Goal: Contribute content: Contribute content

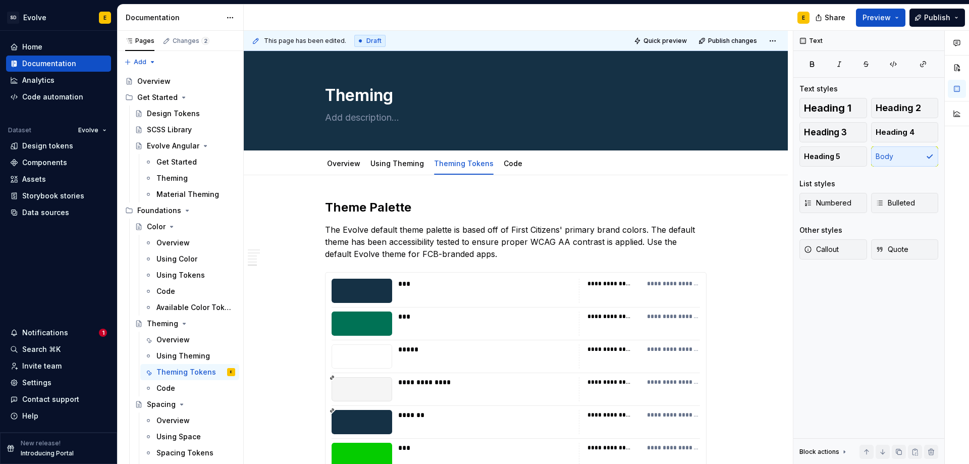
scroll to position [1233, 0]
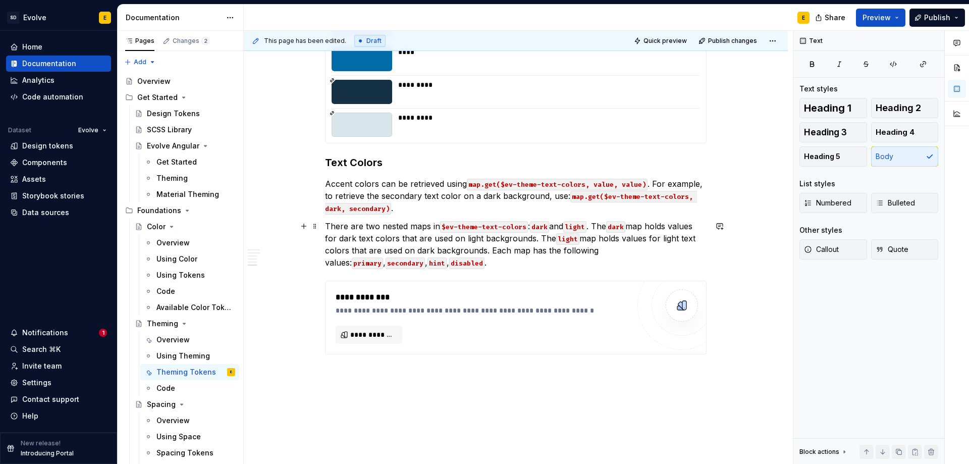
type textarea "*"
click at [427, 261] on code "hint" at bounding box center [436, 263] width 19 height 12
click at [410, 264] on p "There are two nested maps in $ev-theme-text-colors : dark and light . The dark …" at bounding box center [515, 244] width 381 height 48
click at [423, 261] on p "There are two nested maps in $ev-theme-text-colors : dark and light . The dark …" at bounding box center [515, 244] width 381 height 48
click at [420, 263] on p "There are two nested maps in $ev-theme-text-colors : dark and light . The dark …" at bounding box center [515, 244] width 381 height 48
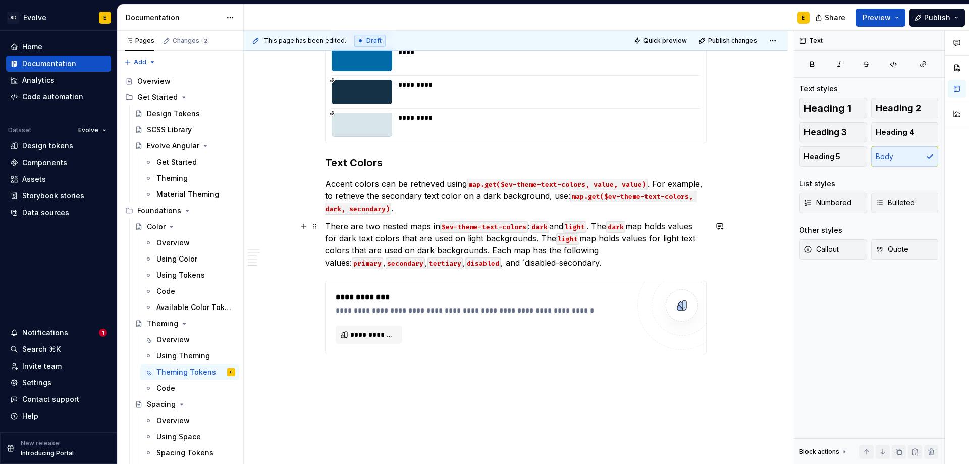
click at [496, 261] on p "There are two nested maps in $ev-theme-text-colors : dark and light . The dark …" at bounding box center [515, 244] width 381 height 48
click at [499, 262] on p "There are two nested maps in $ev-theme-text-colors : dark and light . The dark …" at bounding box center [515, 244] width 381 height 48
click at [512, 262] on p "There are two nested maps in $ev-theme-text-colors : dark and light . The dark …" at bounding box center [515, 244] width 381 height 48
click at [378, 332] on span "**********" at bounding box center [372, 334] width 45 height 10
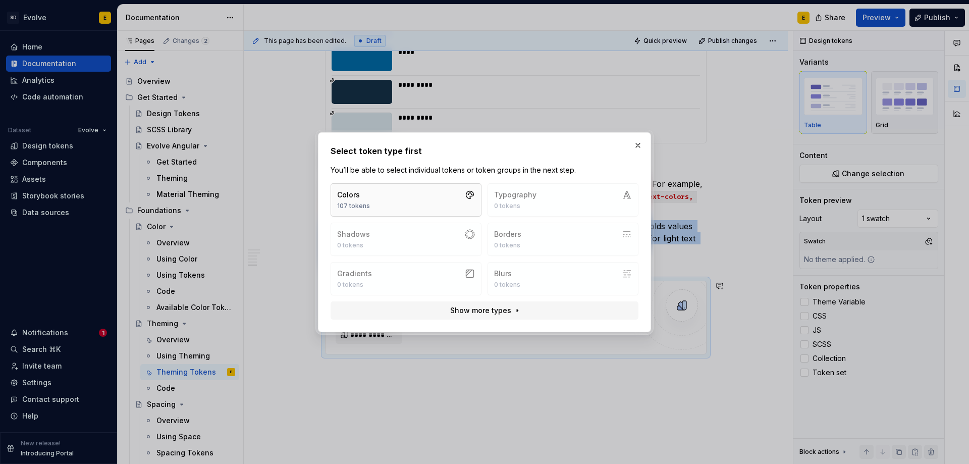
click at [421, 203] on button "Colors 107 tokens" at bounding box center [405, 199] width 151 height 33
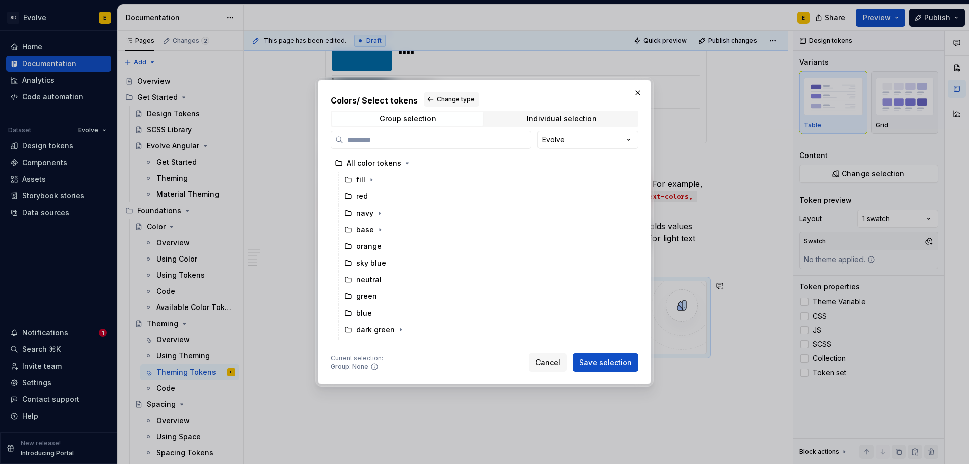
type textarea "*"
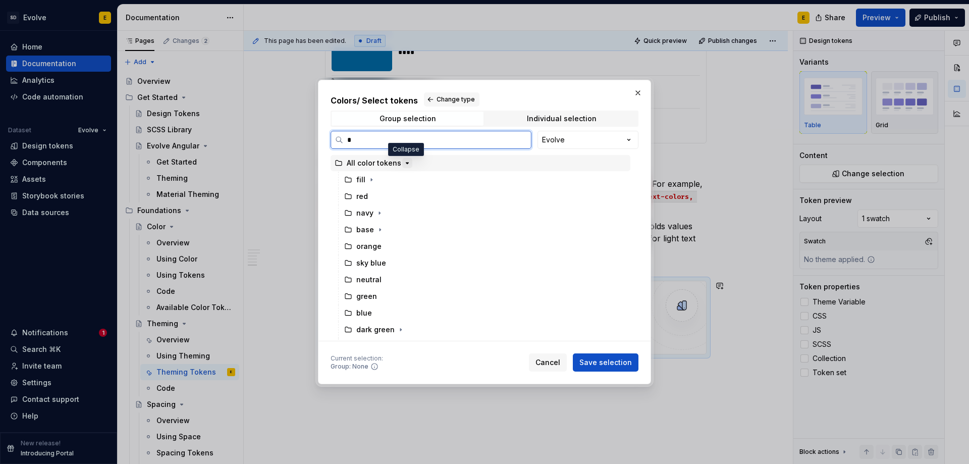
type input "**"
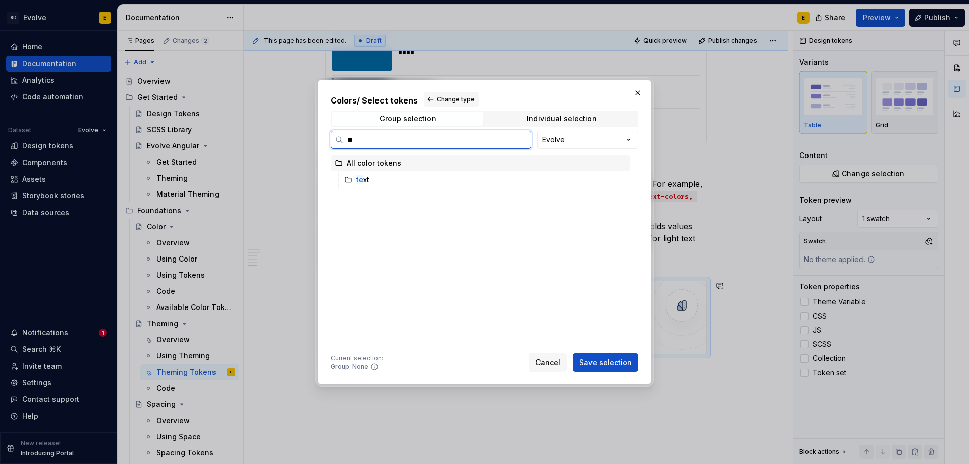
type textarea "*"
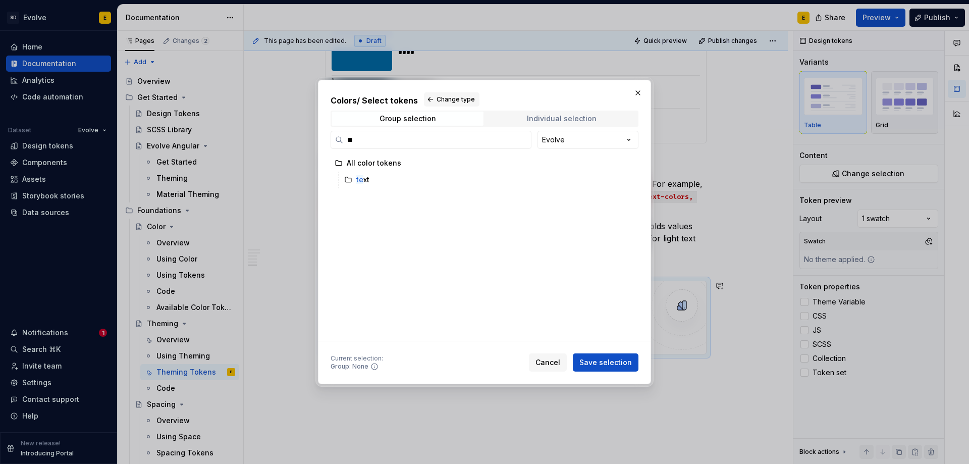
click at [540, 119] on div "Individual selection" at bounding box center [562, 119] width 70 height 8
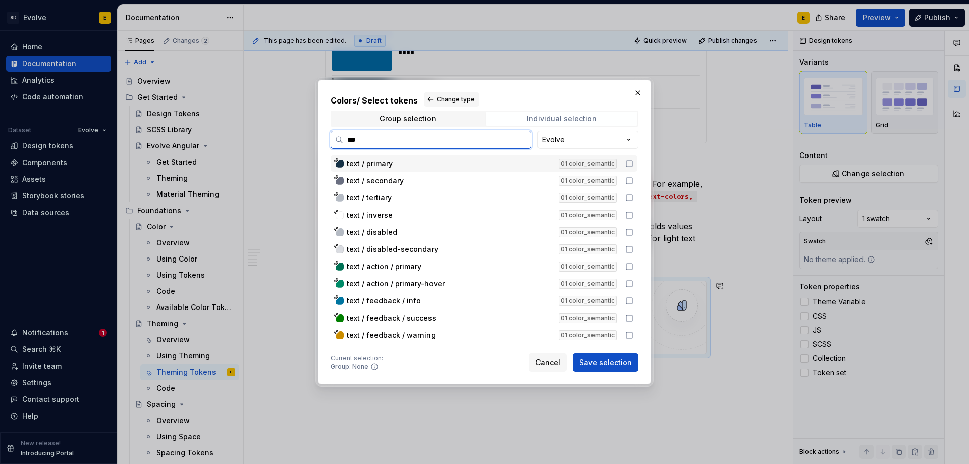
type input "****"
click at [629, 163] on icon at bounding box center [629, 163] width 8 height 8
click at [628, 180] on icon at bounding box center [629, 181] width 8 height 8
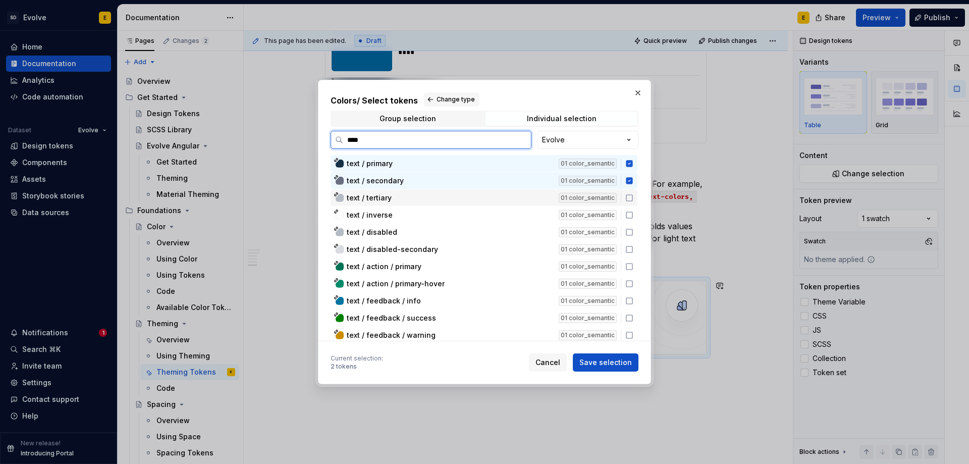
click at [632, 198] on icon at bounding box center [629, 198] width 8 height 8
click at [627, 217] on icon at bounding box center [629, 215] width 8 height 8
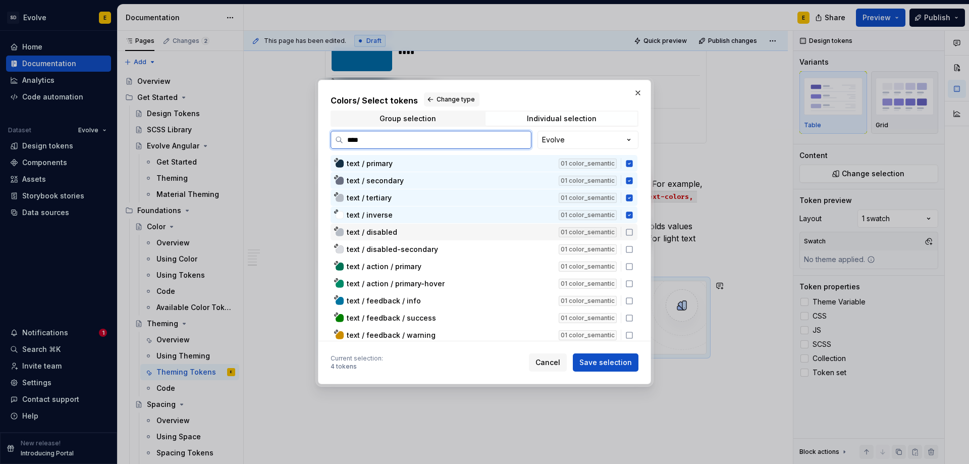
click at [629, 230] on icon at bounding box center [629, 232] width 8 height 8
click at [632, 249] on icon at bounding box center [629, 249] width 8 height 8
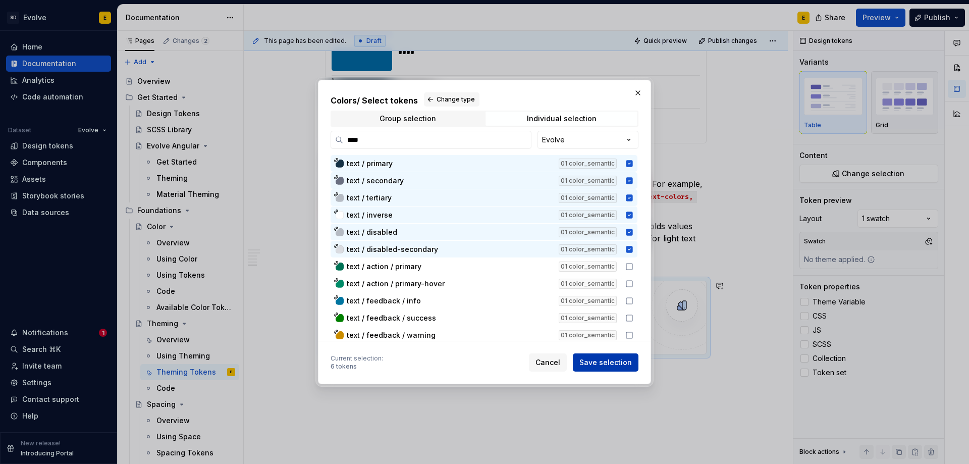
click at [610, 360] on span "Save selection" at bounding box center [605, 362] width 52 height 10
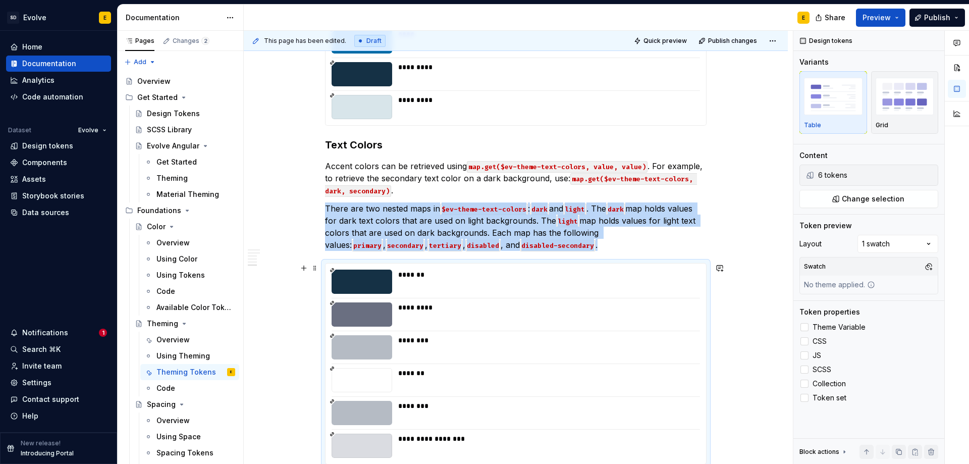
scroll to position [1301, 0]
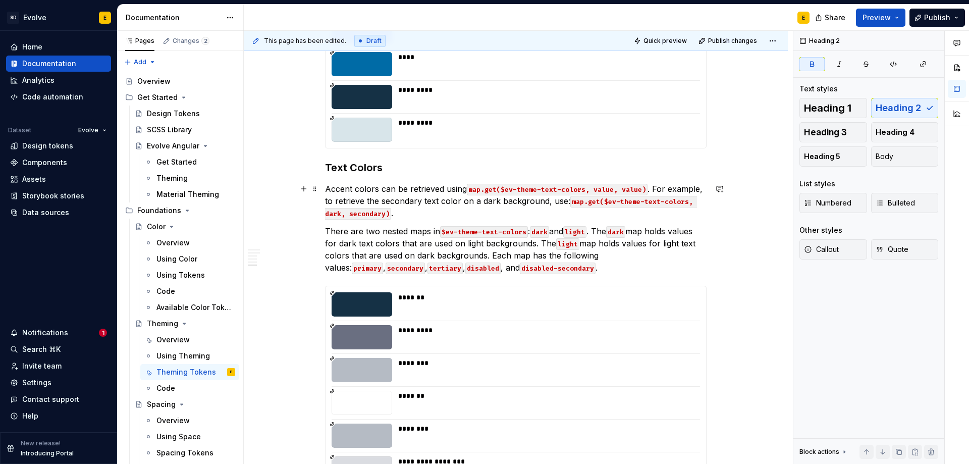
scroll to position [1259, 0]
click at [528, 264] on p "There are two nested maps in $ev-theme-text-colors : dark and light . The dark …" at bounding box center [515, 248] width 381 height 48
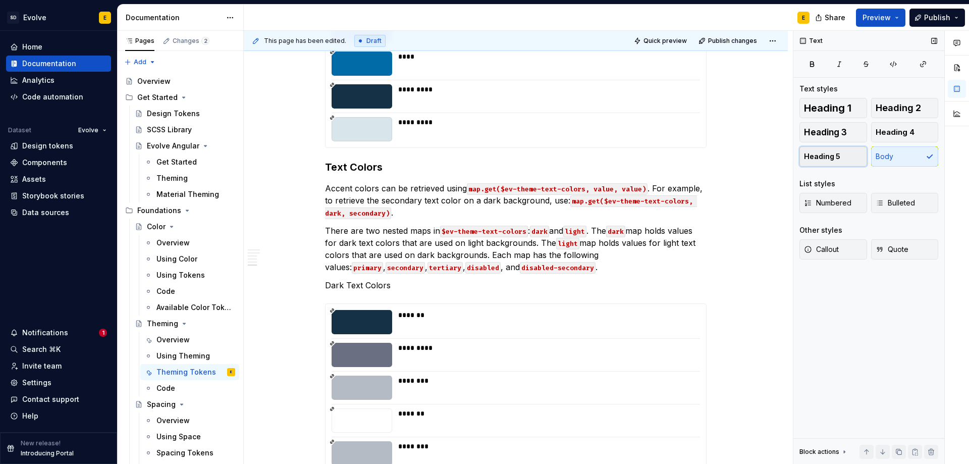
click at [838, 151] on span "Heading 5" at bounding box center [822, 156] width 36 height 10
click at [515, 267] on p "There are two nested maps in $ev-theme-text-colors : dark and light . The dark …" at bounding box center [515, 248] width 381 height 48
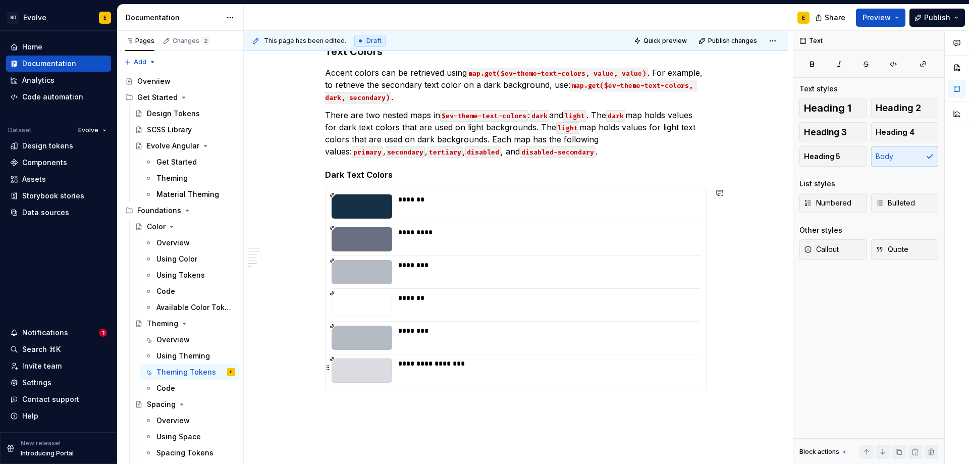
scroll to position [1360, 0]
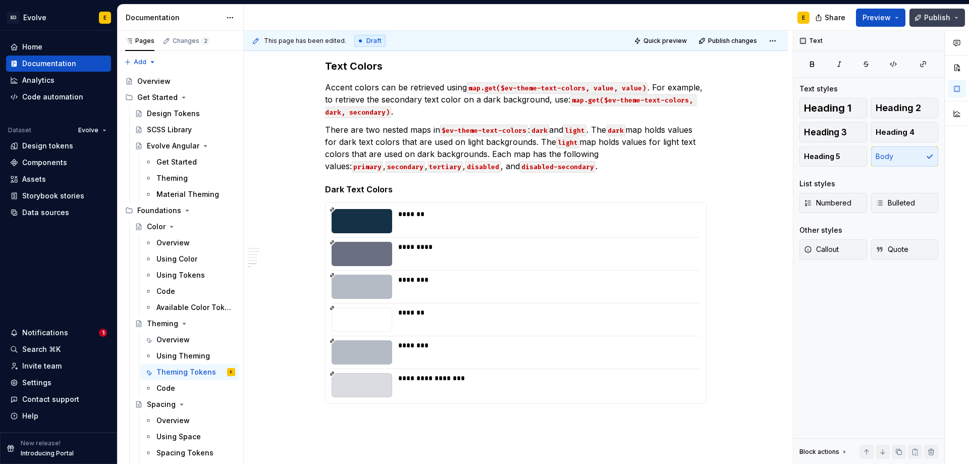
click at [924, 19] on button "Publish" at bounding box center [936, 18] width 55 height 18
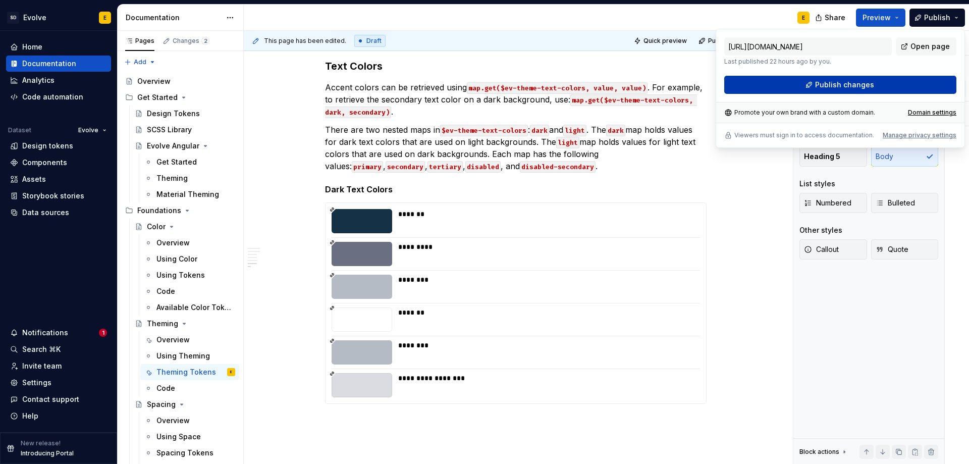
click at [901, 81] on button "Publish changes" at bounding box center [840, 85] width 232 height 18
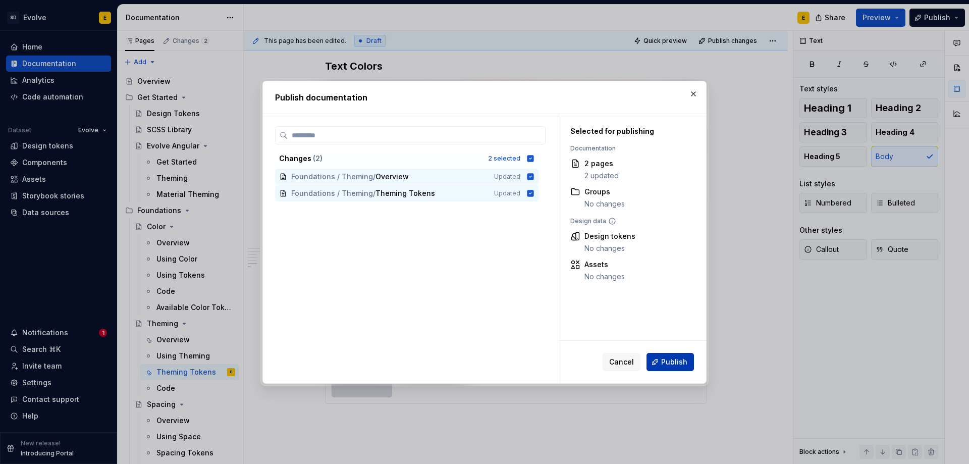
click at [682, 362] on span "Publish" at bounding box center [674, 362] width 26 height 10
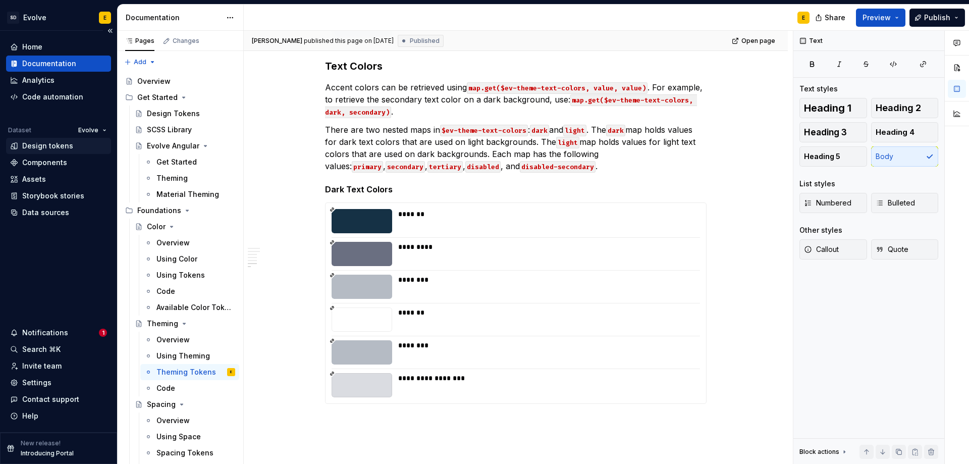
click at [36, 143] on div "Design tokens" at bounding box center [47, 146] width 51 height 10
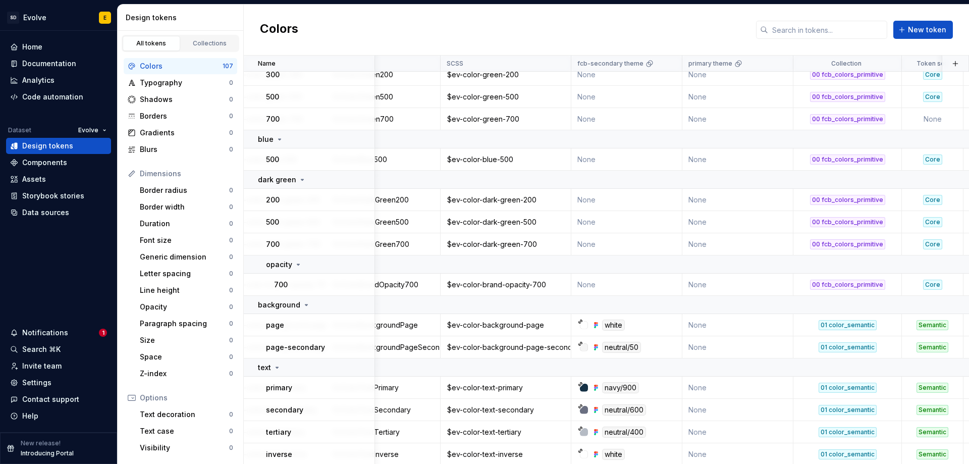
scroll to position [1614, 313]
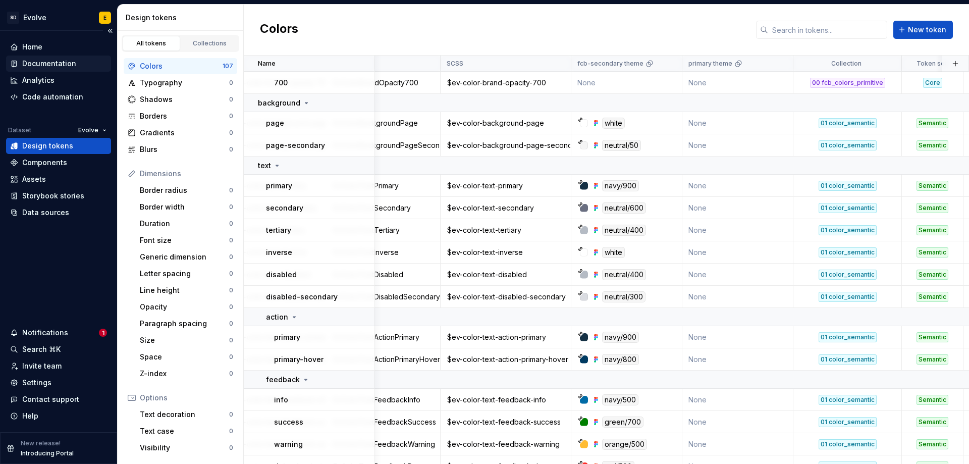
click at [47, 62] on div "Documentation" at bounding box center [49, 64] width 54 height 10
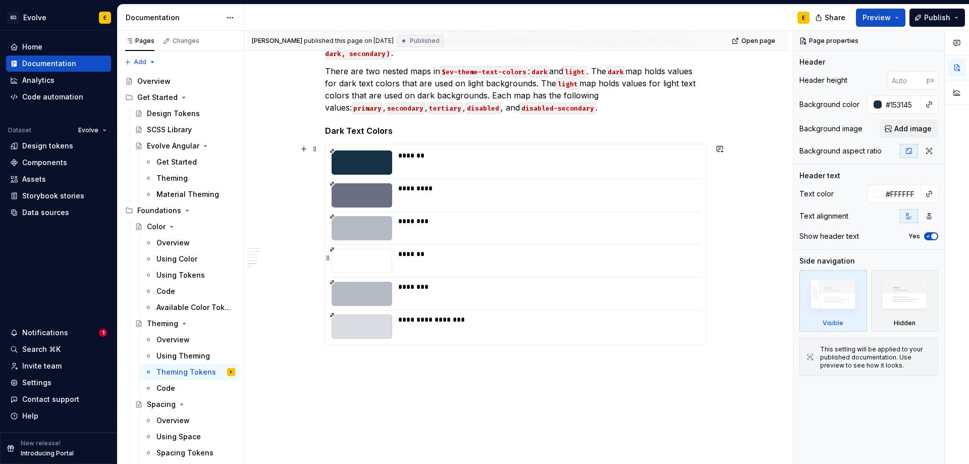
scroll to position [1400, 0]
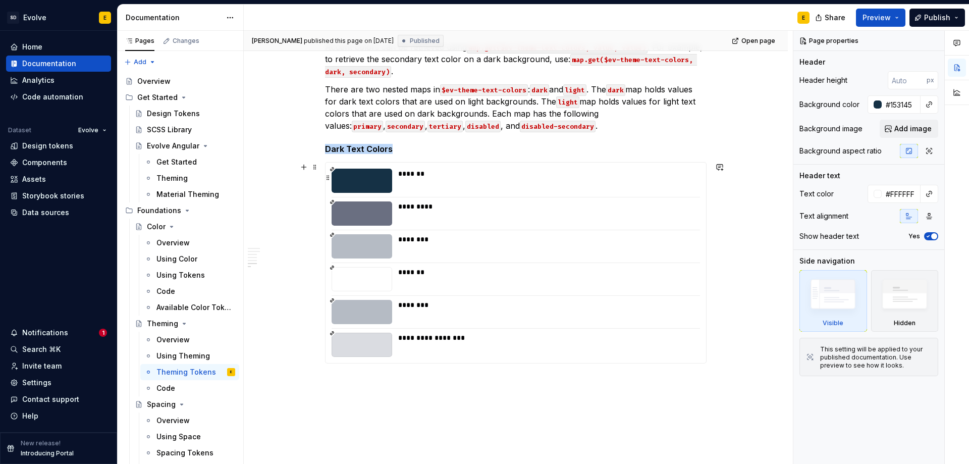
click at [482, 184] on div "*******" at bounding box center [546, 180] width 296 height 24
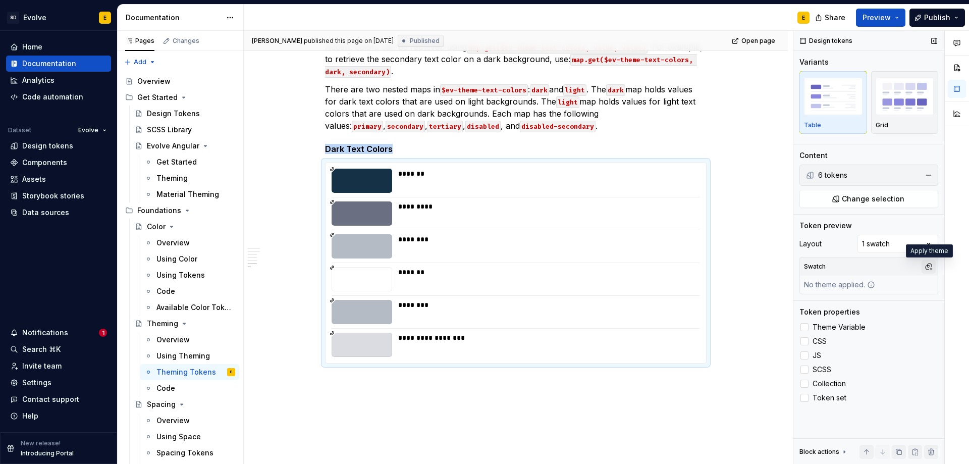
click at [927, 268] on button "button" at bounding box center [928, 266] width 14 height 14
click at [927, 268] on div "Comments Open comments No comments yet Select ‘Comment’ from the block context …" at bounding box center [881, 247] width 176 height 433
click at [954, 16] on button "Publish" at bounding box center [936, 18] width 55 height 18
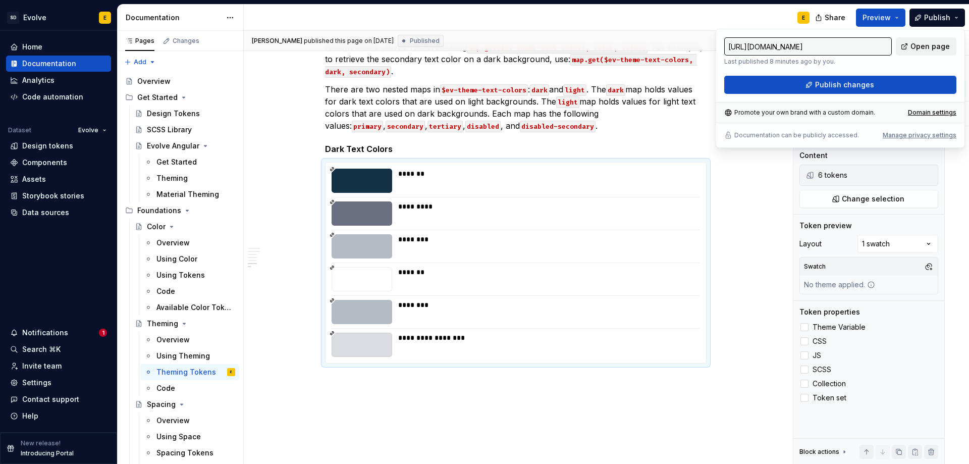
click at [941, 44] on span "Open page" at bounding box center [929, 46] width 39 height 10
type textarea "*"
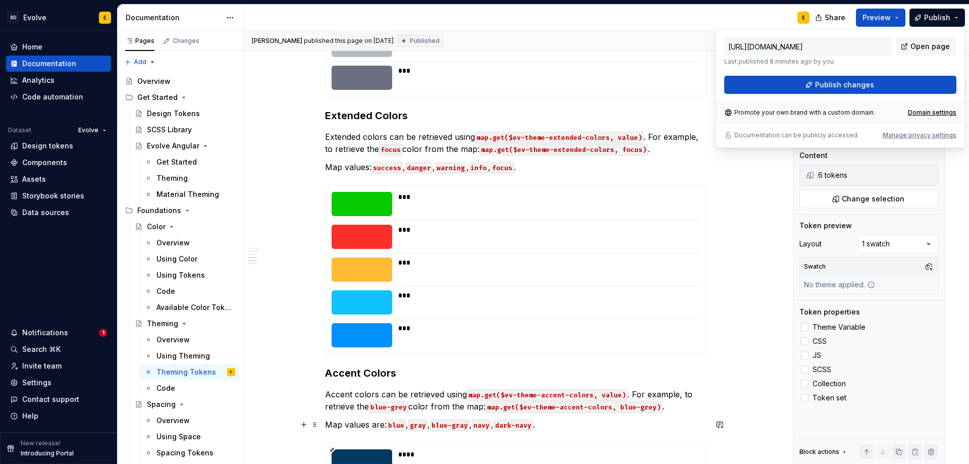
scroll to position [795, 0]
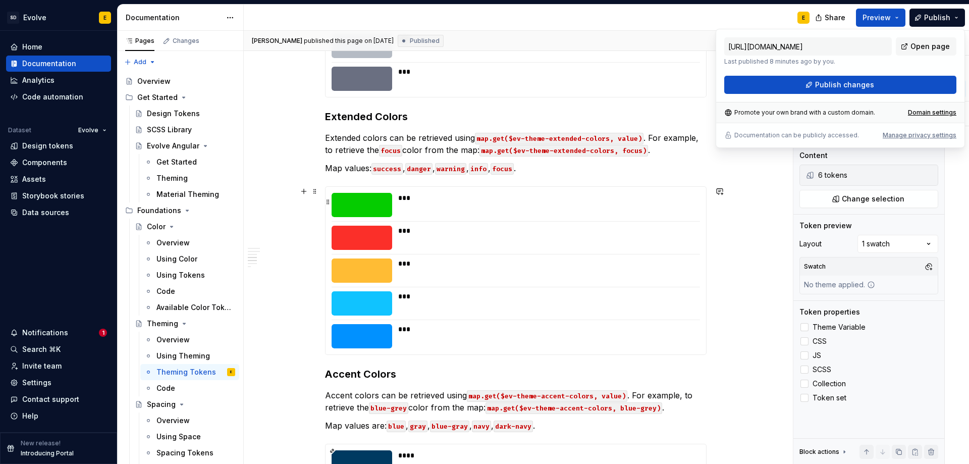
click at [493, 207] on div "***" at bounding box center [546, 205] width 296 height 24
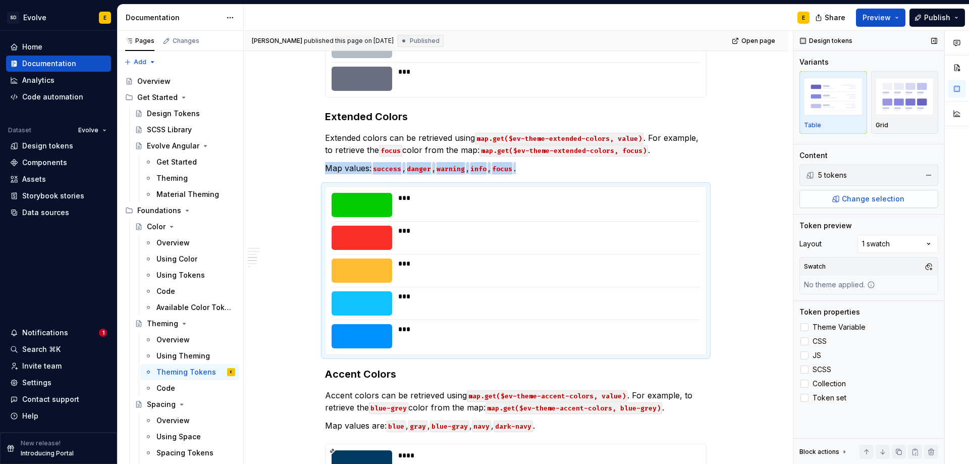
click at [869, 198] on span "Change selection" at bounding box center [872, 199] width 63 height 10
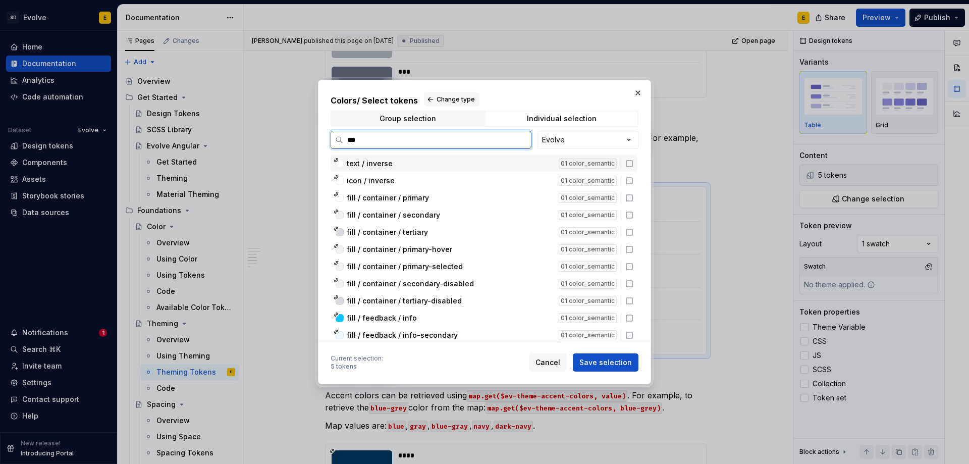
type input "****"
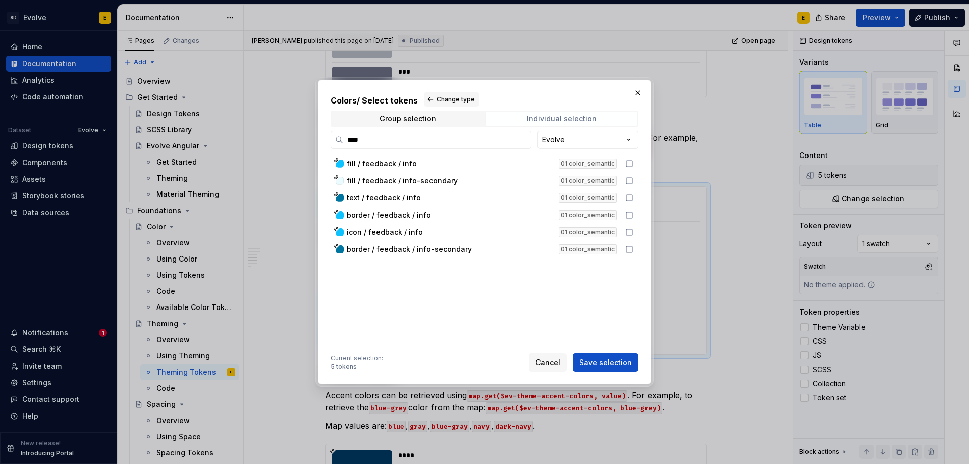
click at [596, 114] on span "Individual selection" at bounding box center [561, 118] width 152 height 14
click at [523, 139] on input "****" at bounding box center [437, 140] width 188 height 10
click at [519, 139] on input "****" at bounding box center [437, 140] width 188 height 10
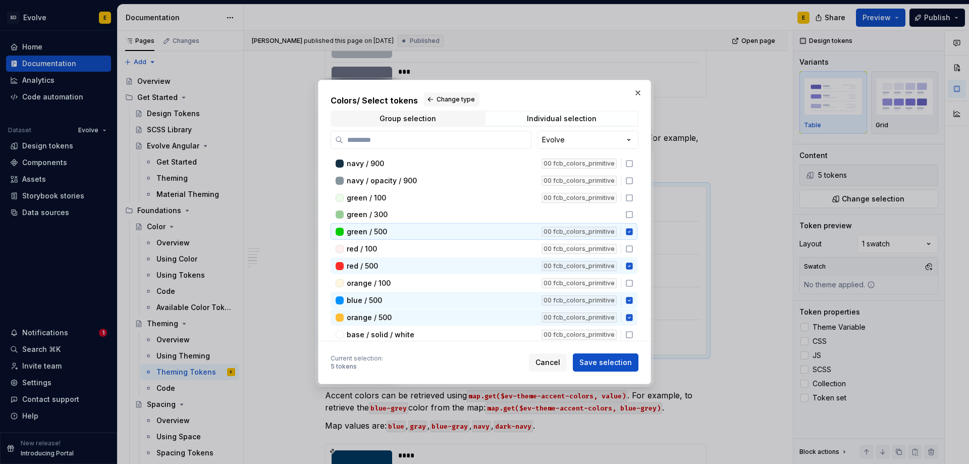
scroll to position [252, 0]
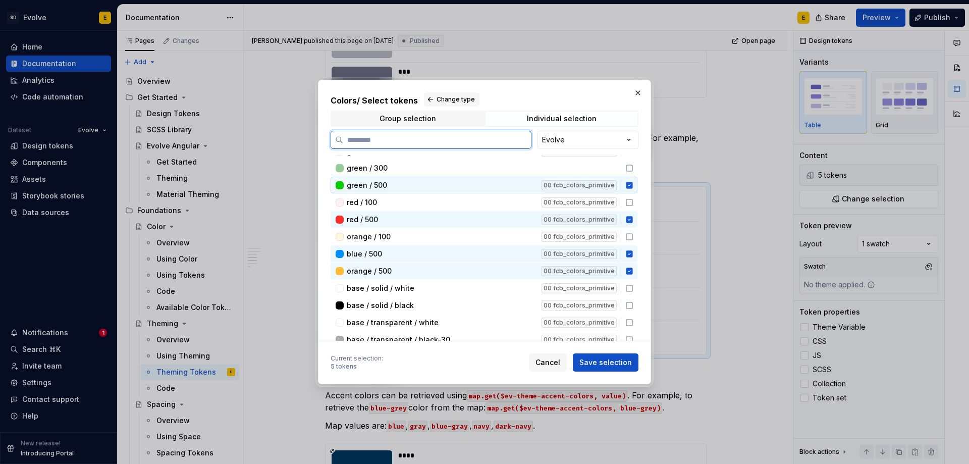
click at [628, 186] on icon at bounding box center [629, 185] width 7 height 7
click at [628, 220] on icon at bounding box center [629, 219] width 7 height 7
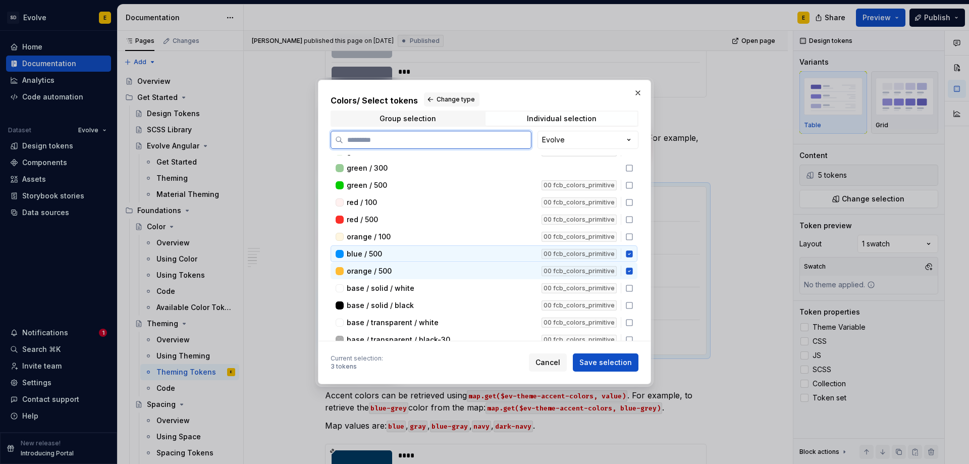
click at [628, 254] on icon at bounding box center [629, 253] width 7 height 7
click at [630, 271] on icon at bounding box center [629, 270] width 7 height 7
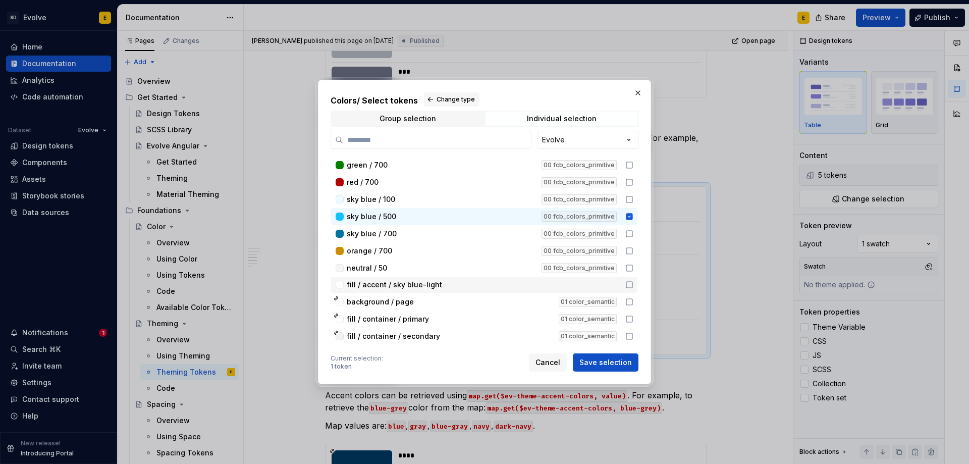
scroll to position [454, 0]
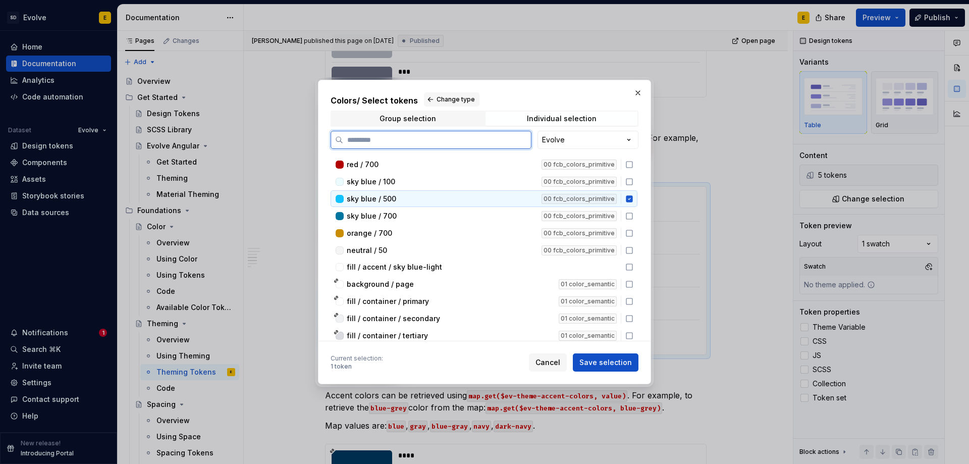
click at [628, 200] on icon at bounding box center [629, 198] width 7 height 7
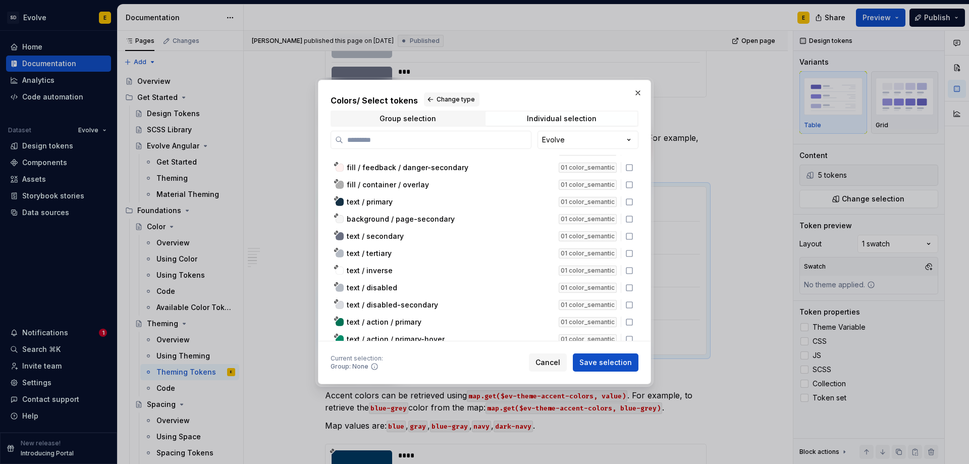
scroll to position [1059, 0]
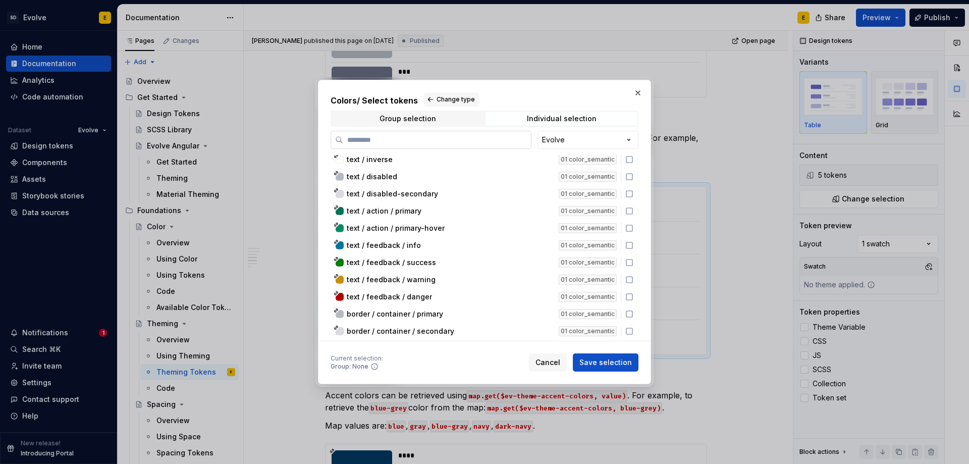
click at [400, 140] on input "search" at bounding box center [437, 140] width 188 height 10
click at [546, 366] on span "Cancel" at bounding box center [547, 362] width 25 height 10
type textarea "*"
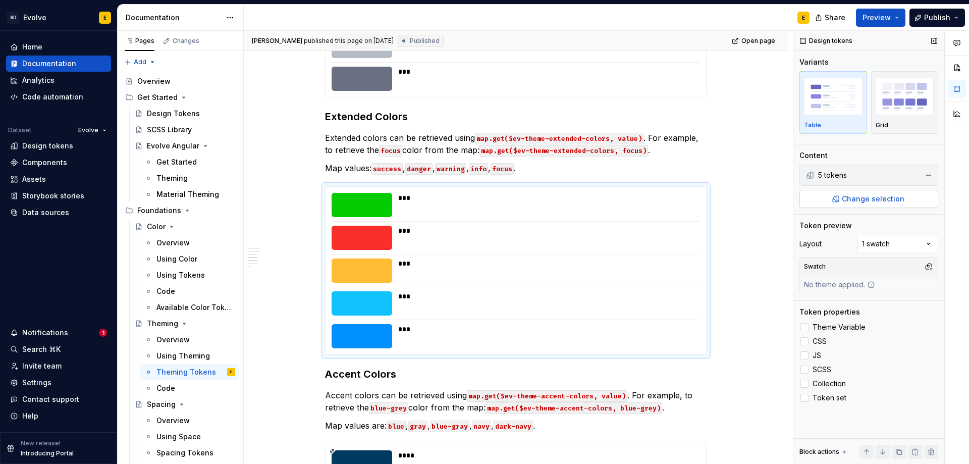
click at [860, 205] on button "Change selection" at bounding box center [868, 199] width 139 height 18
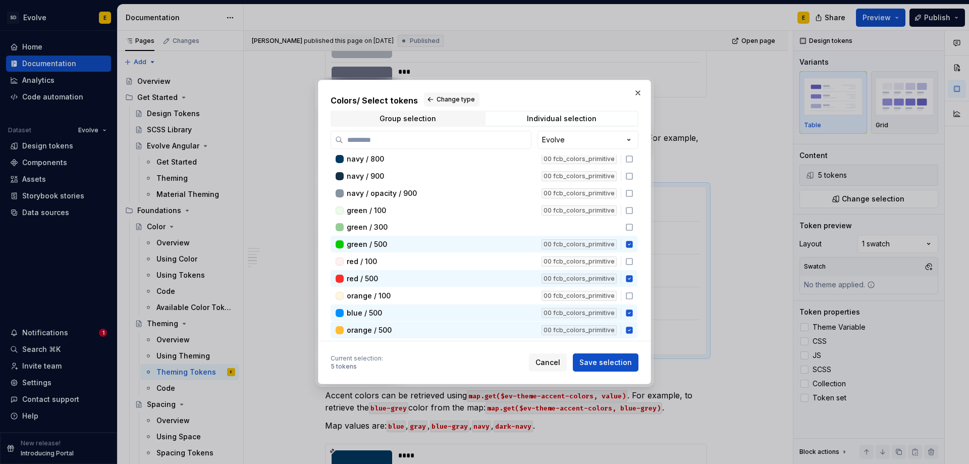
scroll to position [239, 0]
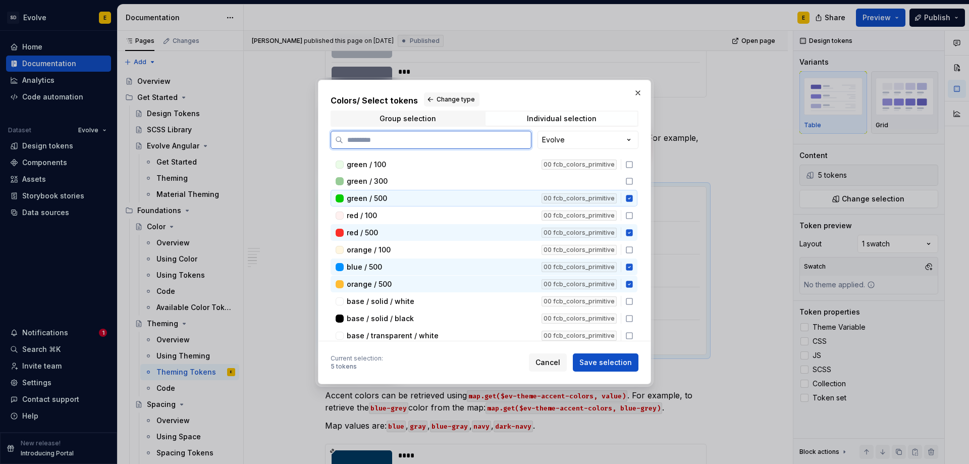
click at [626, 196] on icon at bounding box center [629, 198] width 7 height 7
click at [629, 229] on icon at bounding box center [629, 233] width 8 height 8
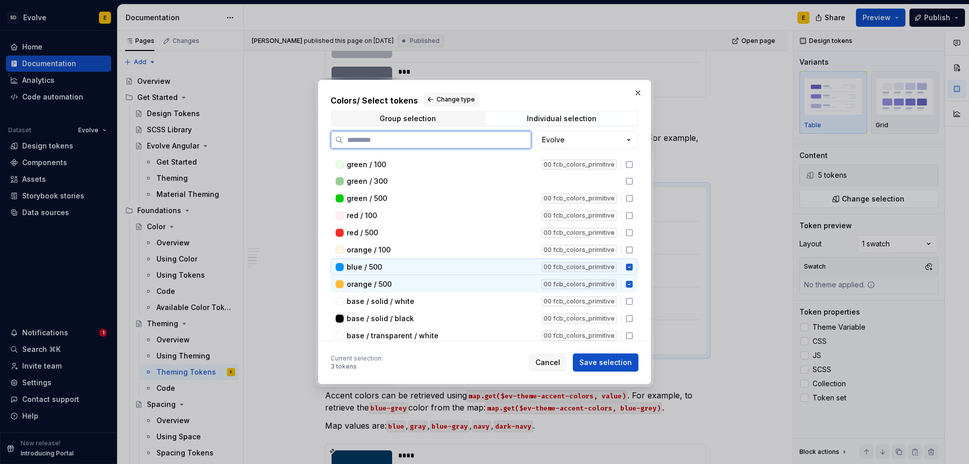
click at [630, 268] on icon at bounding box center [629, 266] width 7 height 7
click at [629, 283] on icon at bounding box center [629, 283] width 7 height 7
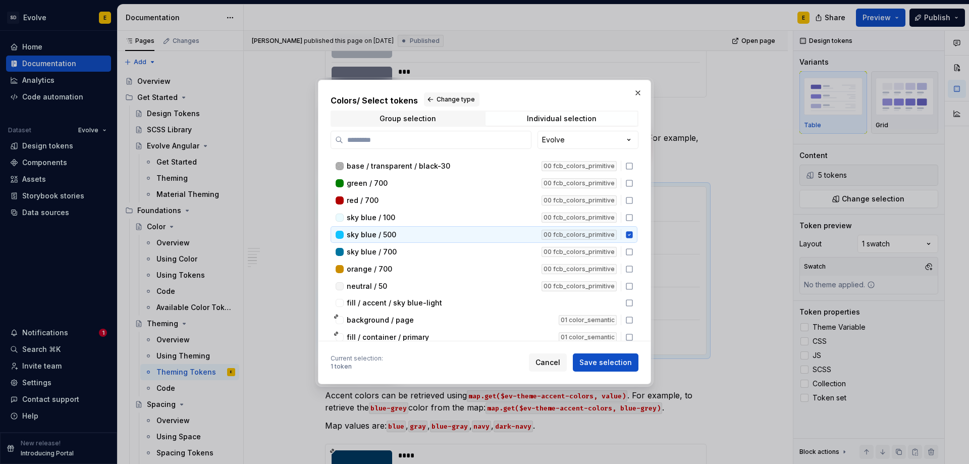
scroll to position [441, 0]
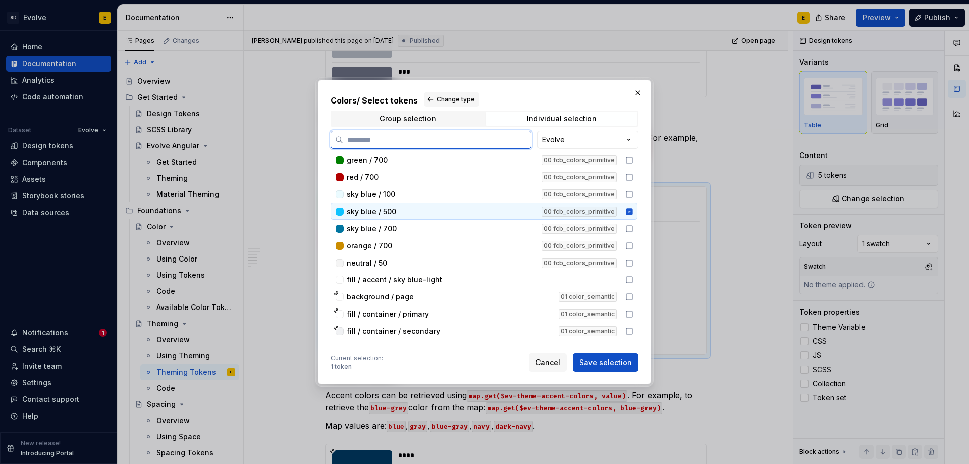
click at [630, 212] on icon at bounding box center [629, 211] width 7 height 7
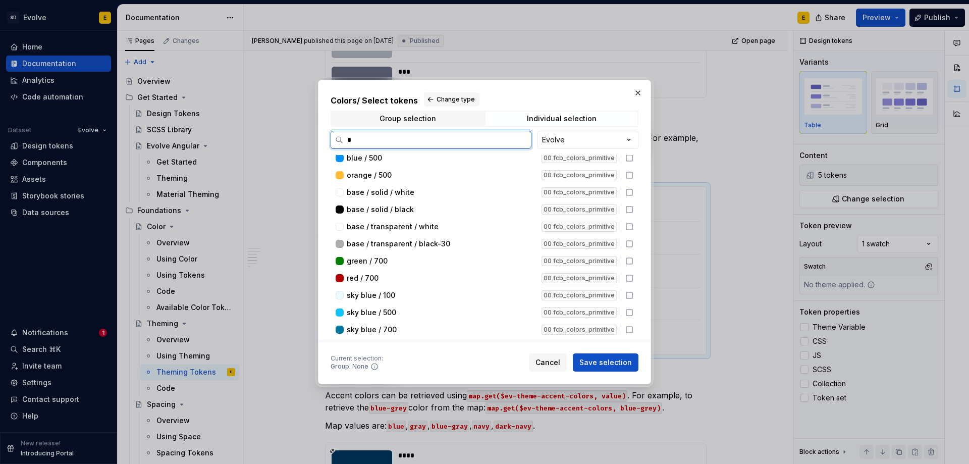
scroll to position [0, 0]
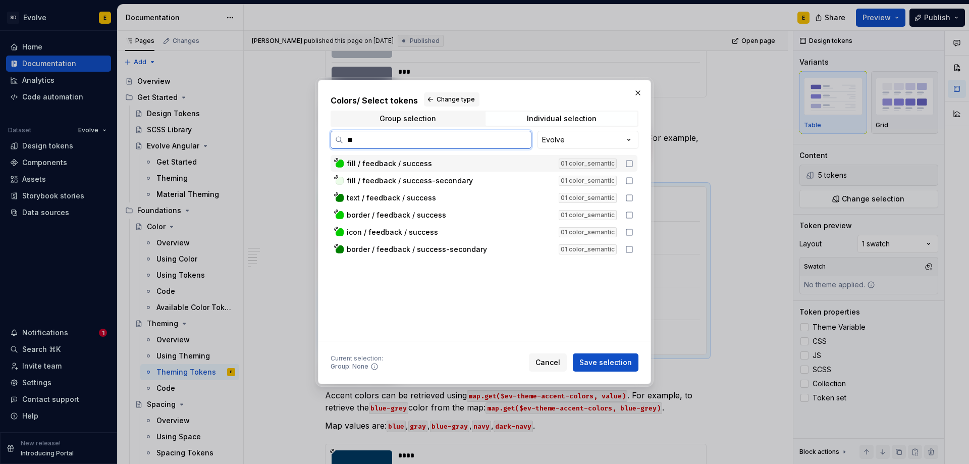
type input "***"
click at [630, 164] on icon at bounding box center [629, 163] width 8 height 8
drag, startPoint x: 366, startPoint y: 144, endPoint x: 334, endPoint y: 144, distance: 31.8
click at [334, 144] on label "***" at bounding box center [430, 140] width 201 height 18
click at [631, 165] on icon at bounding box center [629, 163] width 8 height 8
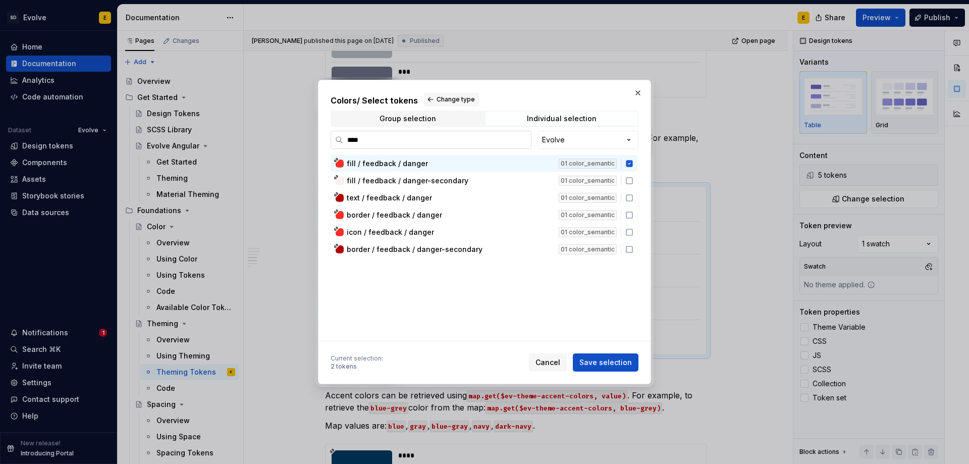
click at [373, 141] on input "****" at bounding box center [437, 140] width 188 height 10
drag, startPoint x: 373, startPoint y: 141, endPoint x: 327, endPoint y: 138, distance: 46.0
click at [327, 138] on div "Colors / Select tokens Change type Group selection Individual selection **** Ev…" at bounding box center [484, 232] width 333 height 304
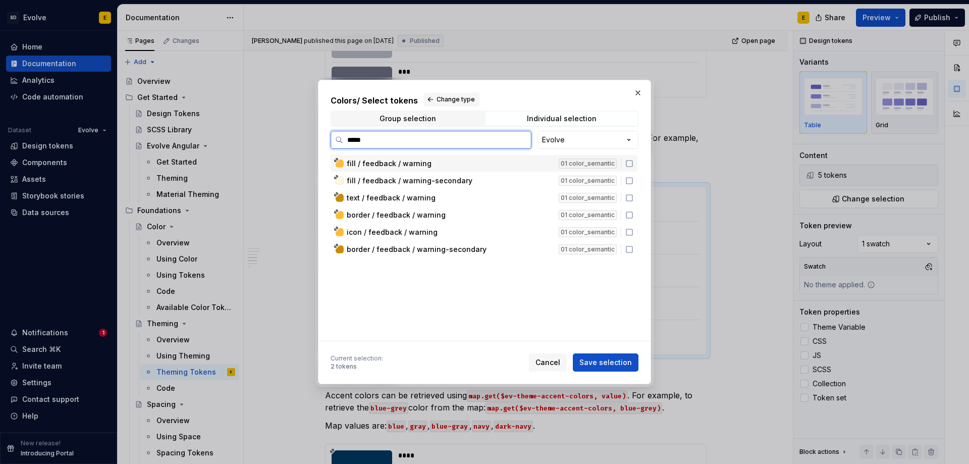
type input "******"
click at [628, 163] on icon at bounding box center [629, 163] width 8 height 8
drag, startPoint x: 411, startPoint y: 143, endPoint x: 335, endPoint y: 142, distance: 75.7
click at [335, 142] on label "******" at bounding box center [430, 140] width 201 height 18
click at [629, 164] on icon at bounding box center [629, 163] width 8 height 8
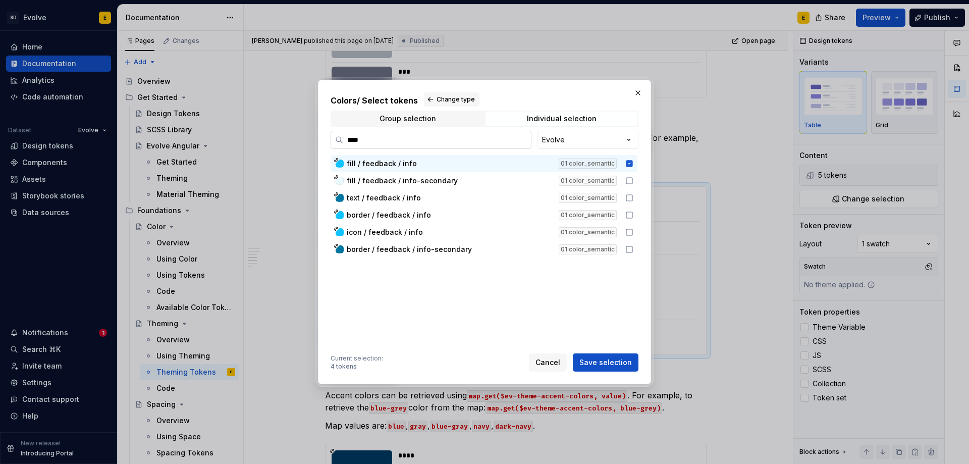
click at [378, 144] on input "****" at bounding box center [437, 140] width 188 height 10
drag, startPoint x: 347, startPoint y: 143, endPoint x: 333, endPoint y: 143, distance: 13.1
click at [333, 143] on label "****" at bounding box center [430, 140] width 201 height 18
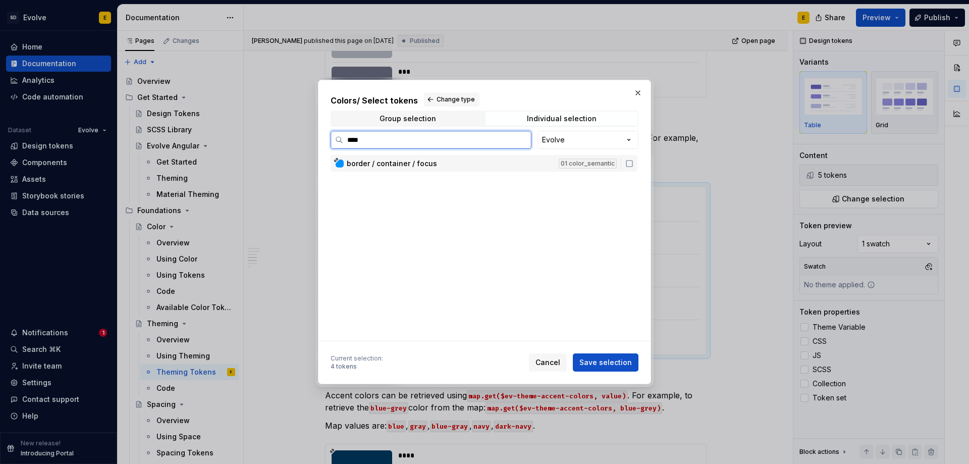
type input "*****"
click at [626, 165] on icon at bounding box center [629, 163] width 6 height 6
click at [597, 367] on button "Save selection" at bounding box center [606, 362] width 66 height 18
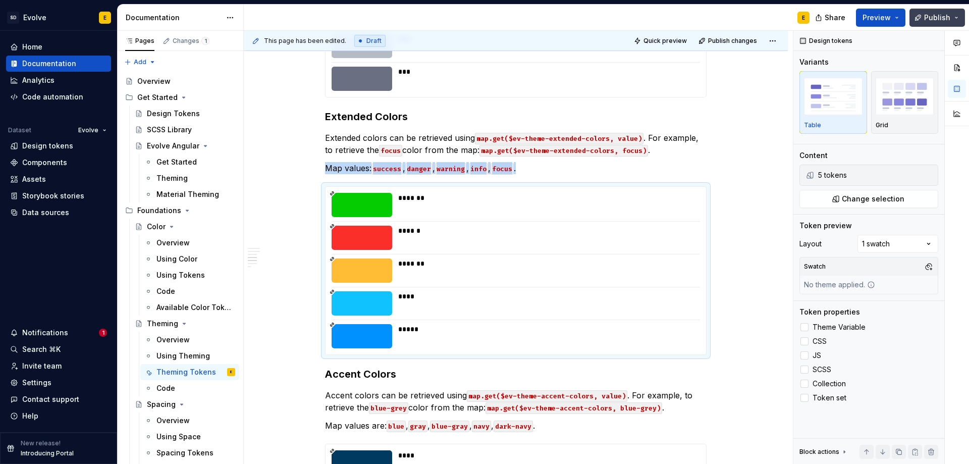
click at [927, 18] on span "Publish" at bounding box center [937, 18] width 26 height 10
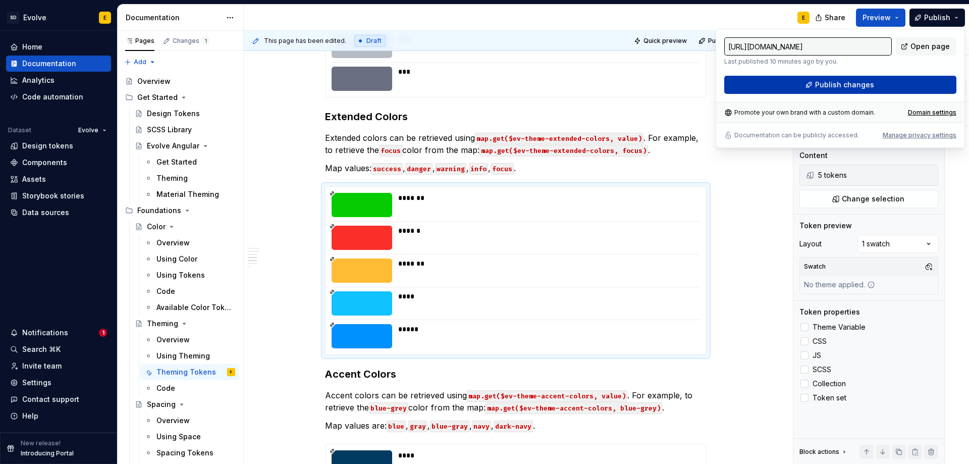
click at [891, 80] on button "Publish changes" at bounding box center [840, 85] width 232 height 18
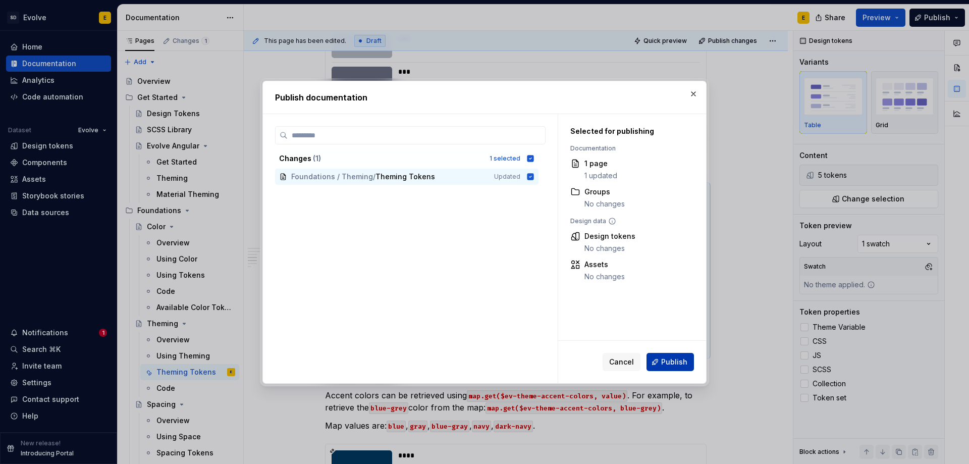
click at [671, 363] on span "Publish" at bounding box center [674, 362] width 26 height 10
type textarea "*"
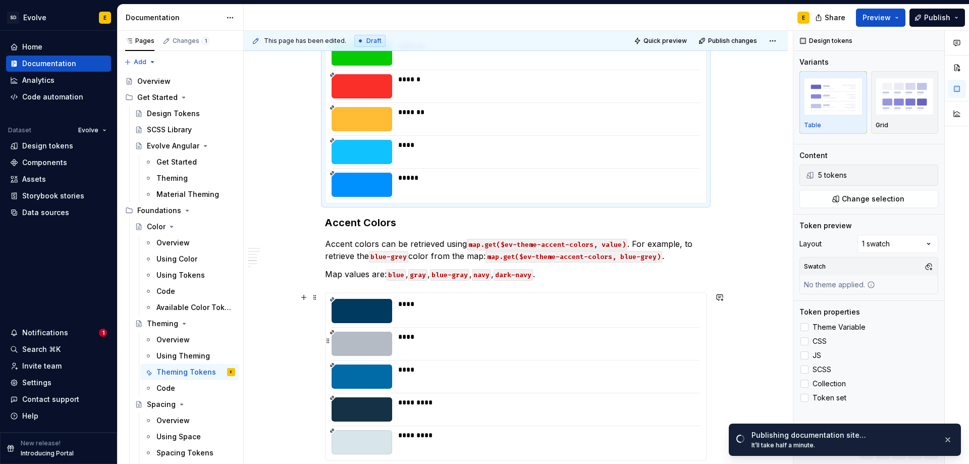
scroll to position [996, 0]
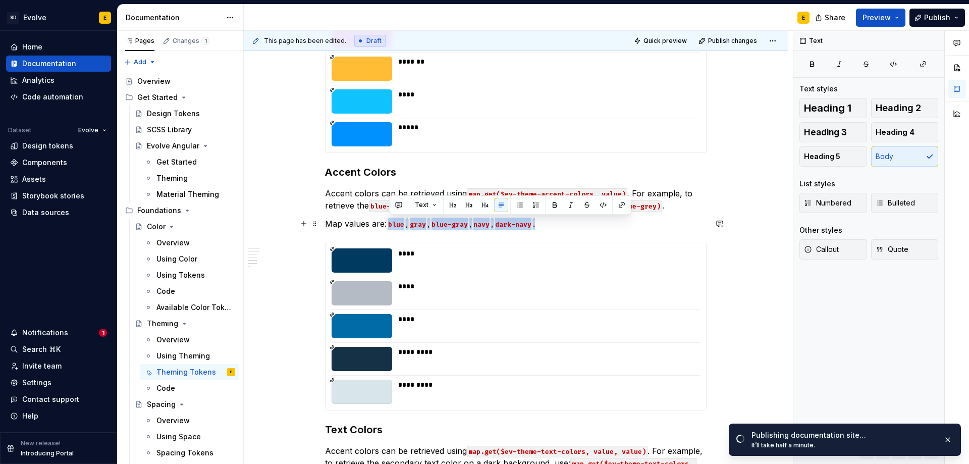
drag, startPoint x: 547, startPoint y: 223, endPoint x: 390, endPoint y: 224, distance: 156.9
click at [390, 224] on p "Map values are: blue , gray , blue-gray , navy , dark-navy ." at bounding box center [515, 223] width 381 height 12
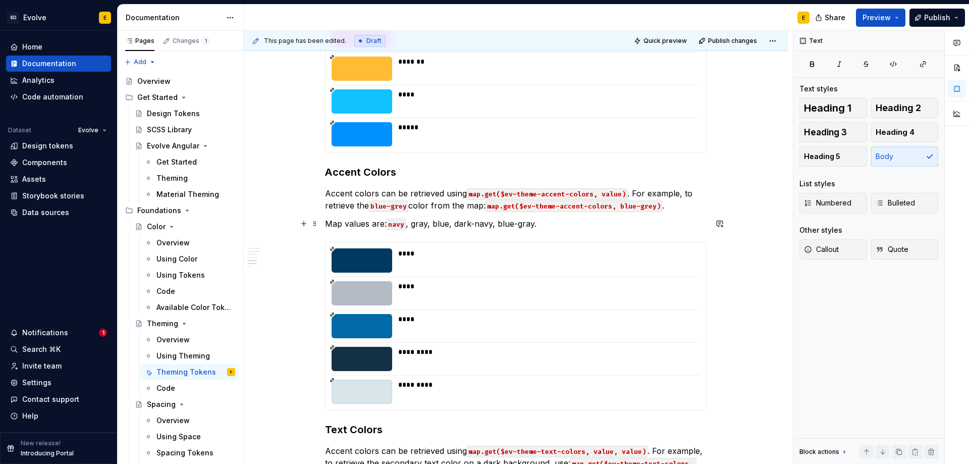
click at [407, 227] on p "Map values are: navy , gray, blue, dark-navy, blue-gray." at bounding box center [515, 223] width 381 height 12
click at [409, 221] on p "Map values are: navy , gray, blue, dark-navy, blue-gray." at bounding box center [515, 223] width 381 height 12
click at [412, 224] on p "Map values are: navy , gray, blue, dark-navy, blue-gray." at bounding box center [515, 223] width 381 height 12
click at [430, 224] on p "Map values are: navy , `gray, blue, dark-navy, blue-gray." at bounding box center [515, 223] width 381 height 12
click at [435, 222] on p "Map values are: navy , gray , blue, dark-navy, blue-gray." at bounding box center [515, 223] width 381 height 12
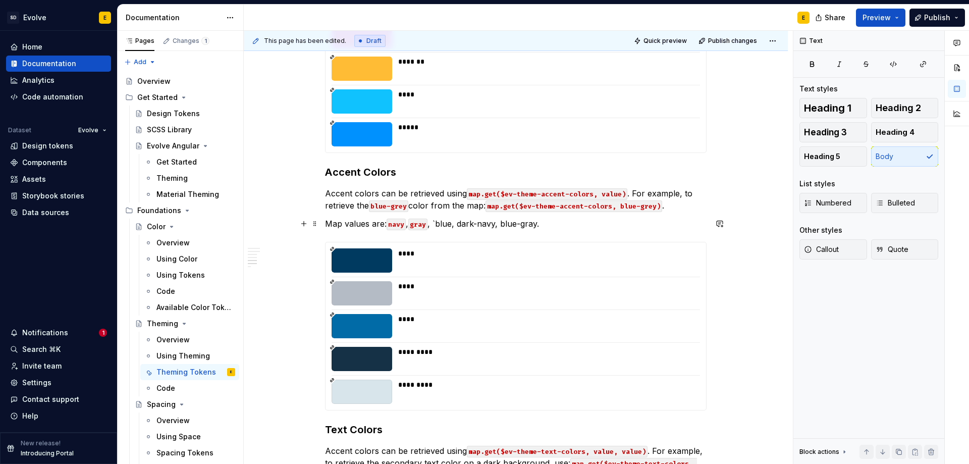
click at [452, 223] on p "Map values are: navy , gray , `blue, dark-navy, blue-gray." at bounding box center [515, 223] width 381 height 12
click at [459, 223] on p "Map values are: navy , gray , blue , dark-navy, blue-gray." at bounding box center [515, 223] width 381 height 12
click at [498, 223] on p "Map values are: navy , gray , blue , `dark-navy, blue-gray." at bounding box center [515, 223] width 381 height 12
click at [503, 224] on p "Map values are: navy , gray , blue , dark-navy , blue-gray." at bounding box center [515, 223] width 381 height 12
click at [540, 223] on p "Map values are: navy , gray , blue , dark-navy , `blue-gray." at bounding box center [515, 223] width 381 height 12
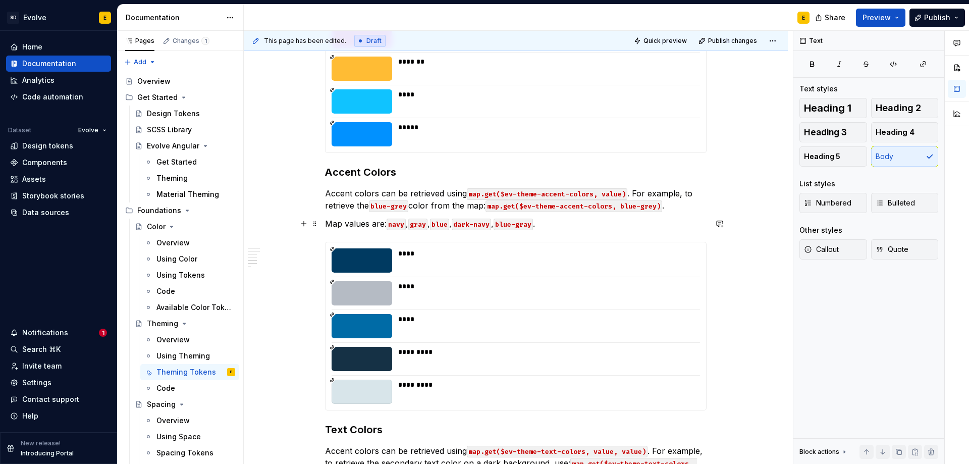
click at [552, 225] on p "Map values are: navy , gray , blue , dark-navy , blue-gray ." at bounding box center [515, 223] width 381 height 12
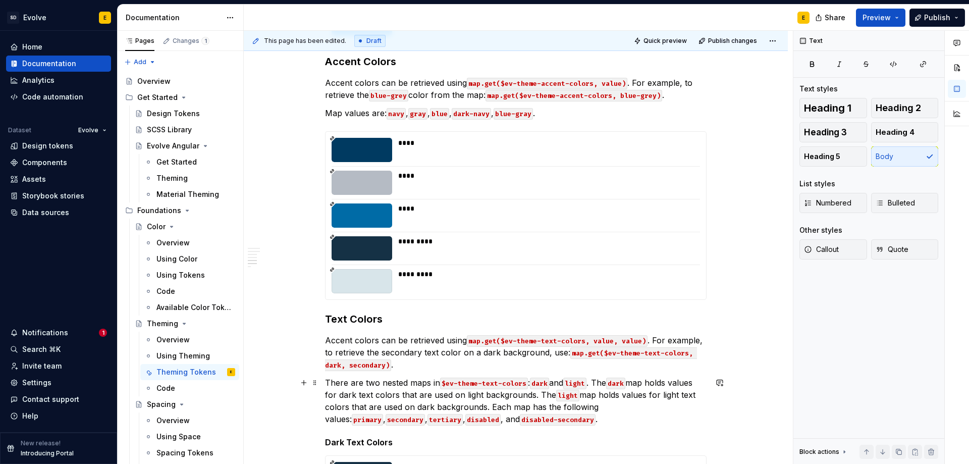
scroll to position [1047, 0]
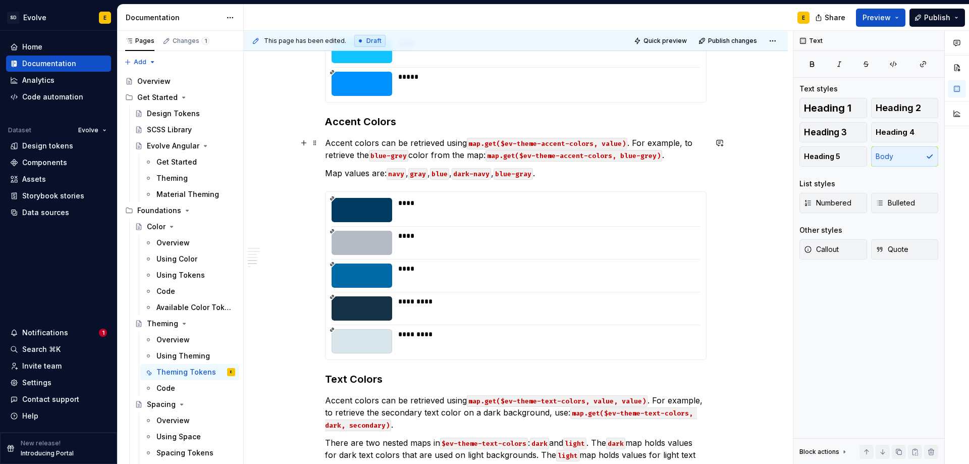
click at [682, 154] on p "Accent colors can be retrieved using map.get($ev-theme-accent-colors, value) . …" at bounding box center [515, 149] width 381 height 24
click at [599, 178] on p "Map values are: navy , gray , blue , dark-navy , blue-gray ." at bounding box center [515, 173] width 381 height 12
click at [941, 19] on span "Publish" at bounding box center [937, 18] width 26 height 10
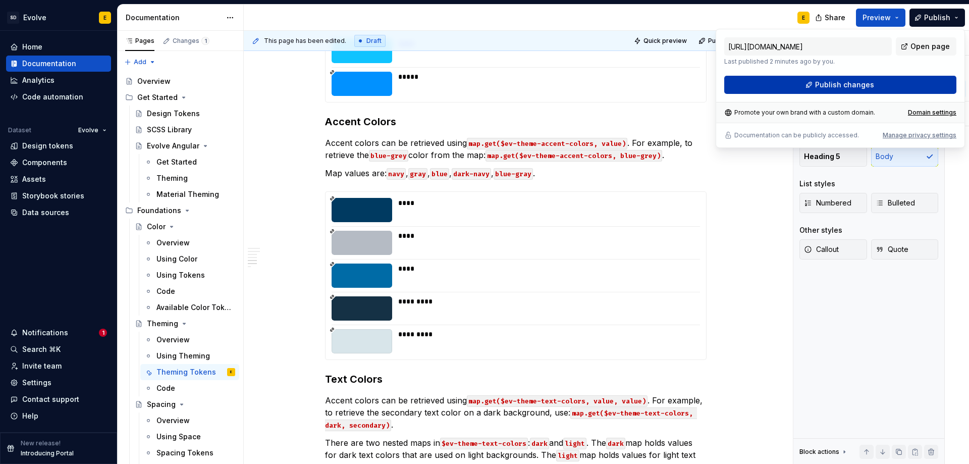
click at [875, 83] on button "Publish changes" at bounding box center [840, 85] width 232 height 18
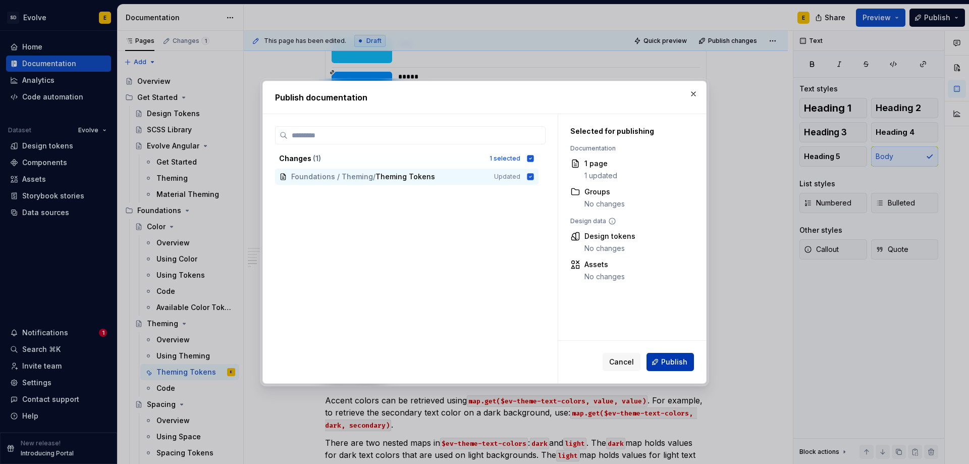
click at [677, 366] on span "Publish" at bounding box center [674, 362] width 26 height 10
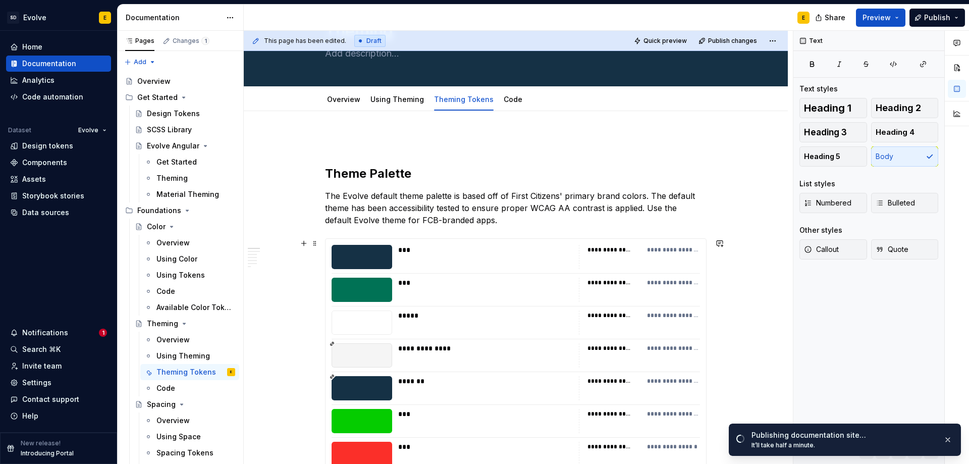
scroll to position [0, 0]
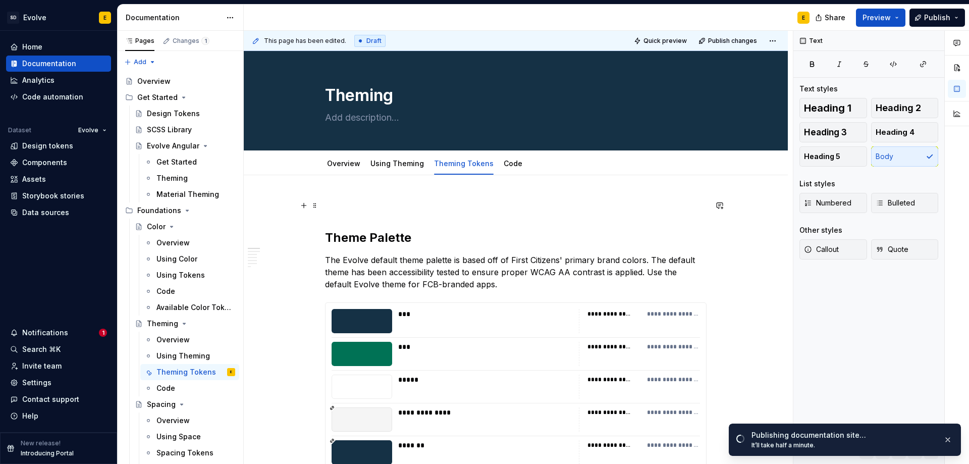
click at [471, 200] on p at bounding box center [515, 205] width 381 height 12
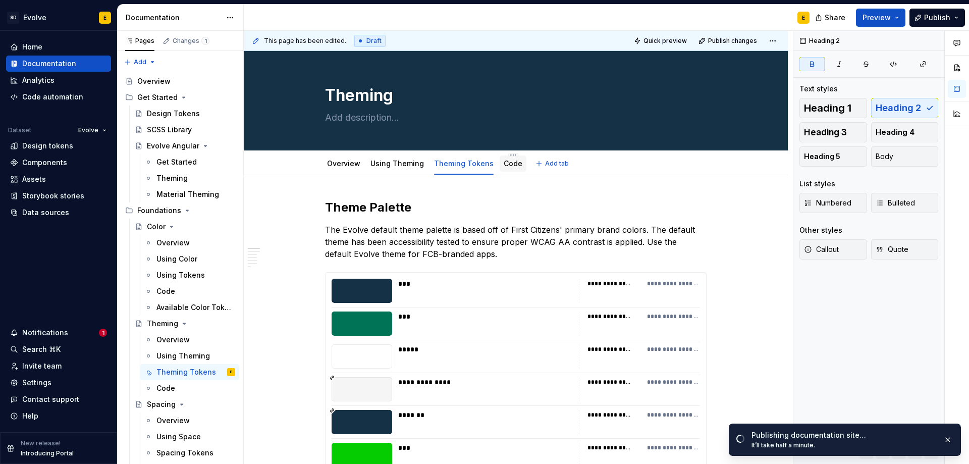
click at [508, 164] on link "Code" at bounding box center [512, 163] width 19 height 9
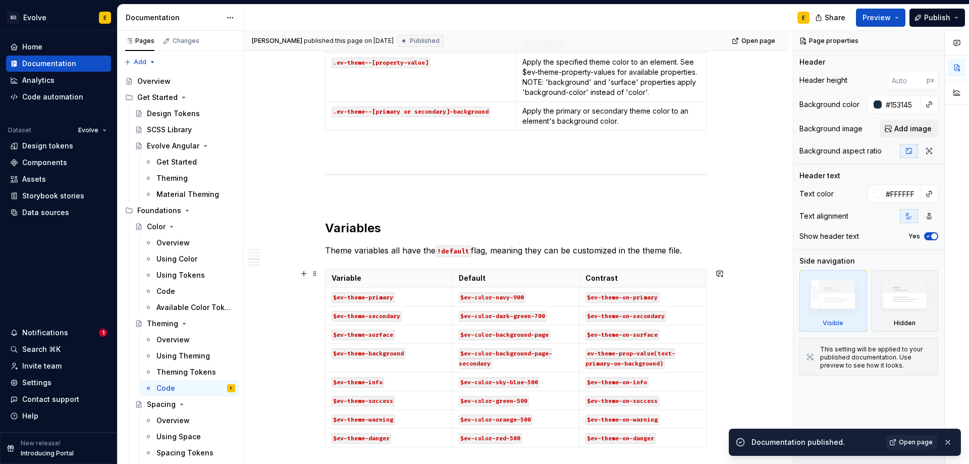
scroll to position [706, 0]
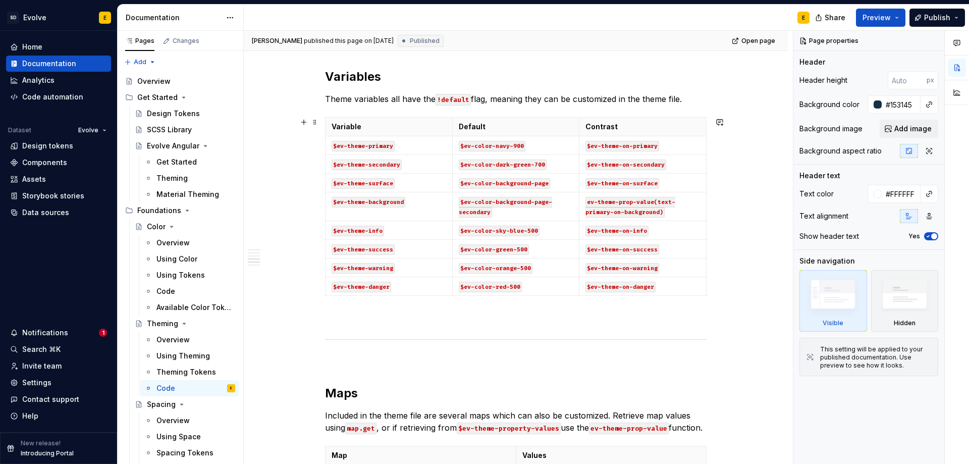
type textarea "*"
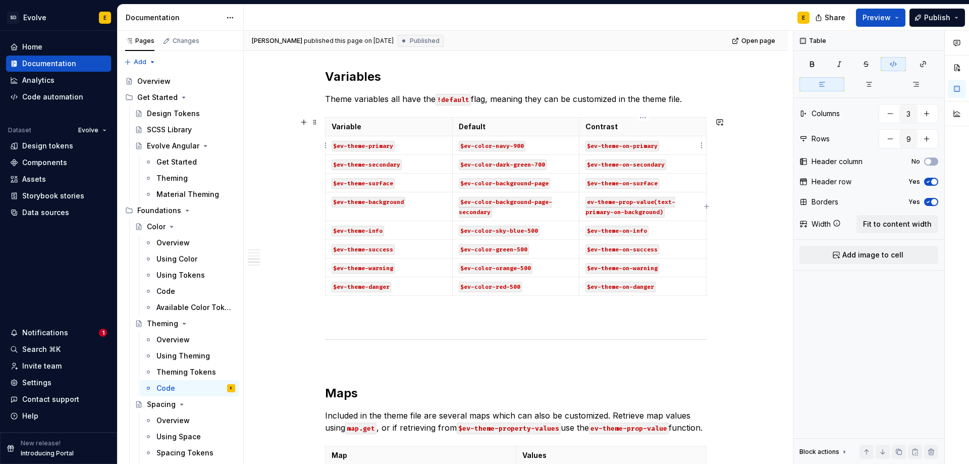
click at [673, 147] on p "$ev-theme-on-primary" at bounding box center [642, 145] width 115 height 10
click at [326, 143] on html "SD Evolve E Home Documentation Analytics Code automation Dataset Evolve Design …" at bounding box center [484, 232] width 969 height 464
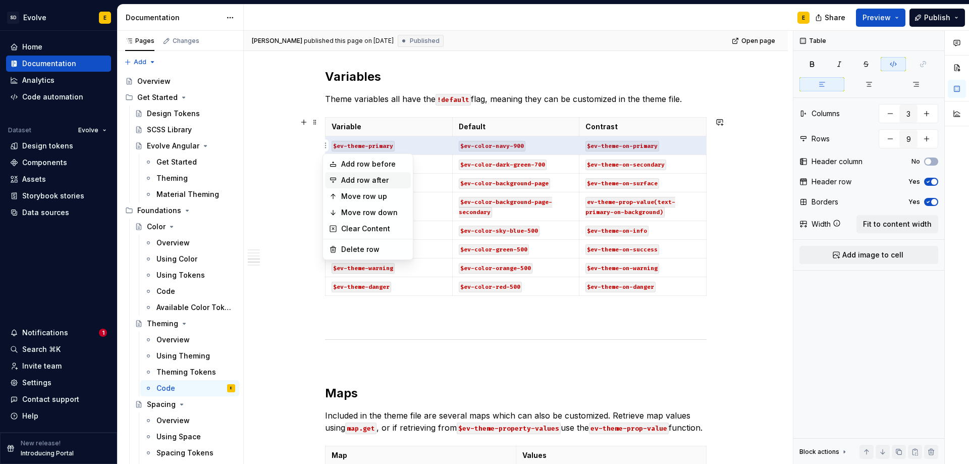
click at [341, 184] on div "Add row after" at bounding box center [368, 180] width 86 height 16
type input "10"
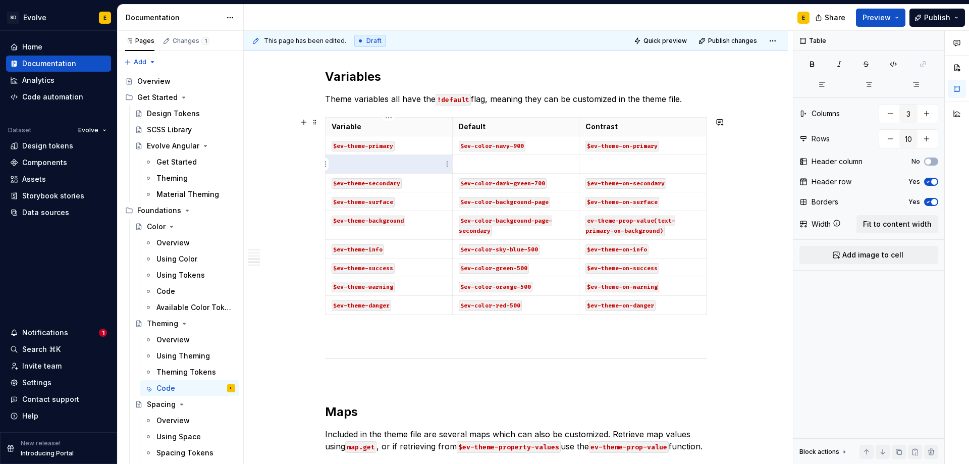
click at [348, 163] on p at bounding box center [388, 164] width 115 height 10
type textarea "*"
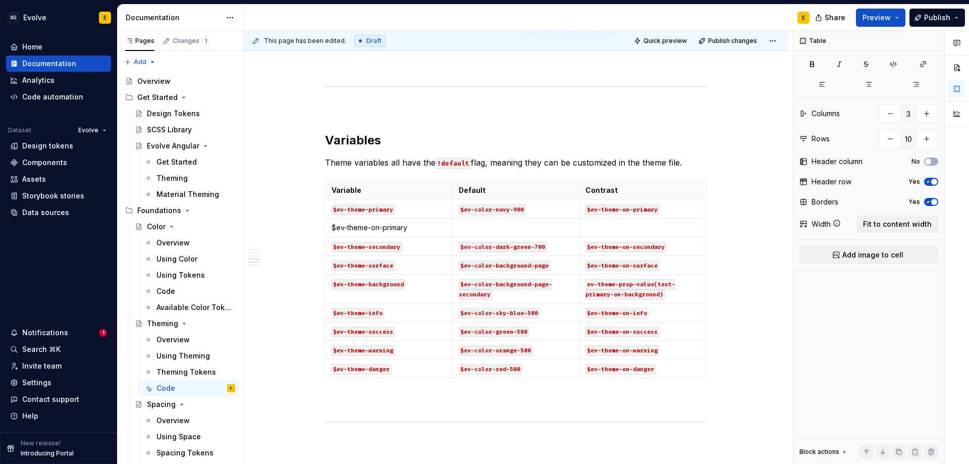
scroll to position [642, 0]
click at [326, 246] on html "SD Evolve E Home Documentation Analytics Code automation Dataset Evolve Design …" at bounding box center [484, 232] width 969 height 464
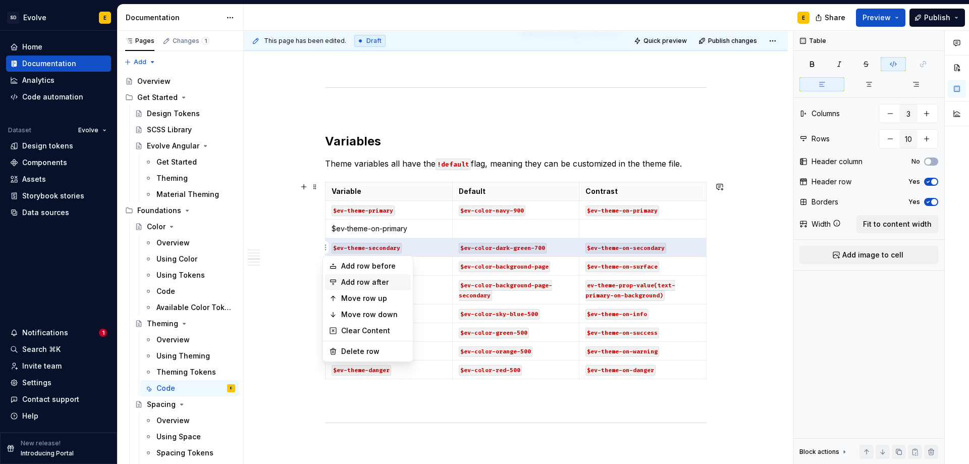
click at [345, 285] on div "Add row after" at bounding box center [374, 282] width 66 height 10
type input "11"
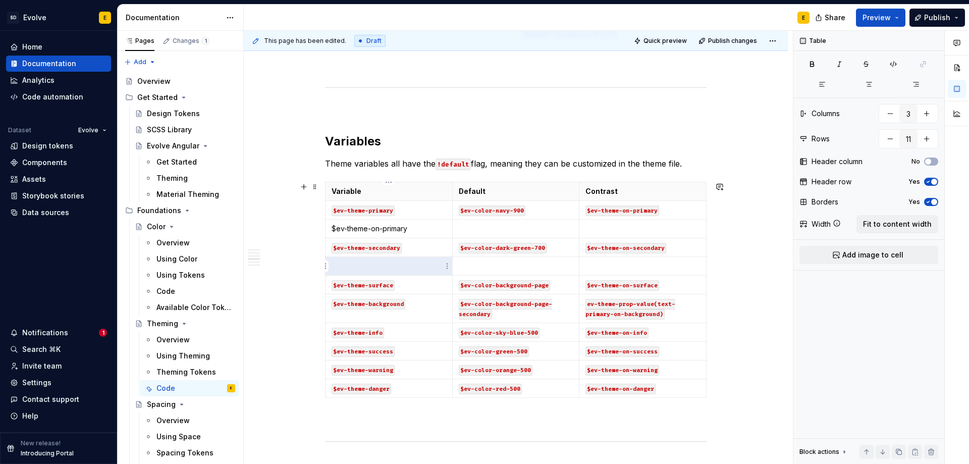
click at [349, 265] on p at bounding box center [388, 266] width 115 height 10
type textarea "*"
click at [325, 284] on html "SD Evolve E Home Documentation Analytics Code automation Dataset Evolve Design …" at bounding box center [484, 232] width 969 height 464
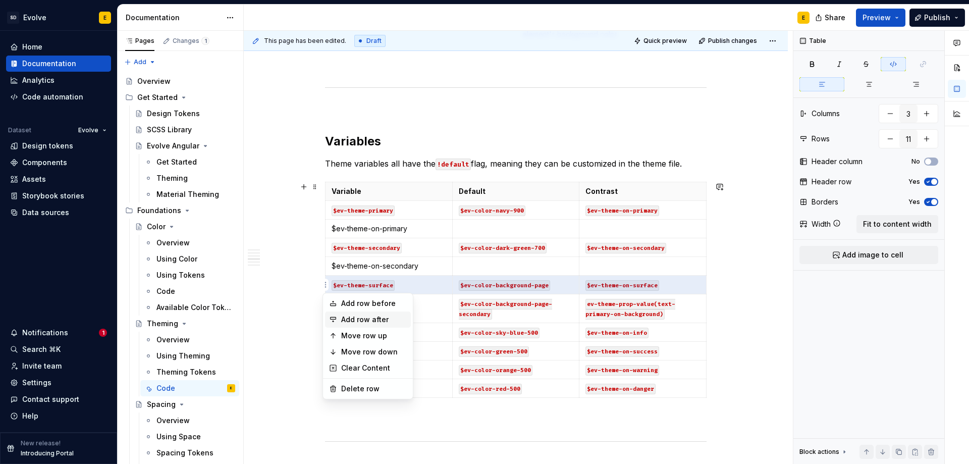
click at [344, 319] on div "Add row after" at bounding box center [374, 319] width 66 height 10
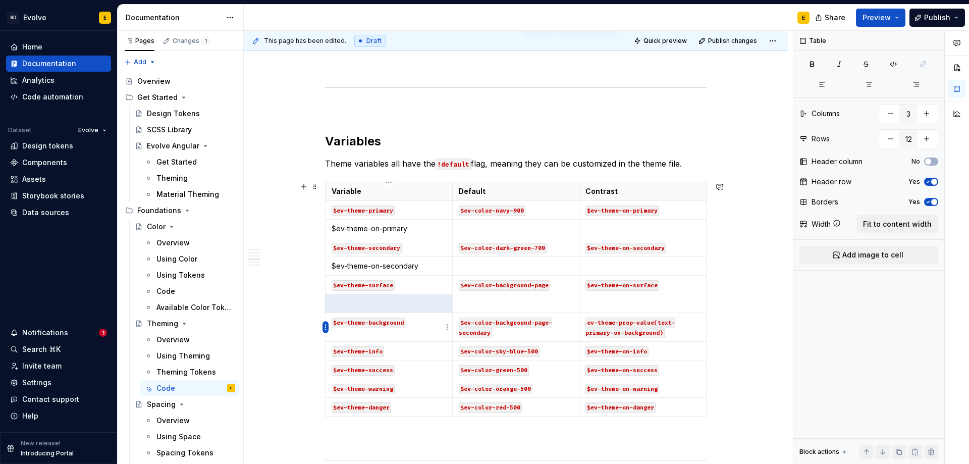
click at [325, 327] on html "SD Evolve E Home Documentation Analytics Code automation Dataset Evolve Design …" at bounding box center [484, 232] width 969 height 464
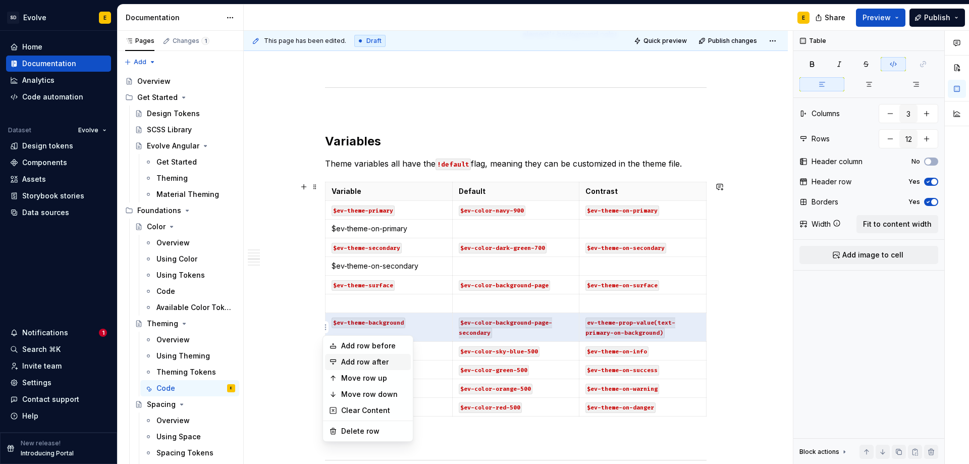
click at [361, 361] on div "Add row after" at bounding box center [374, 362] width 66 height 10
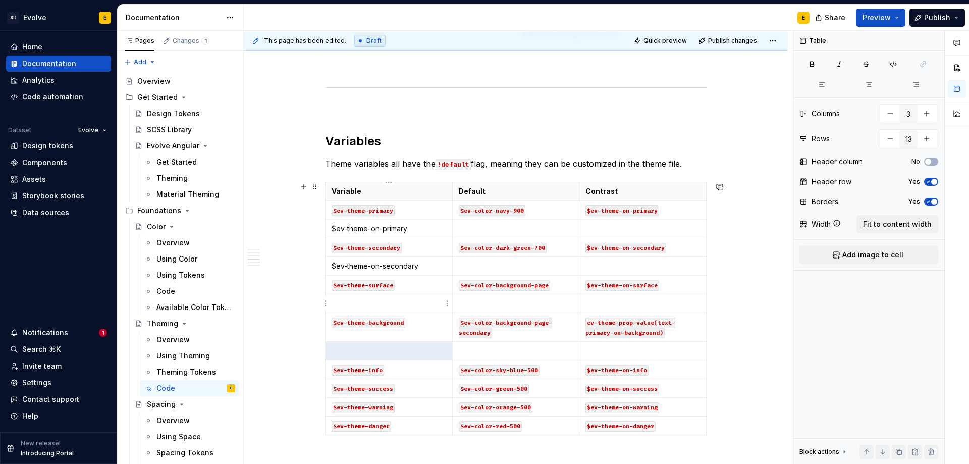
click at [351, 302] on p at bounding box center [388, 303] width 115 height 10
click at [355, 350] on p at bounding box center [388, 351] width 115 height 10
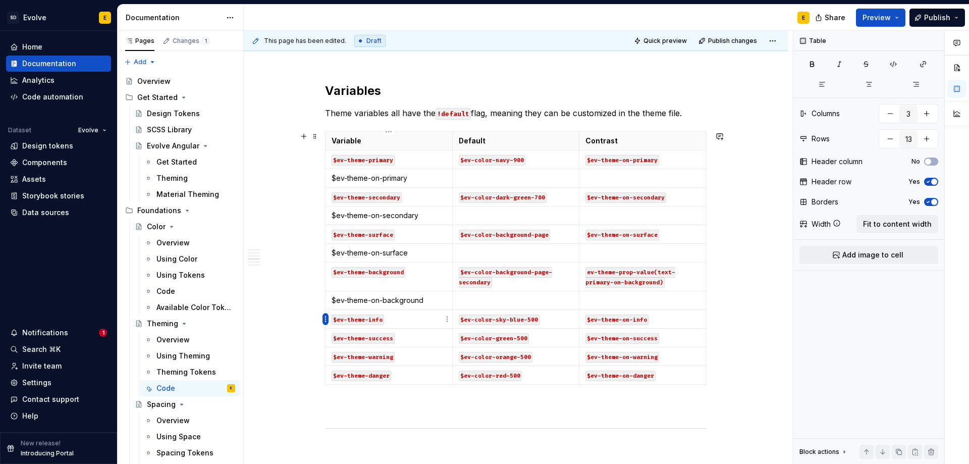
click at [326, 319] on html "SD Evolve E Home Documentation Analytics Code automation Dataset Evolve Design …" at bounding box center [484, 232] width 969 height 464
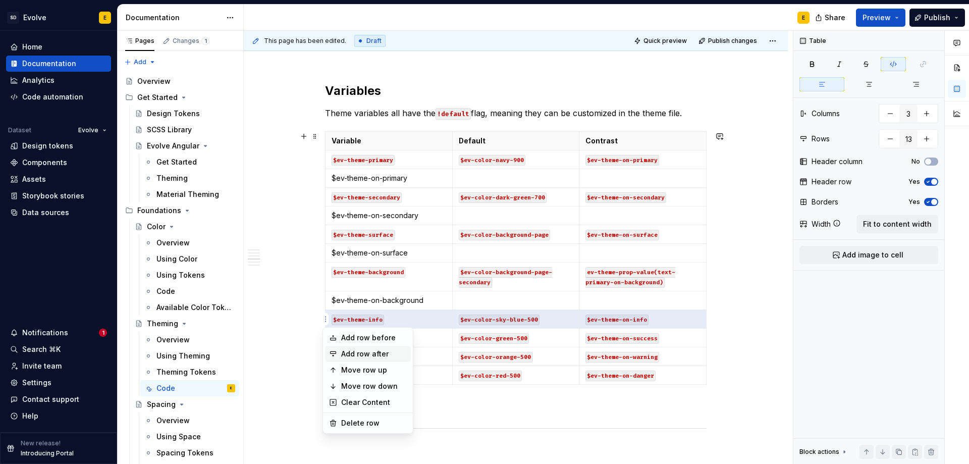
click at [347, 351] on div "Add row after" at bounding box center [374, 354] width 66 height 10
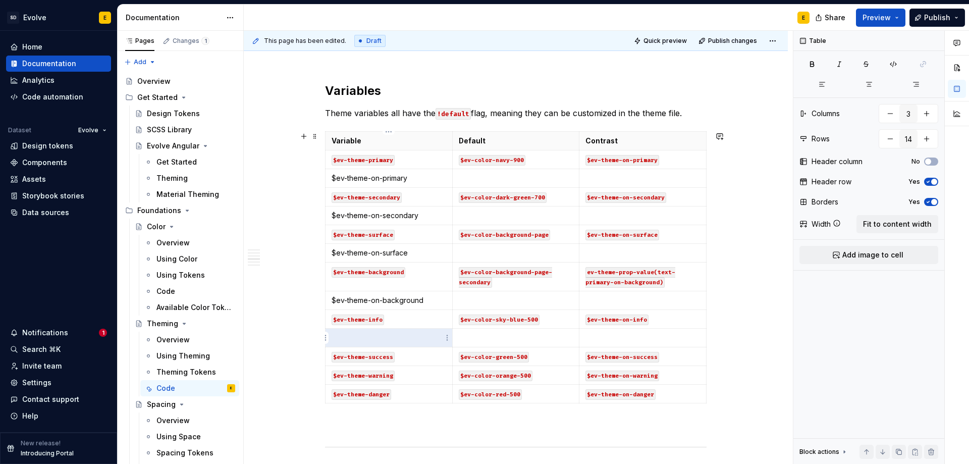
click at [355, 335] on p at bounding box center [388, 337] width 115 height 10
click at [326, 357] on html "SD Evolve E Home Documentation Analytics Code automation Dataset Evolve Design …" at bounding box center [484, 232] width 969 height 464
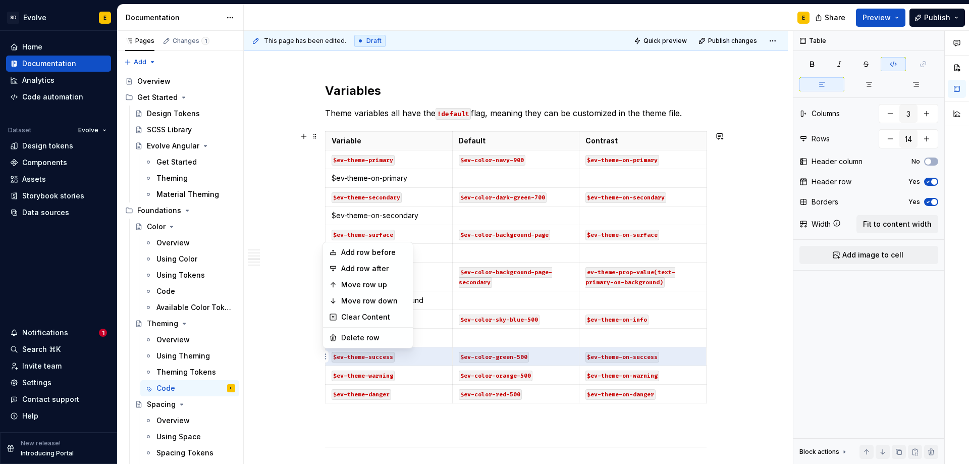
click at [425, 182] on html "SD Evolve E Home Documentation Analytics Code automation Dataset Evolve Design …" at bounding box center [484, 232] width 969 height 464
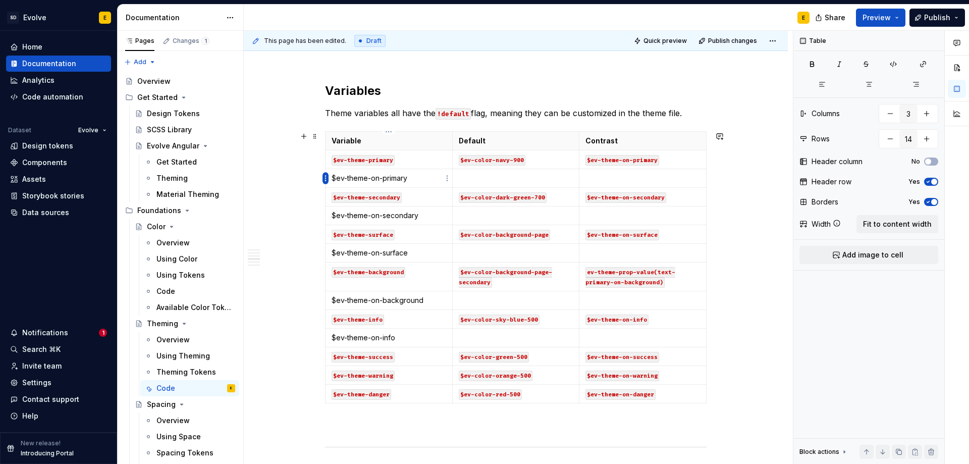
click at [324, 178] on html "SD Evolve E Home Documentation Analytics Code automation Dataset Evolve Design …" at bounding box center [484, 232] width 969 height 464
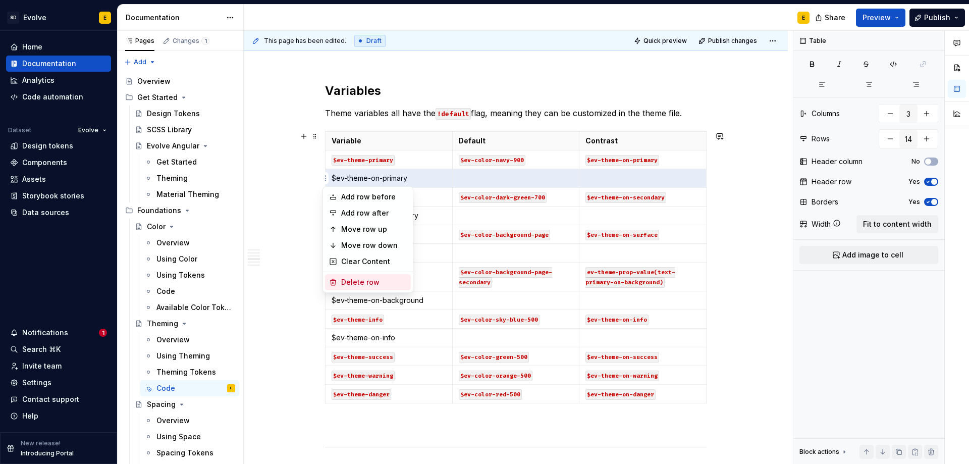
click at [344, 278] on div "Delete row" at bounding box center [374, 282] width 66 height 10
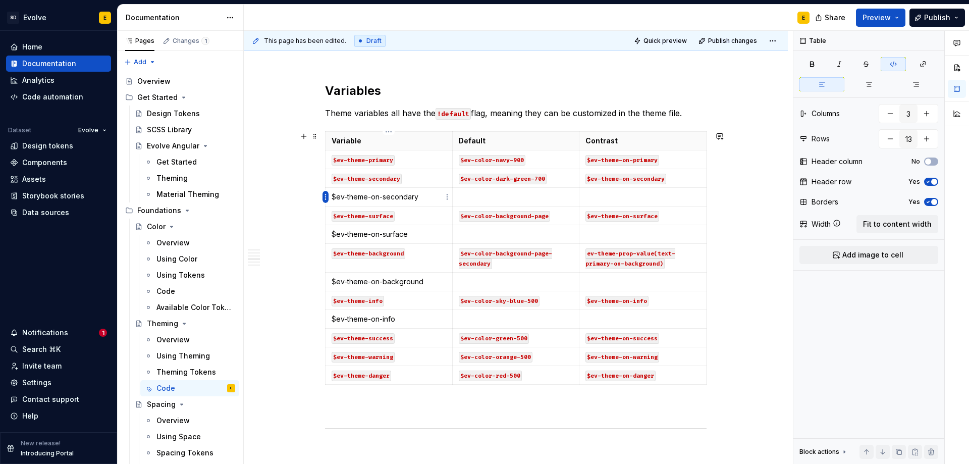
click at [326, 197] on html "SD Evolve E Home Documentation Analytics Code automation Dataset Evolve Design …" at bounding box center [484, 232] width 969 height 464
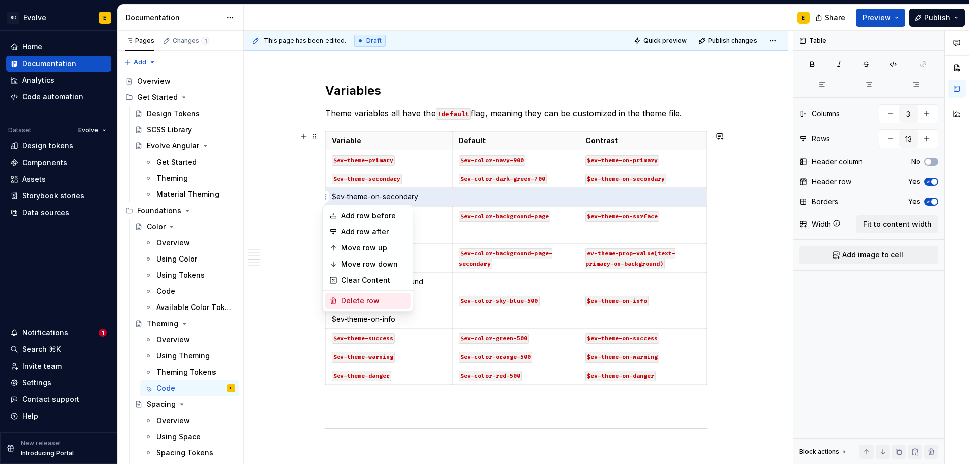
click at [352, 299] on div "Delete row" at bounding box center [374, 301] width 66 height 10
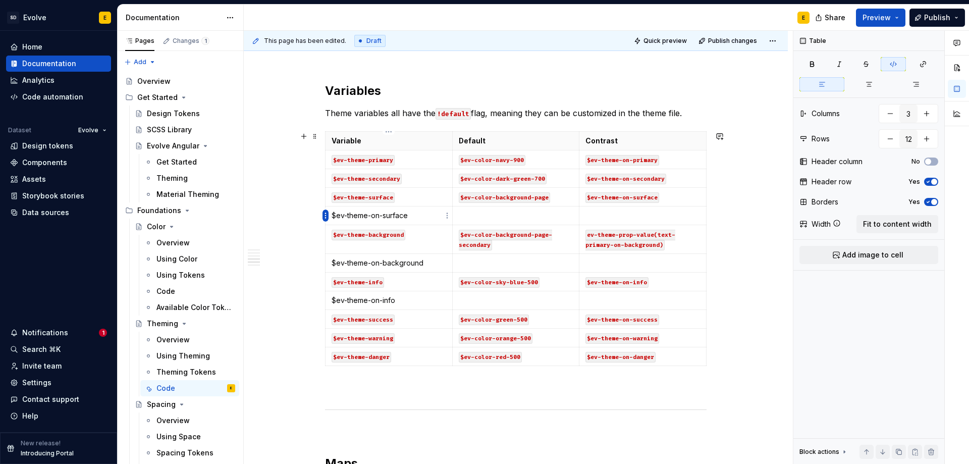
click at [325, 216] on html "SD Evolve E Home Documentation Analytics Code automation Dataset Evolve Design …" at bounding box center [484, 232] width 969 height 464
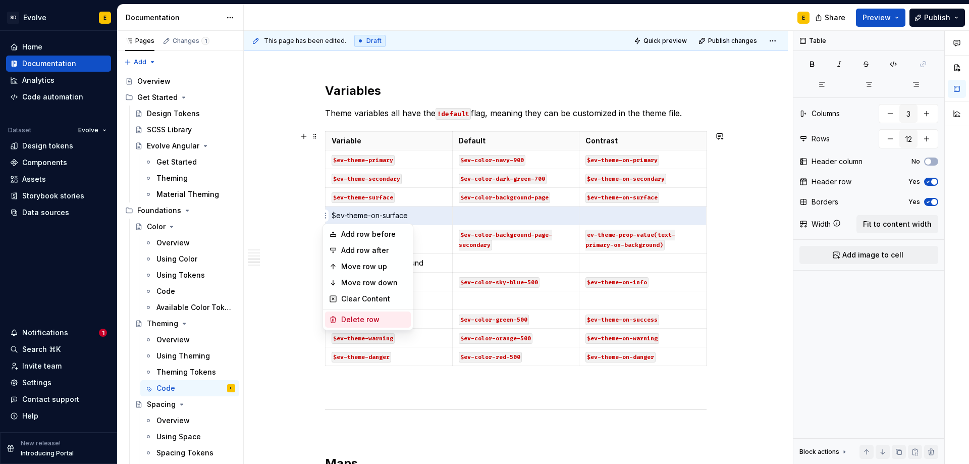
click at [351, 322] on div "Delete row" at bounding box center [374, 319] width 66 height 10
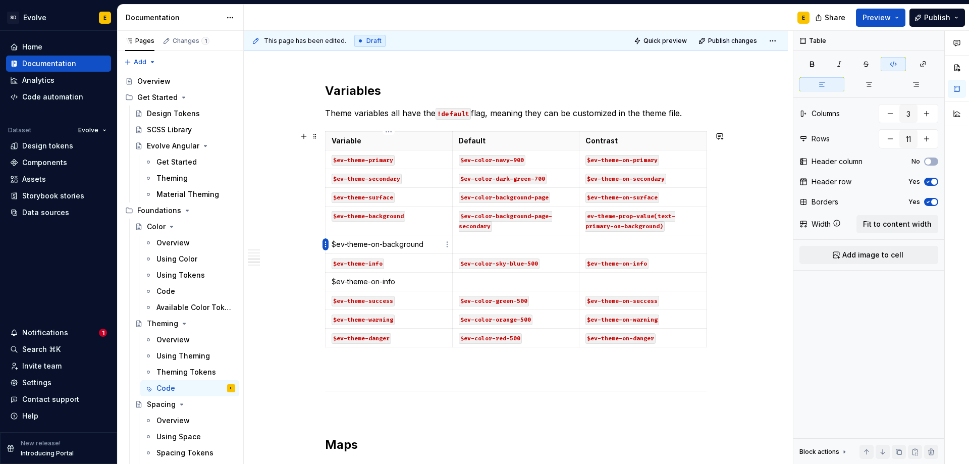
click at [325, 242] on html "SD Evolve E Home Documentation Analytics Code automation Dataset Evolve Design …" at bounding box center [484, 232] width 969 height 464
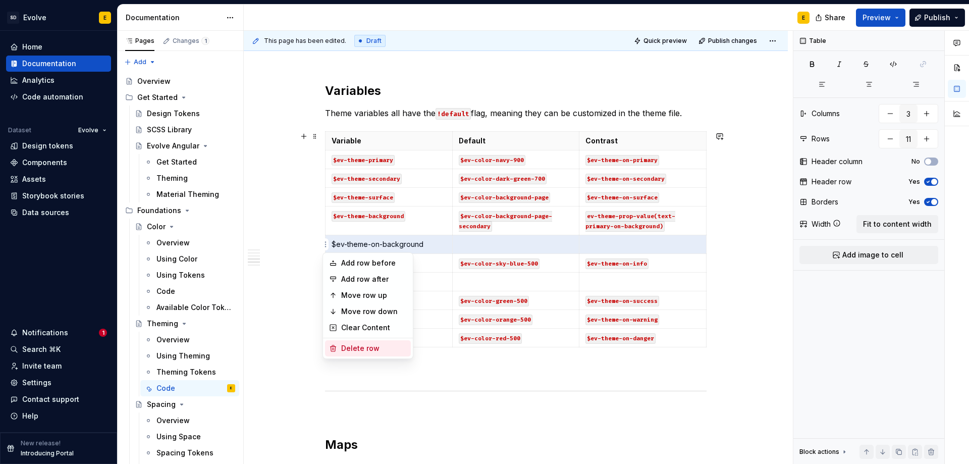
click at [347, 347] on div "Delete row" at bounding box center [374, 348] width 66 height 10
type input "10"
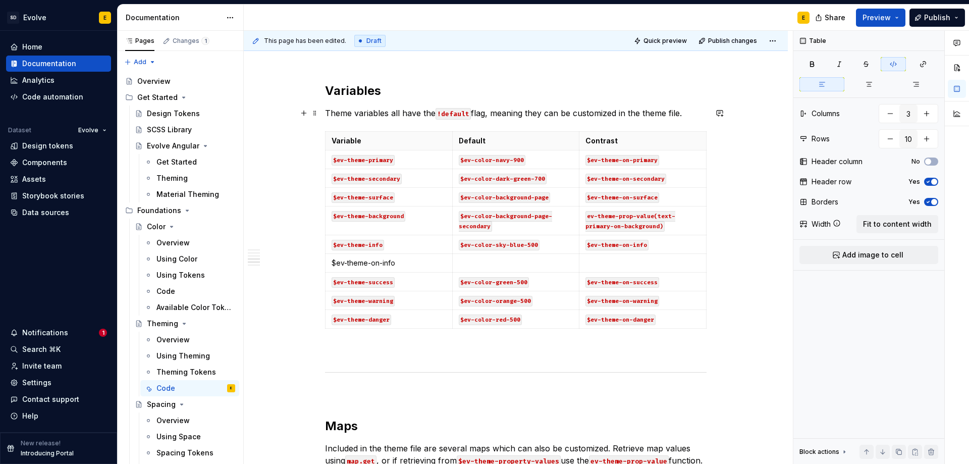
click at [387, 112] on p "Theme variables all have the !default flag, meaning they can be customized in t…" at bounding box center [515, 113] width 381 height 12
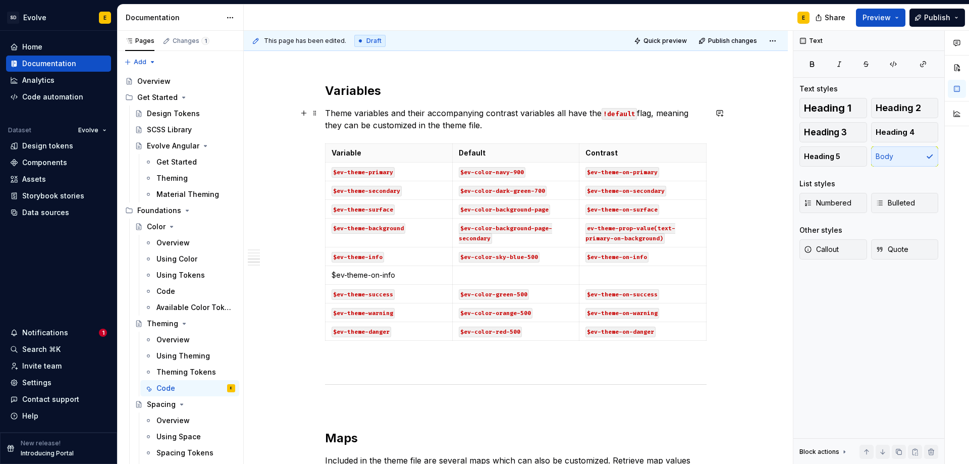
click at [496, 121] on p "Theme variables and their accompanying contrast variables all have the !default…" at bounding box center [515, 119] width 381 height 24
click at [326, 274] on html "SD Evolve E Home Documentation Analytics Code automation Dataset Evolve Design …" at bounding box center [484, 232] width 969 height 464
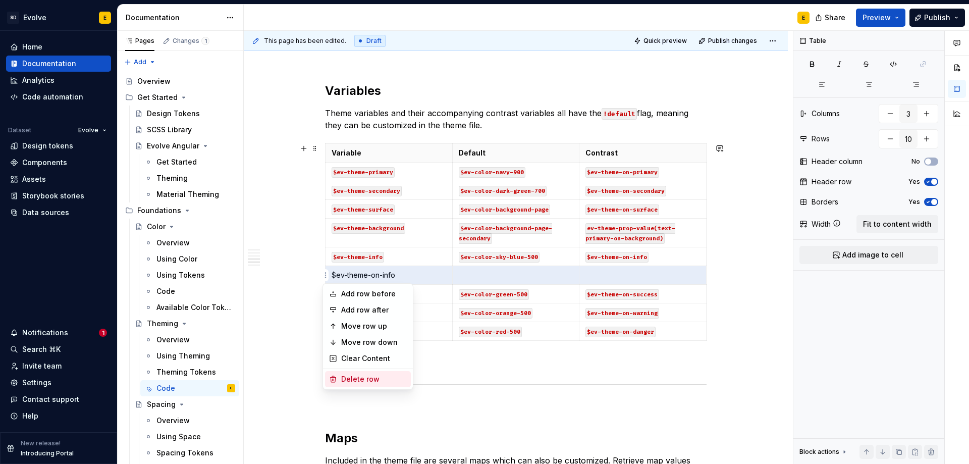
click at [357, 373] on div "Delete row" at bounding box center [368, 379] width 86 height 16
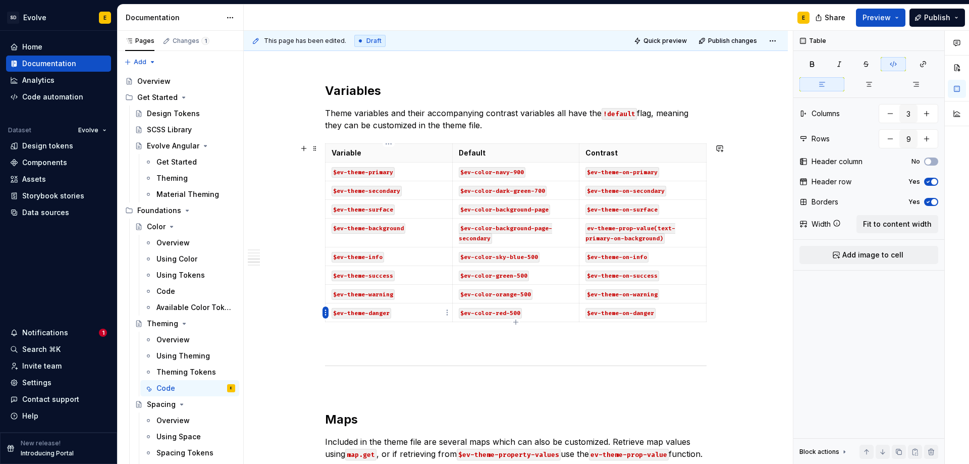
click at [324, 312] on html "SD Evolve E Home Documentation Analytics Code automation Dataset Evolve Design …" at bounding box center [484, 232] width 969 height 464
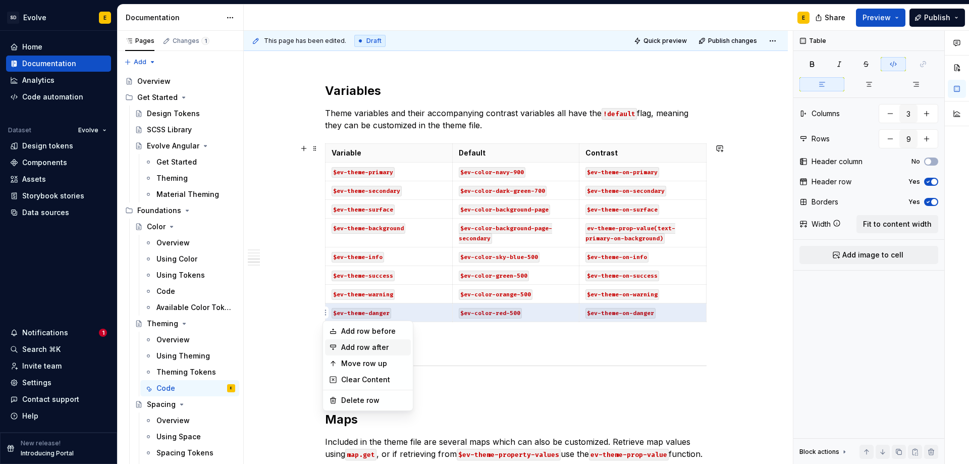
click at [362, 350] on div "Add row after" at bounding box center [374, 347] width 66 height 10
type input "10"
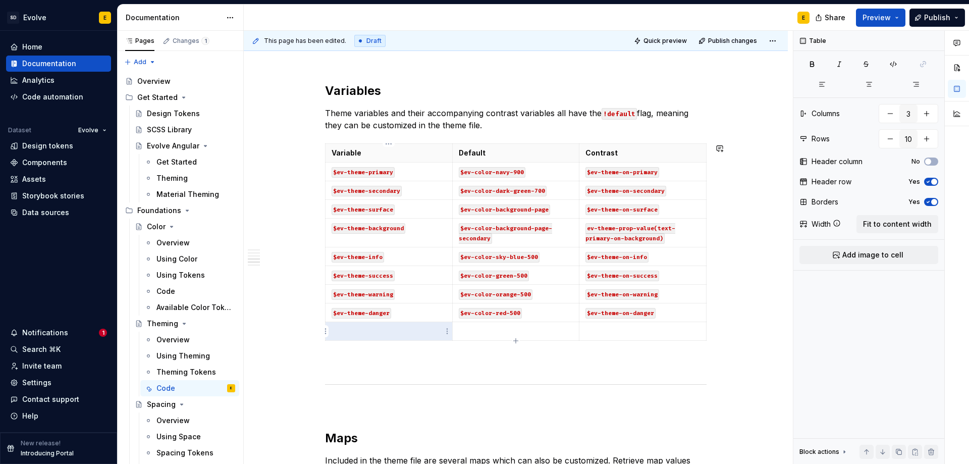
click at [355, 337] on td at bounding box center [388, 331] width 127 height 19
click at [489, 332] on p at bounding box center [516, 331] width 115 height 10
click at [604, 329] on p at bounding box center [642, 331] width 115 height 10
click at [333, 328] on p "$ev-theme-focus" at bounding box center [388, 331] width 115 height 10
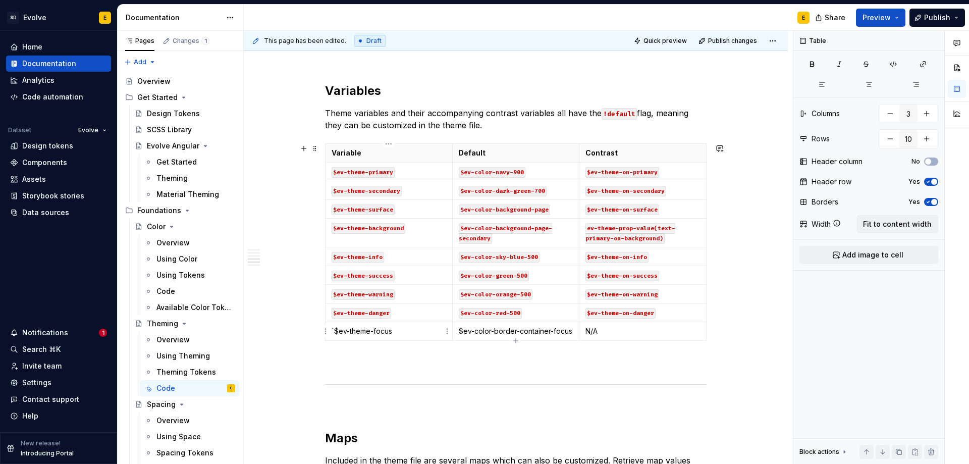
click at [399, 331] on p "`$ev-theme-focus" at bounding box center [388, 331] width 115 height 10
click at [459, 330] on p "$ev-color-border-container-focus" at bounding box center [516, 331] width 115 height 10
click at [522, 343] on p "`$ev-color-border-container-focus" at bounding box center [516, 336] width 115 height 20
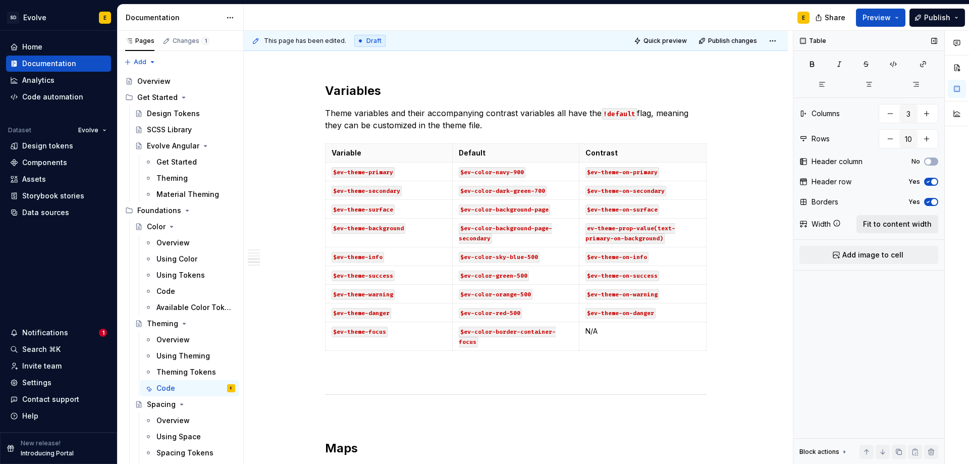
click at [873, 225] on span "Fit to content width" at bounding box center [897, 224] width 69 height 10
type textarea "*"
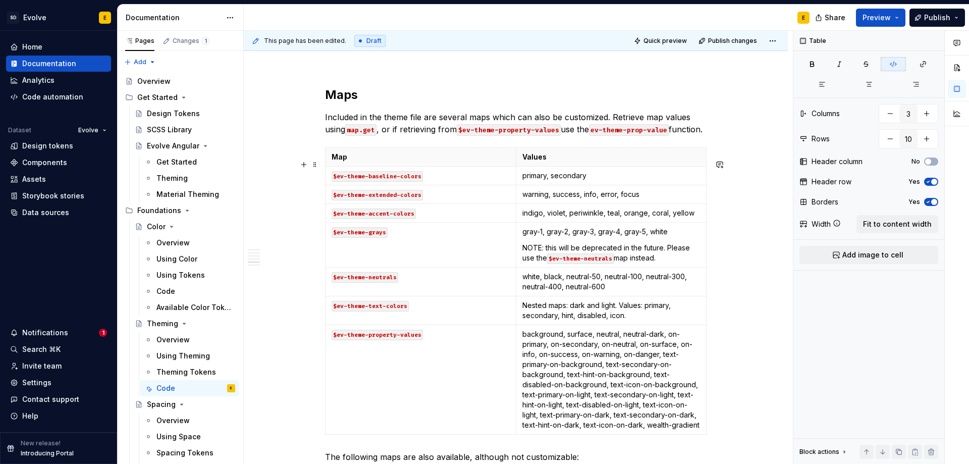
scroll to position [1096, 0]
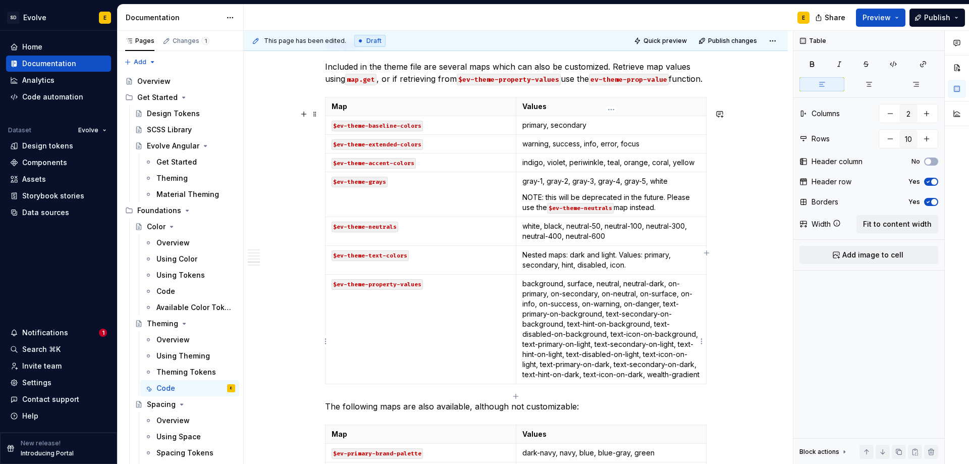
type input "2"
type input "8"
drag, startPoint x: 581, startPoint y: 337, endPoint x: 594, endPoint y: 336, distance: 12.6
click at [594, 336] on p "background, surface, neutral, neutral-dark, on-primary, on-secondary, on-neutra…" at bounding box center [611, 328] width 178 height 101
drag, startPoint x: 626, startPoint y: 346, endPoint x: 637, endPoint y: 345, distance: 11.6
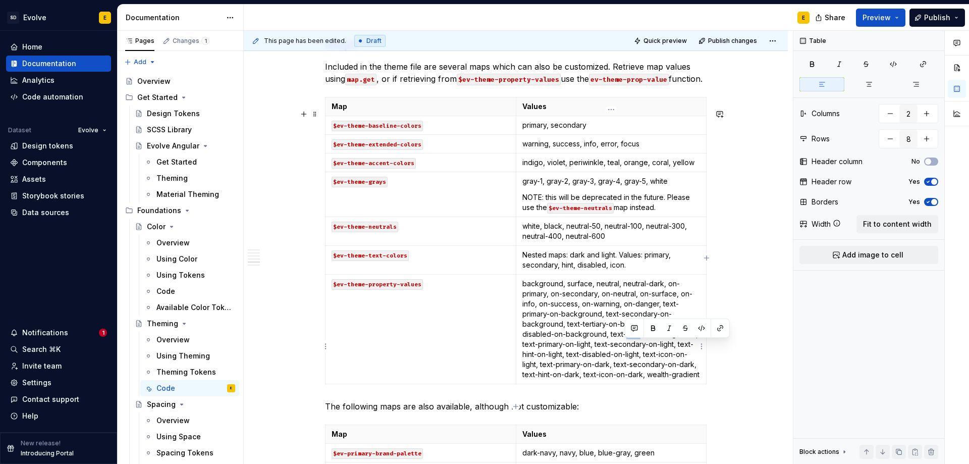
click at [637, 345] on p "background, surface, neutral, neutral-dark, on-primary, on-secondary, on-neutra…" at bounding box center [611, 328] width 178 height 101
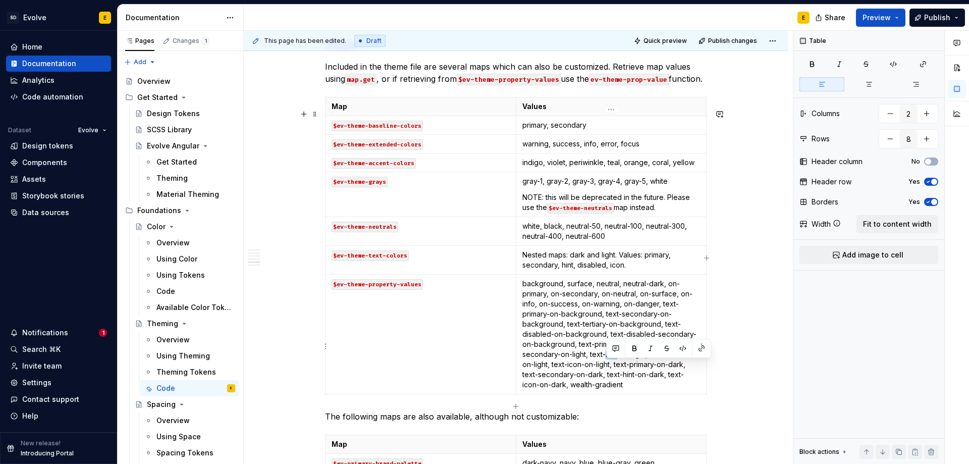
drag, startPoint x: 606, startPoint y: 366, endPoint x: 618, endPoint y: 366, distance: 11.6
click at [618, 366] on p "background, surface, neutral, neutral-dark, on-primary, on-secondary, on-neutra…" at bounding box center [611, 333] width 178 height 111
drag, startPoint x: 599, startPoint y: 377, endPoint x: 612, endPoint y: 376, distance: 13.2
click at [612, 376] on p "background, surface, neutral, neutral-dark, on-primary, on-secondary, on-neutra…" at bounding box center [611, 333] width 178 height 111
click at [532, 389] on p "background, surface, neutral, neutral-dark, on-primary, on-secondary, on-neutra…" at bounding box center [611, 333] width 178 height 111
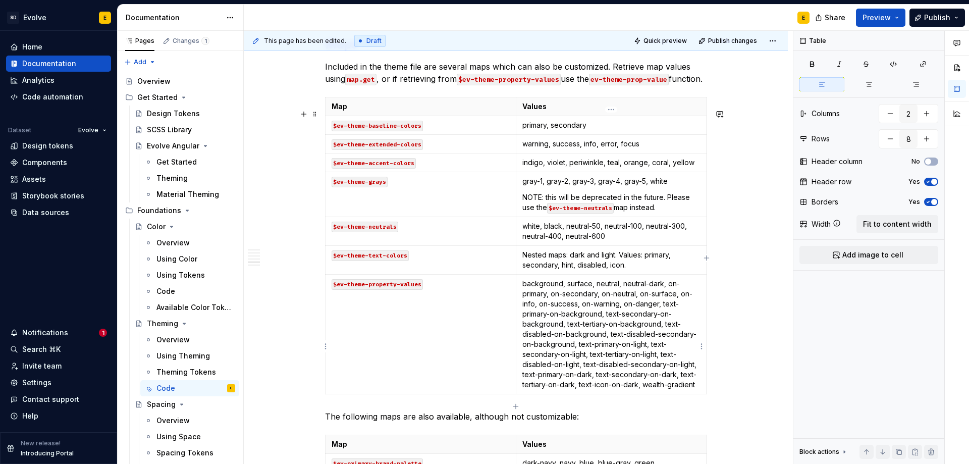
click at [608, 389] on p "background, surface, neutral, neutral-dark, on-primary, on-secondary, on-neutra…" at bounding box center [611, 333] width 178 height 111
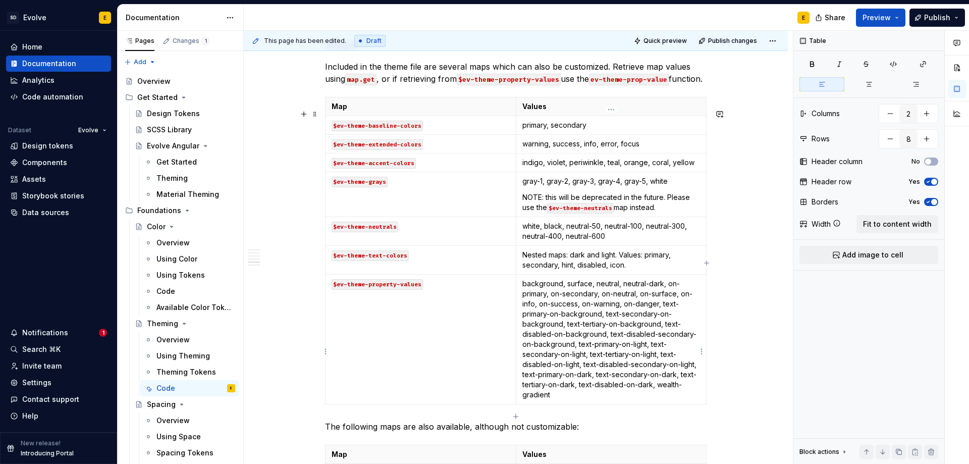
click at [652, 397] on p "background, surface, neutral, neutral-dark, on-primary, on-secondary, on-neutra…" at bounding box center [611, 338] width 178 height 121
click at [654, 400] on p "background, surface, neutral, neutral-dark, on-primary, on-secondary, on-neutra…" at bounding box center [611, 338] width 178 height 121
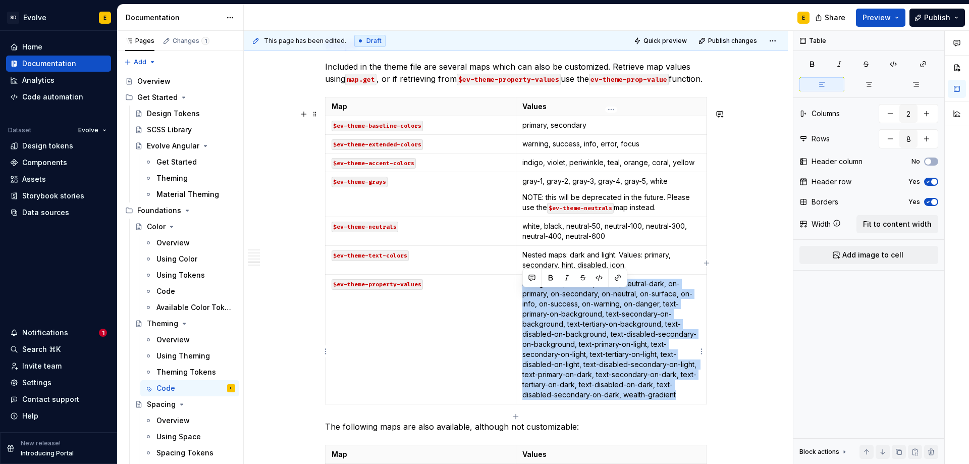
drag, startPoint x: 684, startPoint y: 408, endPoint x: 523, endPoint y: 293, distance: 197.4
click at [523, 293] on p "background, surface, neutral, neutral-dark, on-primary, on-secondary, on-neutra…" at bounding box center [611, 338] width 178 height 121
copy p "background, surface, neutral, neutral-dark, on-primary, on-secondary, on-neutra…"
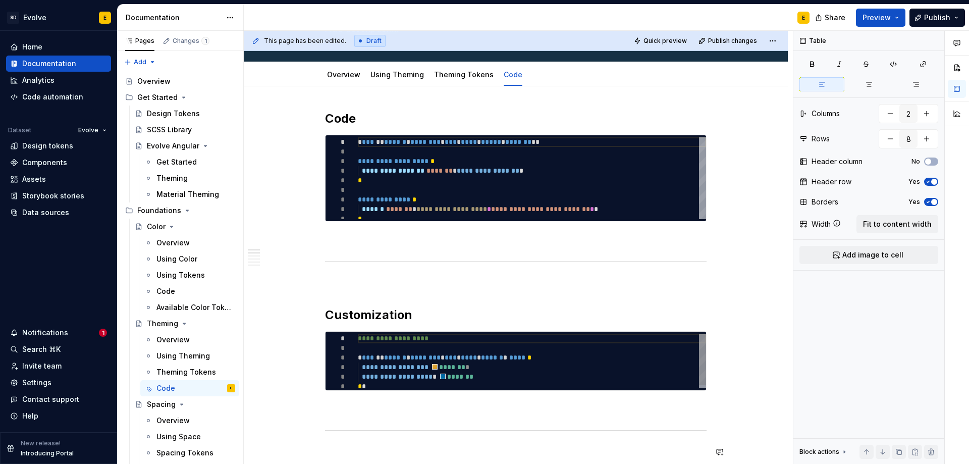
scroll to position [0, 0]
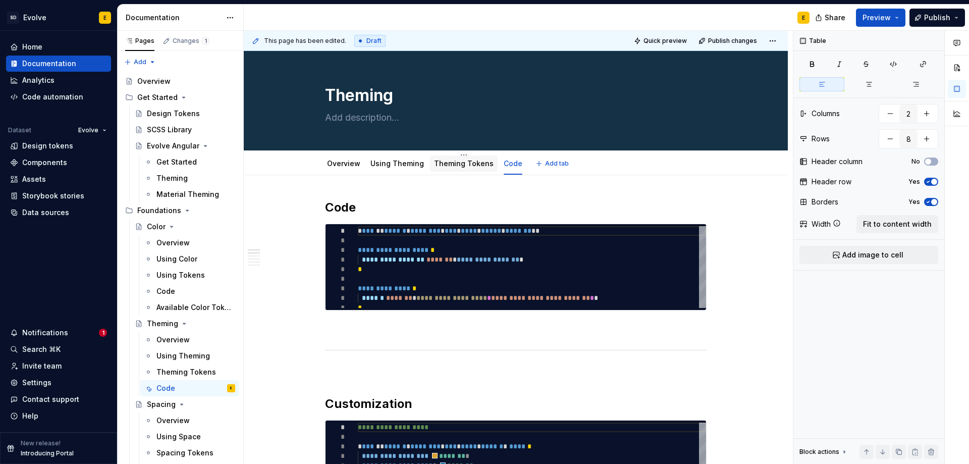
click at [465, 164] on link "Theming Tokens" at bounding box center [464, 163] width 60 height 9
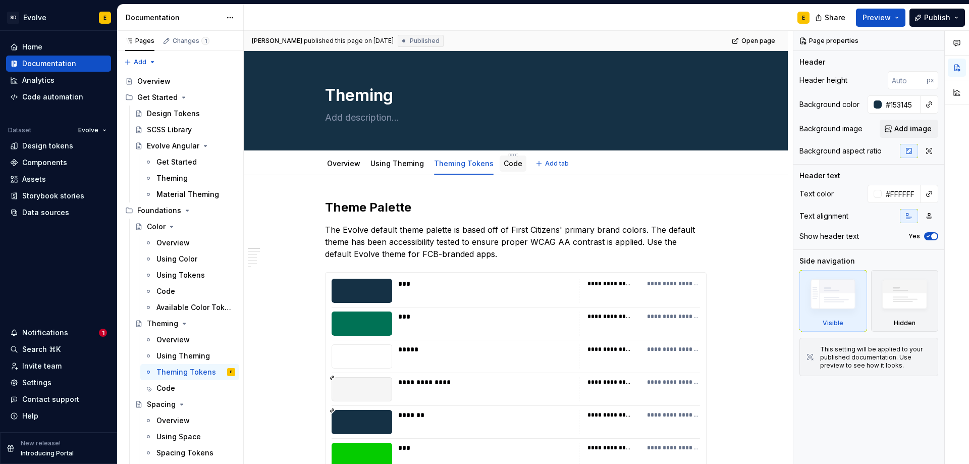
click at [506, 163] on link "Code" at bounding box center [512, 163] width 19 height 9
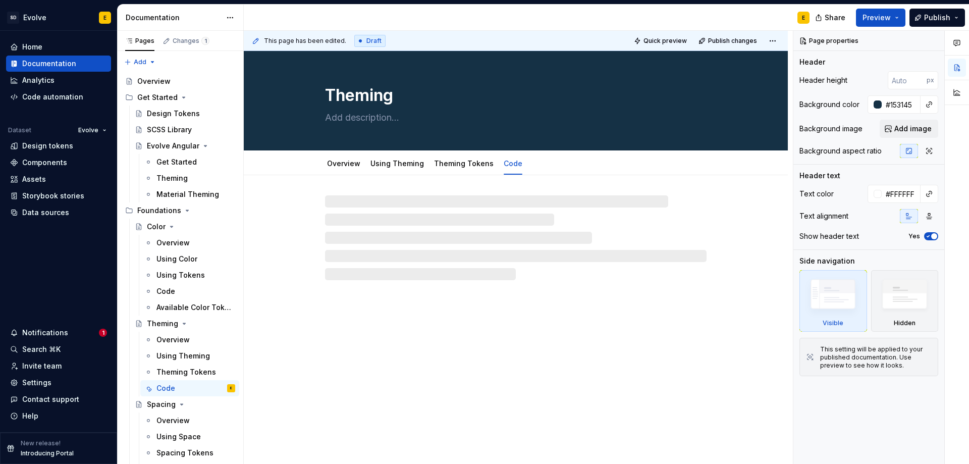
type textarea "*"
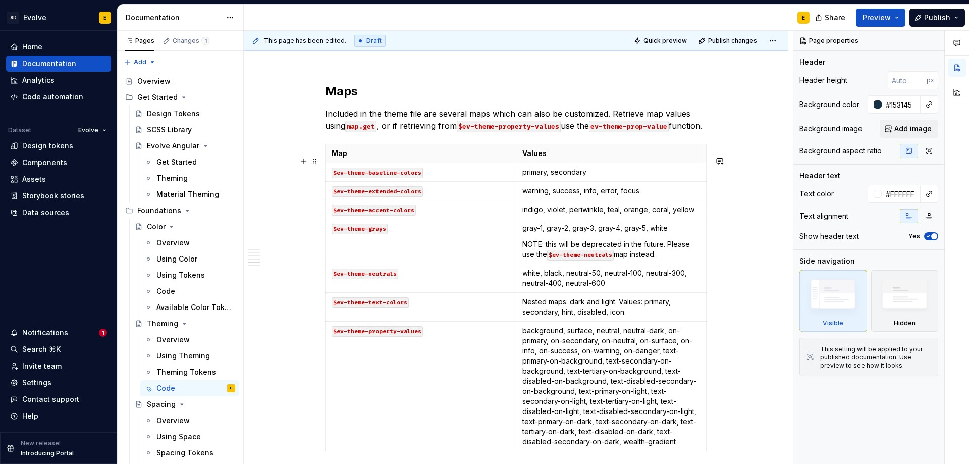
scroll to position [1059, 0]
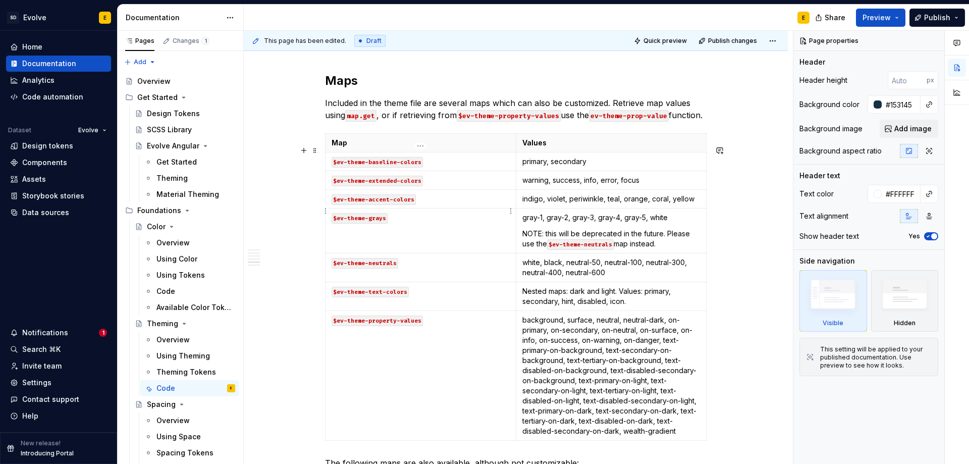
click at [325, 211] on html "SD Evolve E Home Documentation Analytics Code automation Dataset Evolve Design …" at bounding box center [484, 232] width 969 height 464
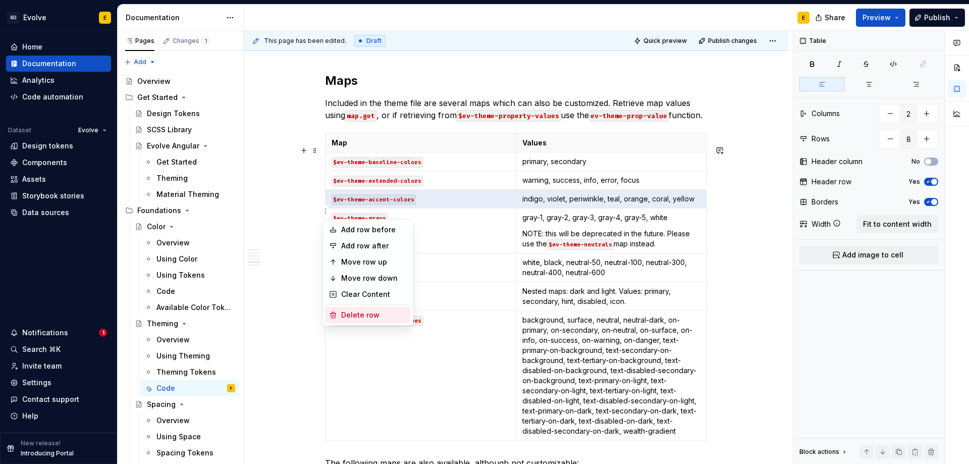
click at [354, 313] on div "Delete row" at bounding box center [374, 315] width 66 height 10
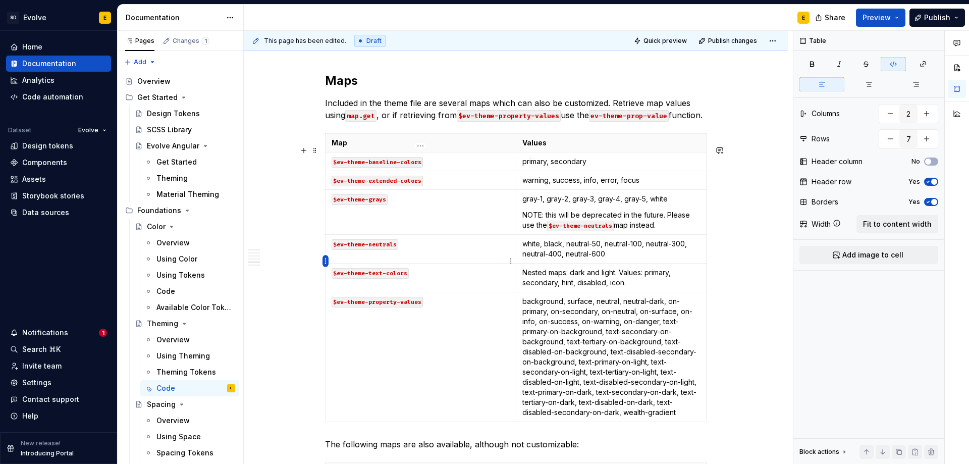
click at [324, 258] on html "SD Evolve E Home Documentation Analytics Code automation Dataset Evolve Design …" at bounding box center [484, 232] width 969 height 464
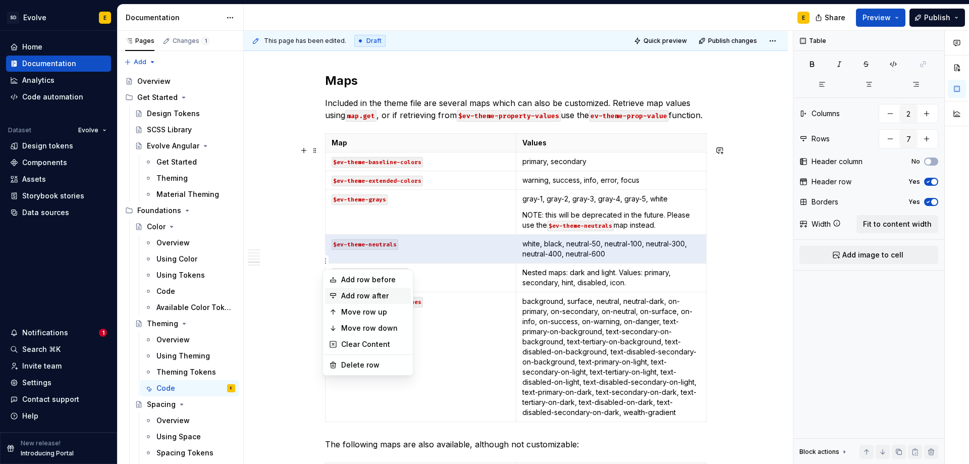
click at [365, 297] on div "Add row after" at bounding box center [374, 296] width 66 height 10
type input "8"
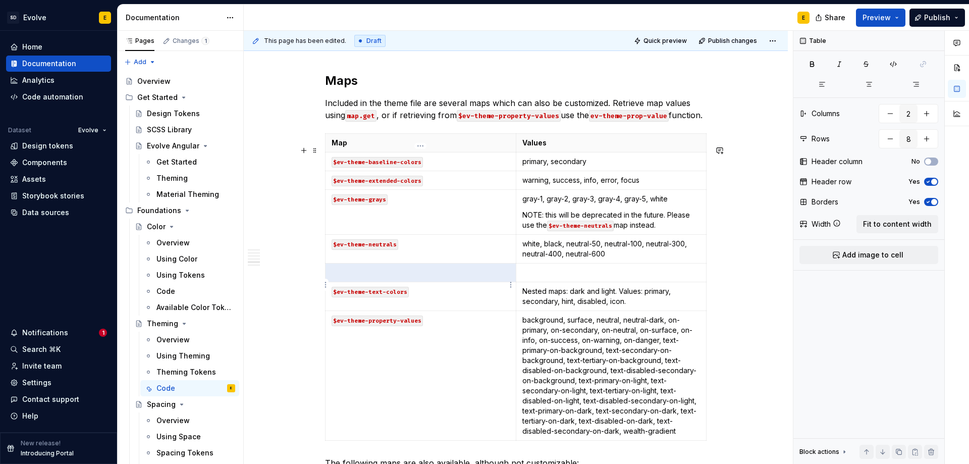
click at [365, 277] on p at bounding box center [420, 272] width 178 height 10
click at [388, 277] on p at bounding box center [420, 272] width 178 height 10
click at [331, 282] on td "$ev-theme-accent-colors" at bounding box center [420, 272] width 191 height 19
click at [433, 277] on p "`$ev-theme-accent-colors" at bounding box center [420, 272] width 178 height 10
click at [673, 277] on p "blue, gray, blue-gray, navy, dark-navy" at bounding box center [611, 272] width 178 height 10
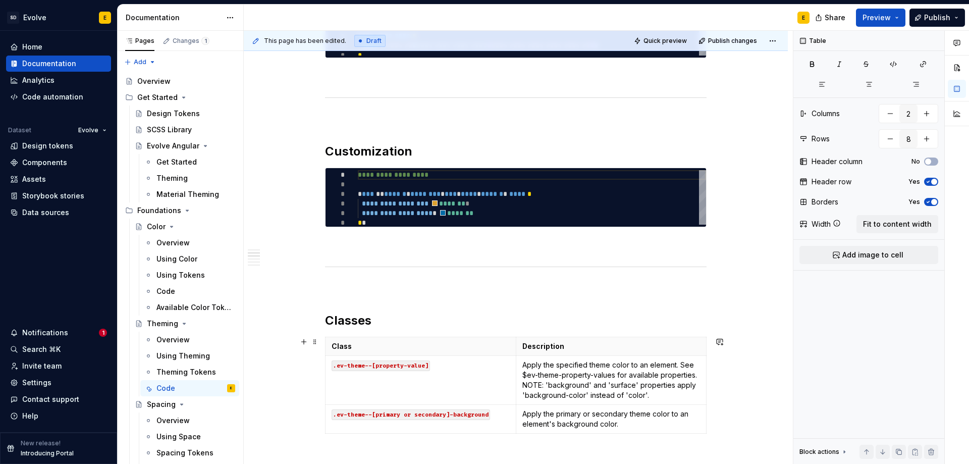
scroll to position [0, 0]
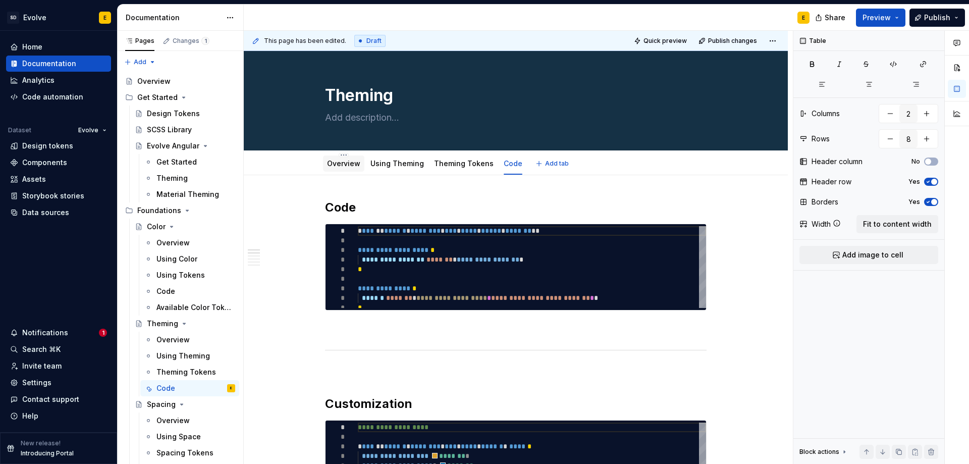
click at [346, 165] on link "Overview" at bounding box center [343, 163] width 33 height 9
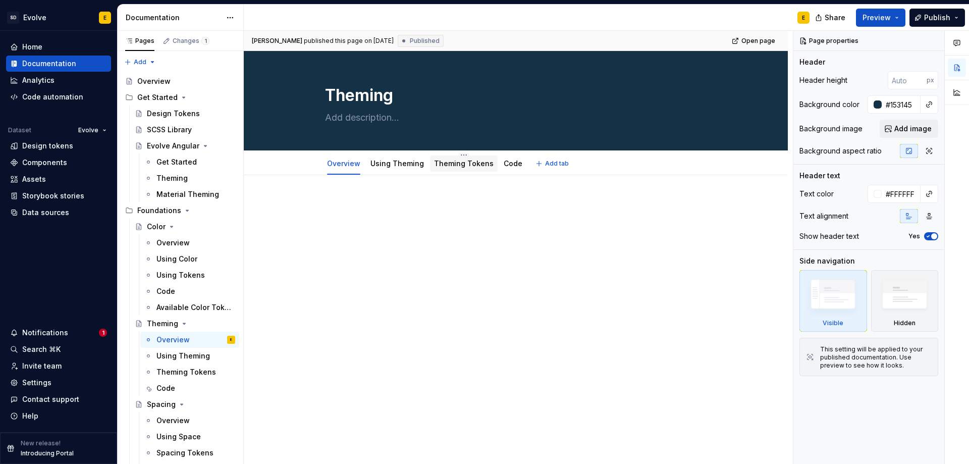
click at [464, 162] on link "Theming Tokens" at bounding box center [464, 163] width 60 height 9
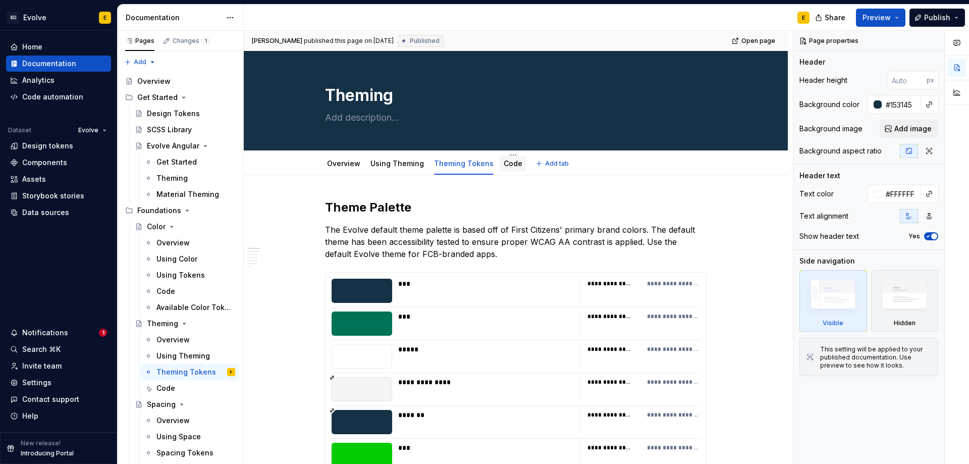
click at [513, 164] on link "Code" at bounding box center [512, 163] width 19 height 9
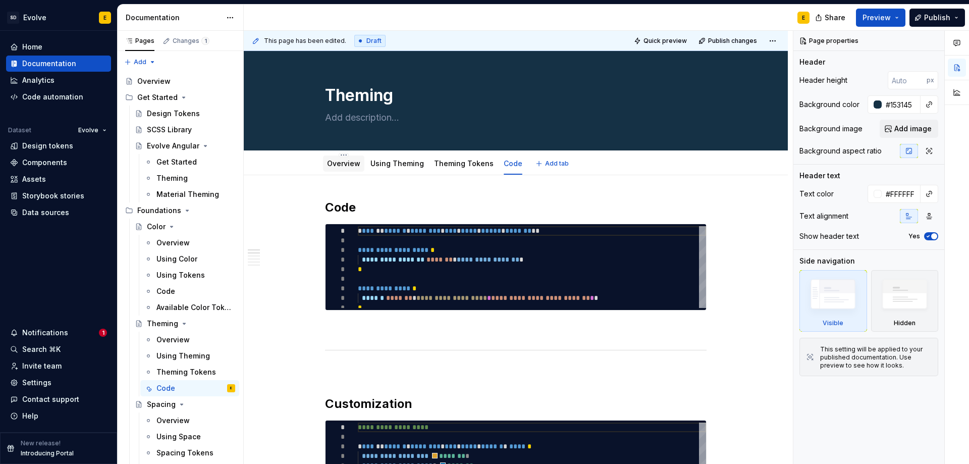
click at [355, 164] on link "Overview" at bounding box center [343, 163] width 33 height 9
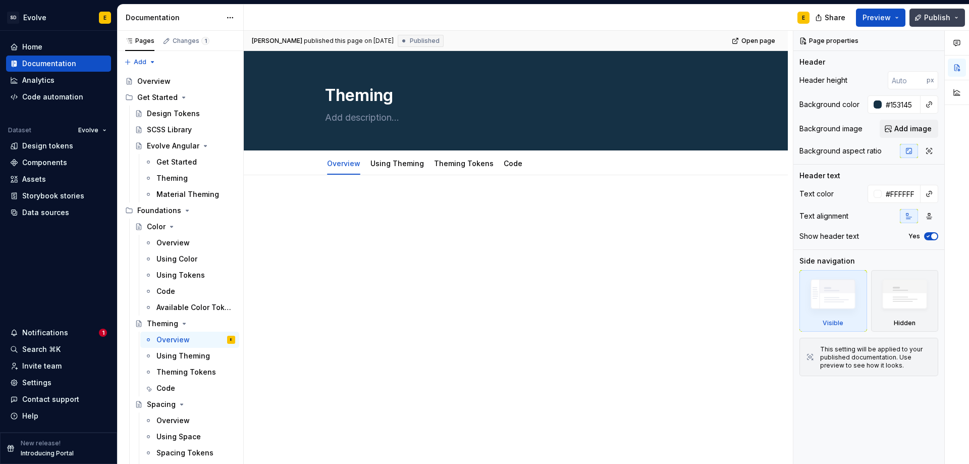
click at [929, 14] on span "Publish" at bounding box center [937, 18] width 26 height 10
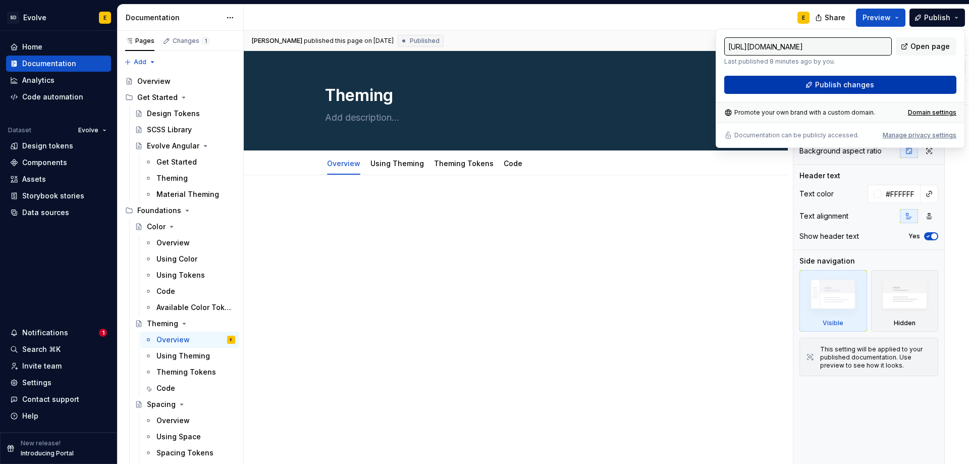
click at [885, 85] on button "Publish changes" at bounding box center [840, 85] width 232 height 18
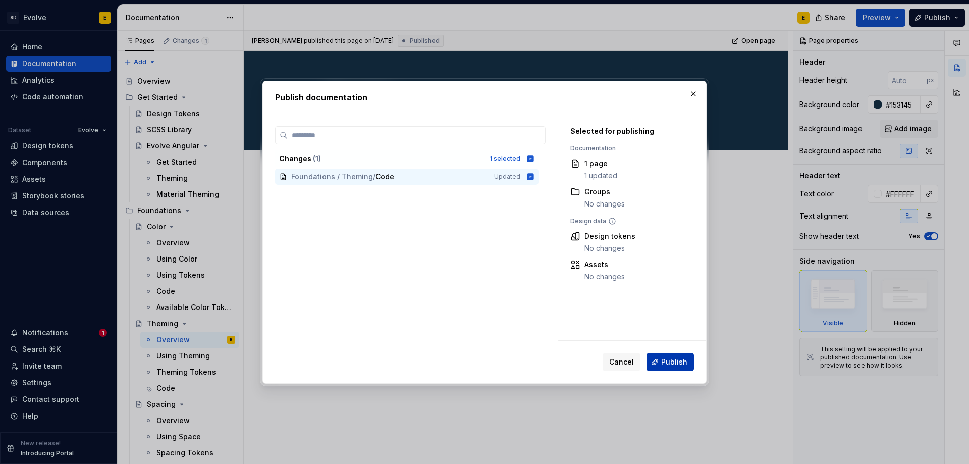
click at [674, 363] on span "Publish" at bounding box center [674, 362] width 26 height 10
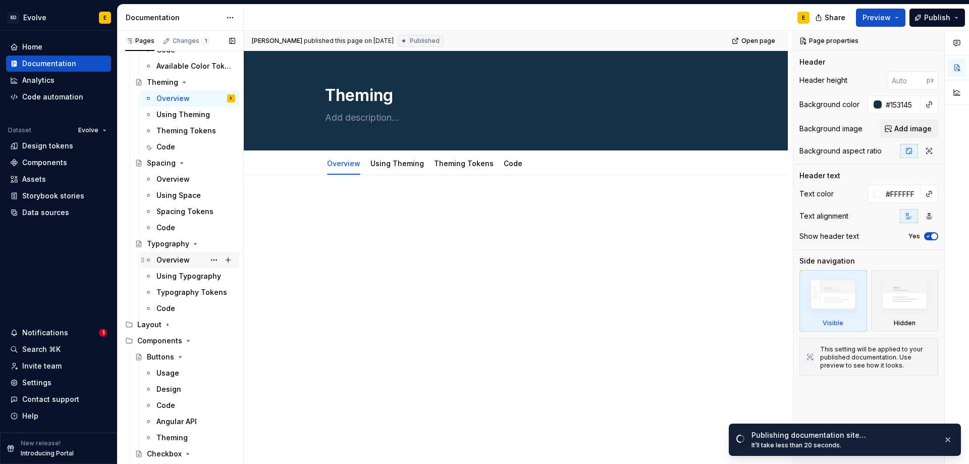
scroll to position [252, 0]
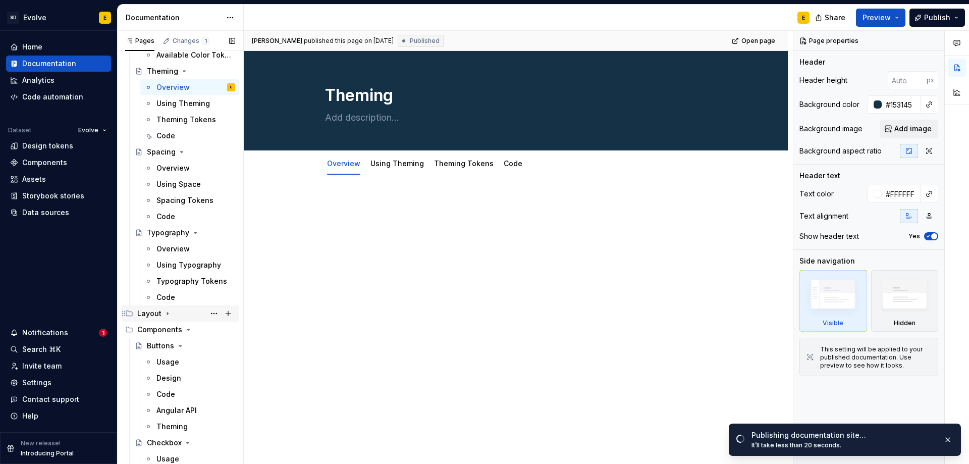
click at [165, 313] on icon "Page tree" at bounding box center [167, 313] width 8 height 8
click at [174, 343] on div "Overview" at bounding box center [172, 346] width 33 height 10
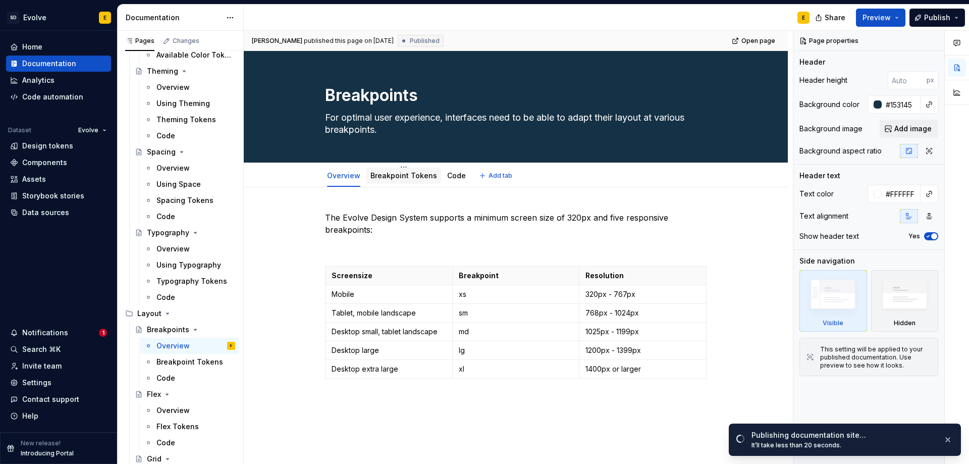
click at [386, 179] on link "Breakpoint Tokens" at bounding box center [403, 175] width 67 height 9
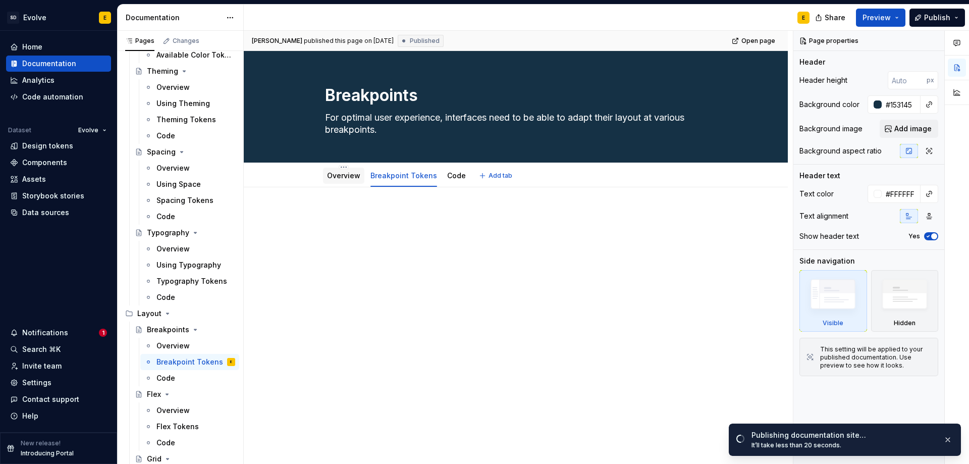
click at [340, 176] on link "Overview" at bounding box center [343, 175] width 33 height 9
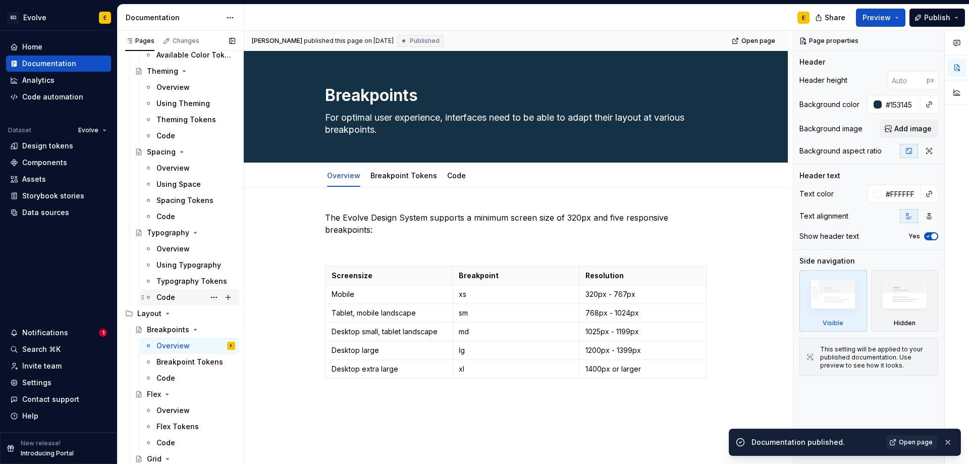
scroll to position [303, 0]
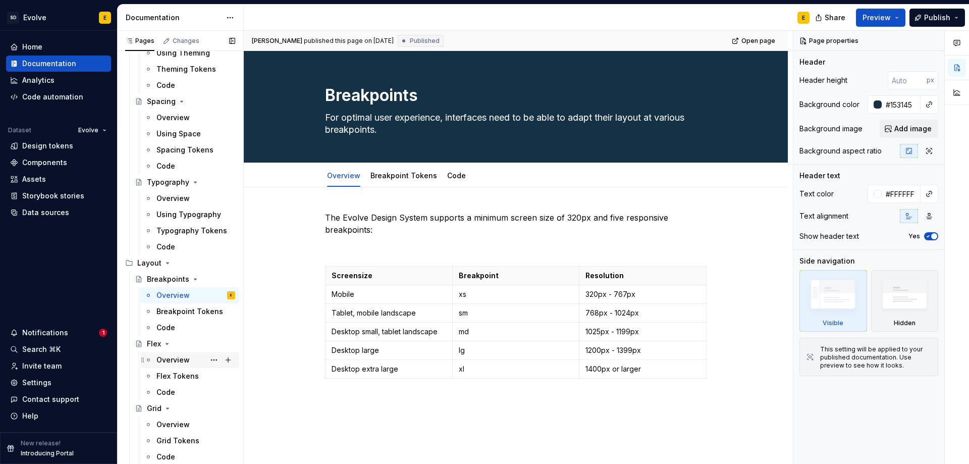
click at [167, 361] on div "Overview" at bounding box center [172, 360] width 33 height 10
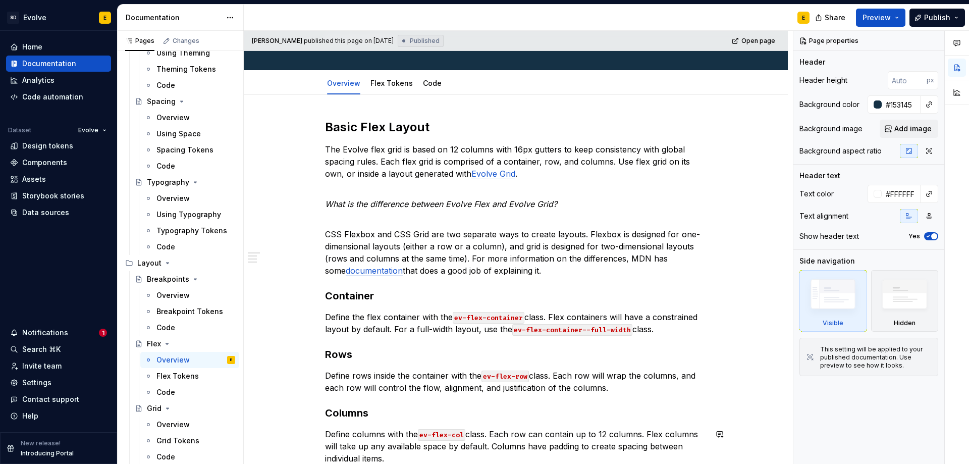
scroll to position [30, 0]
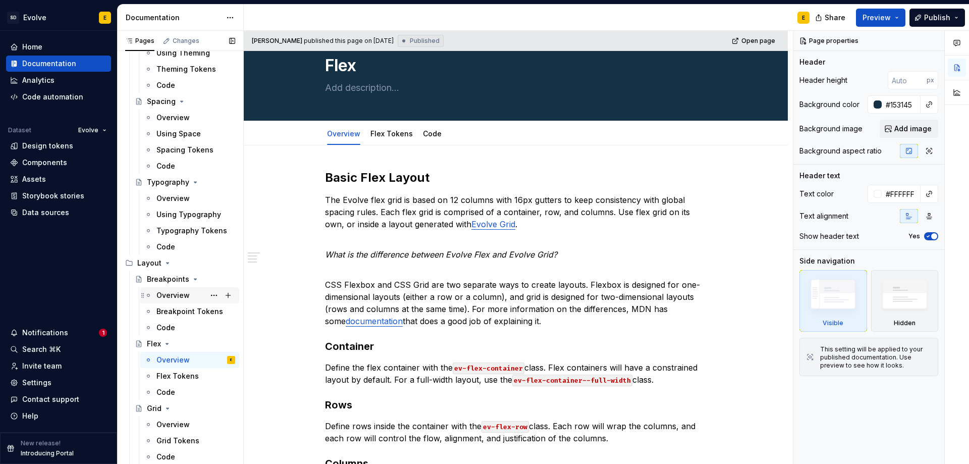
click at [171, 293] on div "Overview" at bounding box center [172, 295] width 33 height 10
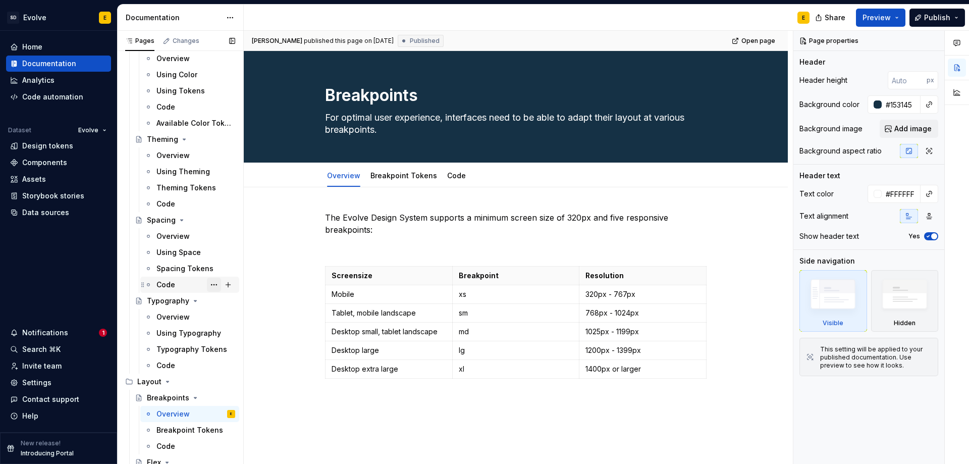
scroll to position [252, 0]
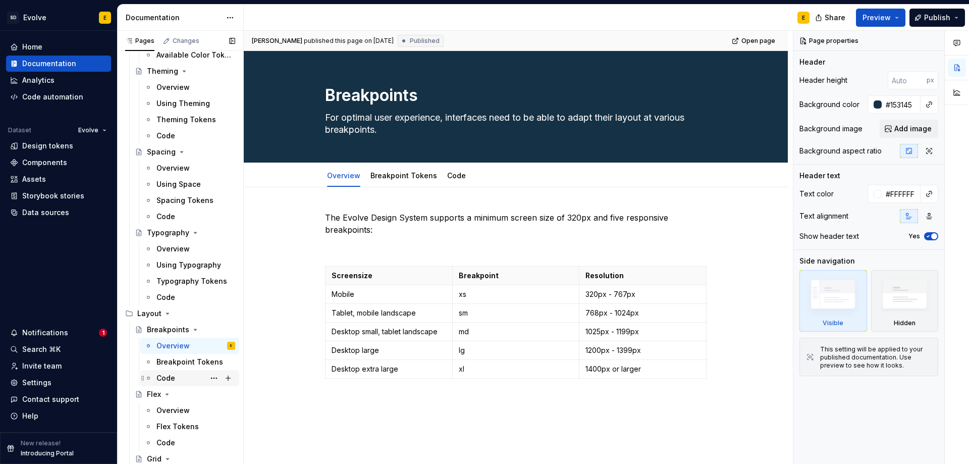
click at [177, 379] on div "Code" at bounding box center [195, 378] width 79 height 14
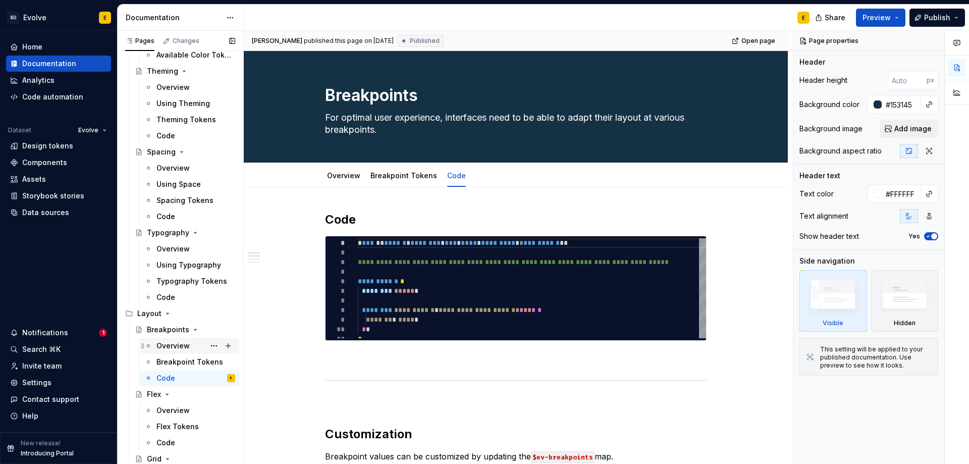
click at [172, 346] on div "Overview" at bounding box center [172, 346] width 33 height 10
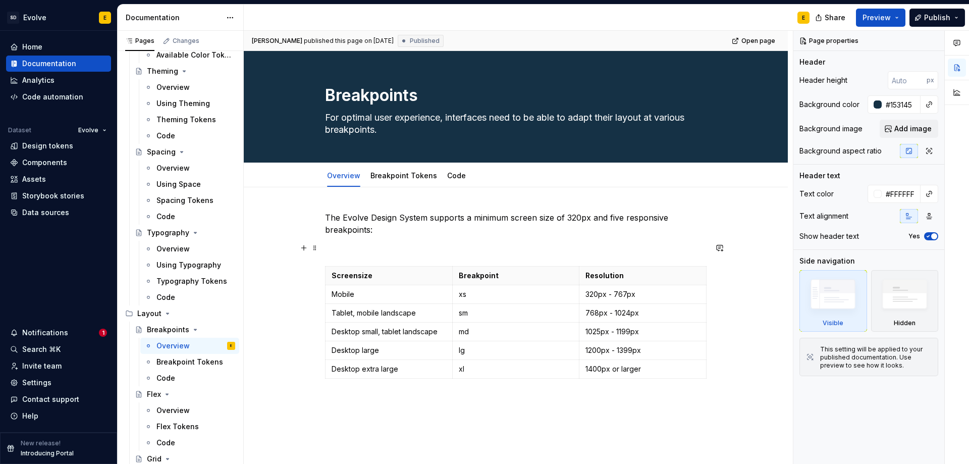
click at [356, 247] on p at bounding box center [515, 248] width 381 height 12
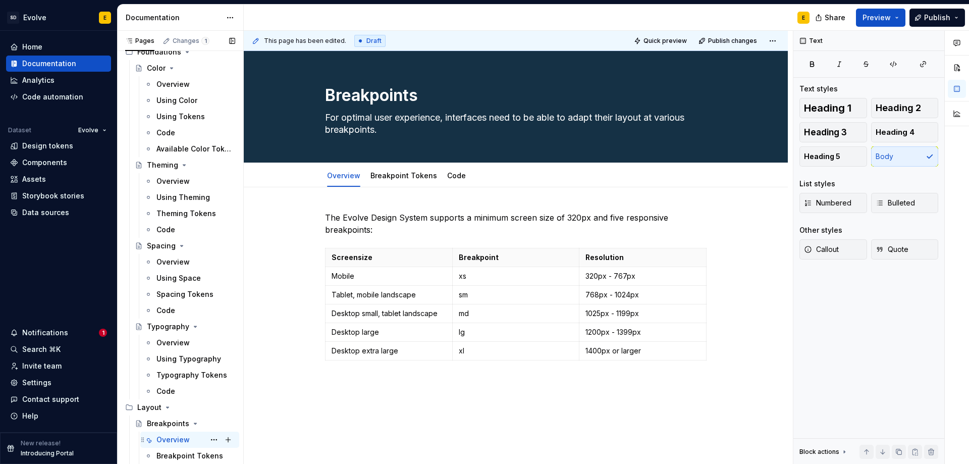
scroll to position [151, 0]
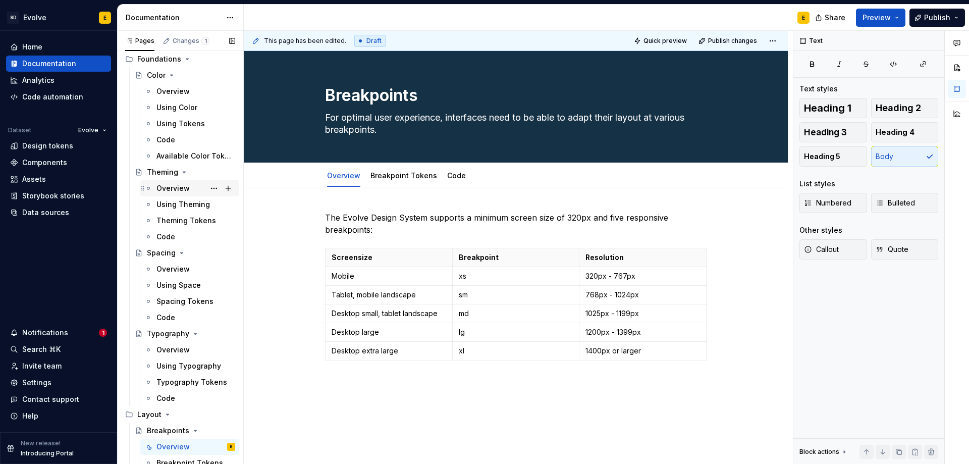
click at [173, 188] on div "Overview" at bounding box center [172, 188] width 33 height 10
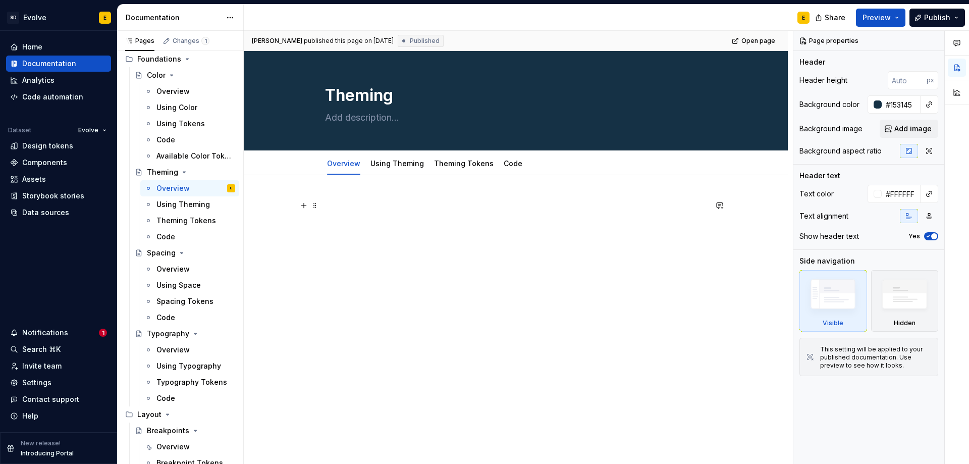
type textarea "*"
click at [344, 209] on p at bounding box center [515, 205] width 381 height 12
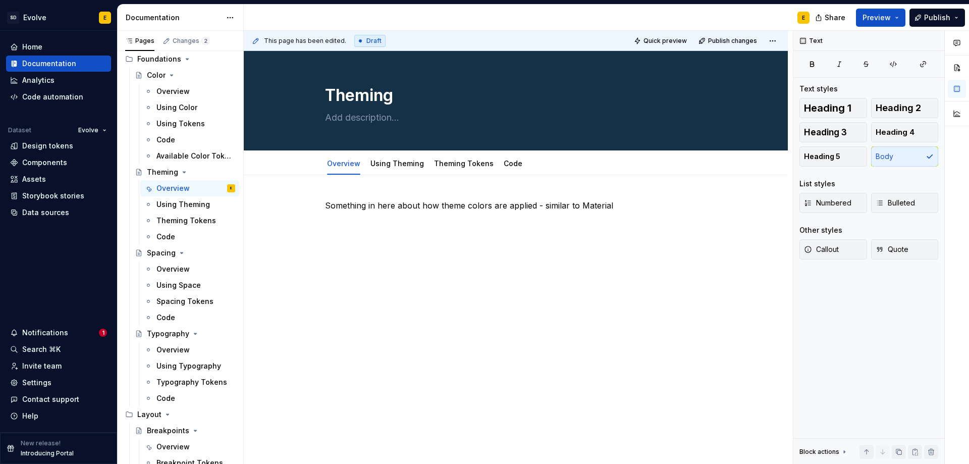
type textarea "*"
drag, startPoint x: 579, startPoint y: 203, endPoint x: 608, endPoint y: 206, distance: 29.4
click at [608, 206] on p "Something in here about how theme colors are applied - similar to Material" at bounding box center [515, 205] width 381 height 12
click at [809, 186] on button "button" at bounding box center [811, 187] width 14 height 14
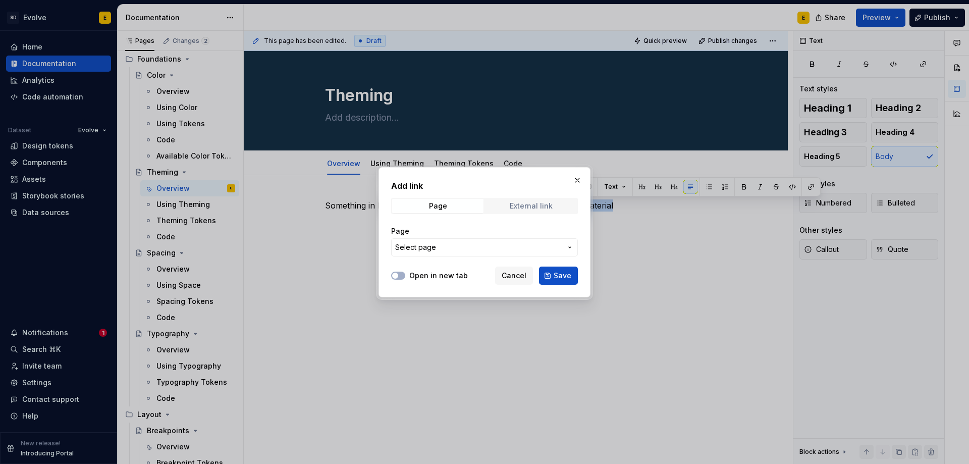
click at [553, 206] on span "External link" at bounding box center [530, 206] width 91 height 14
click at [509, 243] on input "URL" at bounding box center [484, 247] width 187 height 18
paste input "[URL][DOMAIN_NAME]"
type input "[URL][DOMAIN_NAME]"
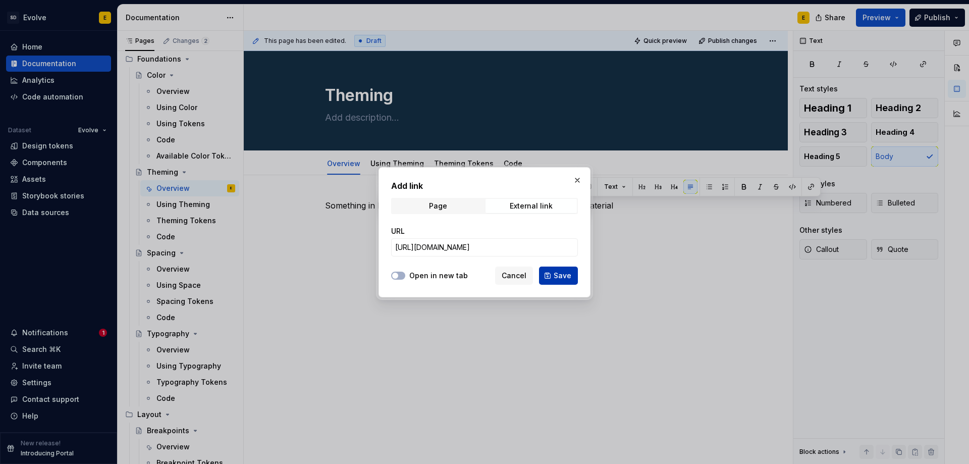
click at [552, 277] on button "Save" at bounding box center [558, 275] width 39 height 18
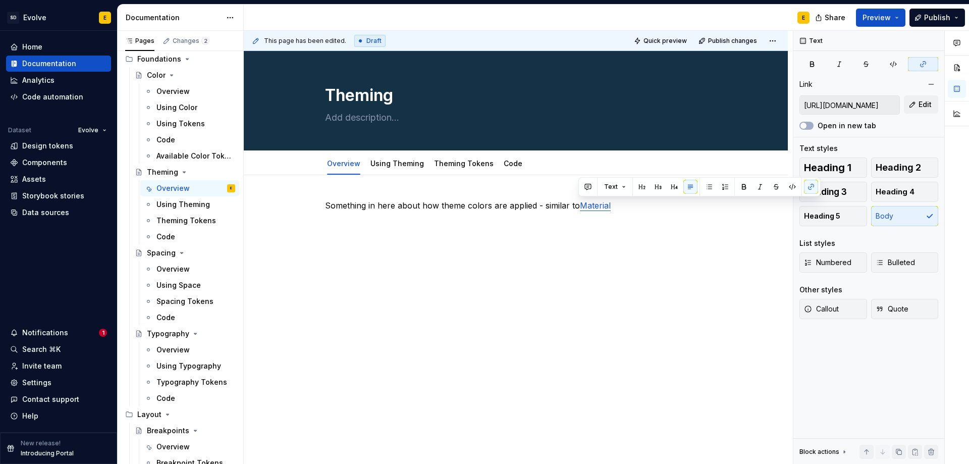
click at [629, 210] on p "Something in here about how theme colors are applied - similar to Material" at bounding box center [515, 205] width 381 height 12
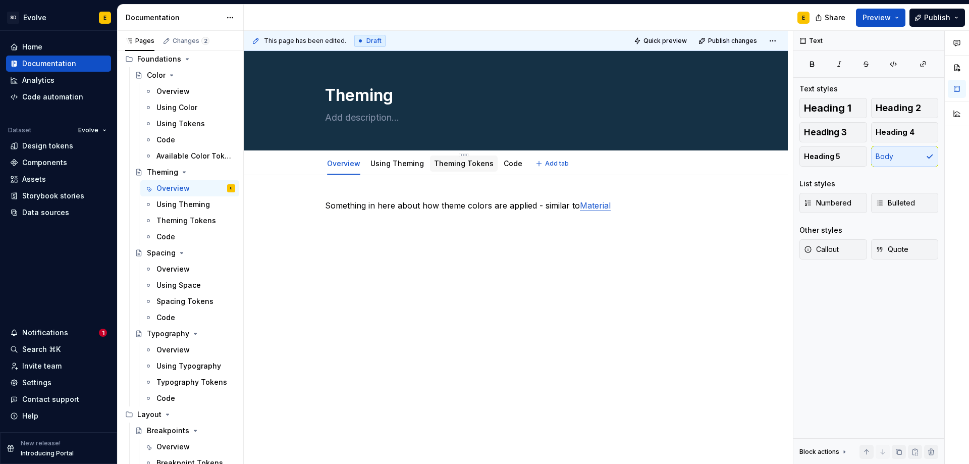
click at [443, 165] on link "Theming Tokens" at bounding box center [464, 163] width 60 height 9
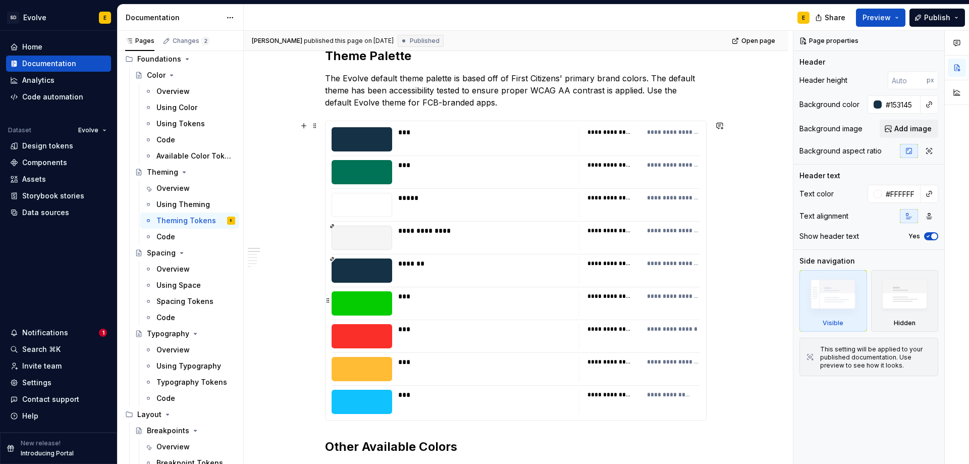
scroll to position [101, 0]
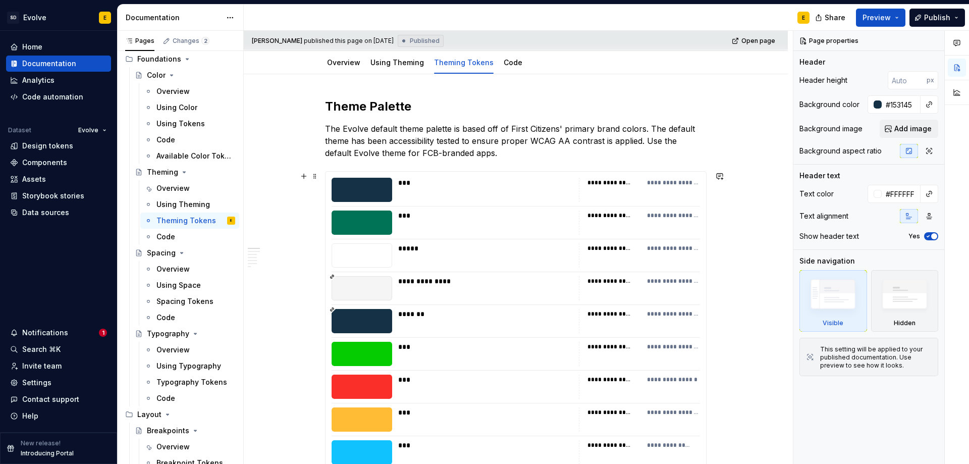
type textarea "*"
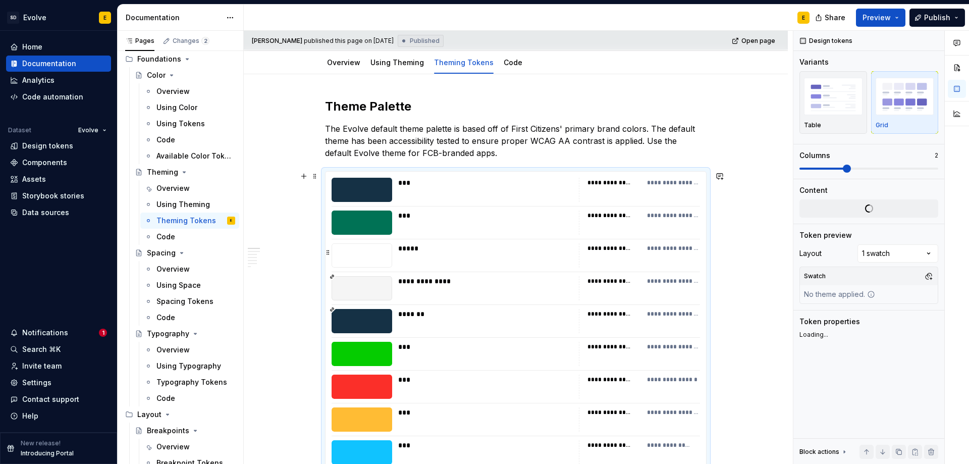
click at [454, 243] on div "*****" at bounding box center [485, 248] width 175 height 10
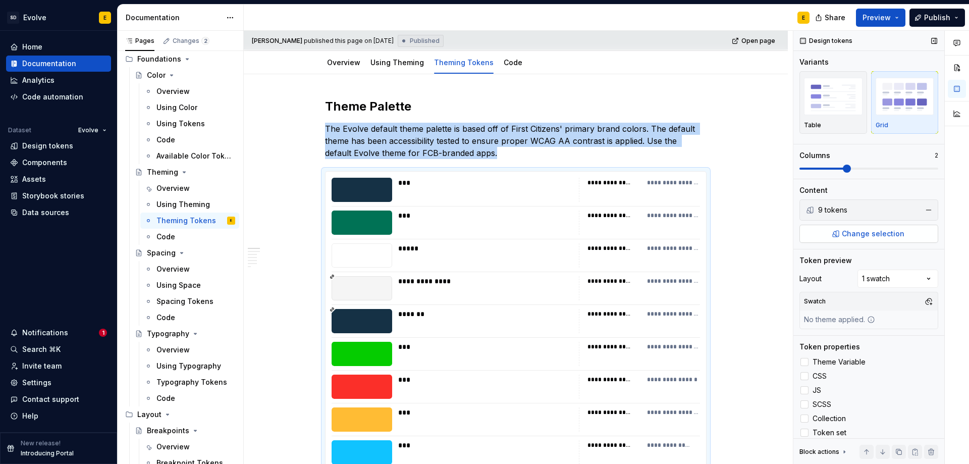
click at [844, 231] on span "Change selection" at bounding box center [872, 234] width 63 height 10
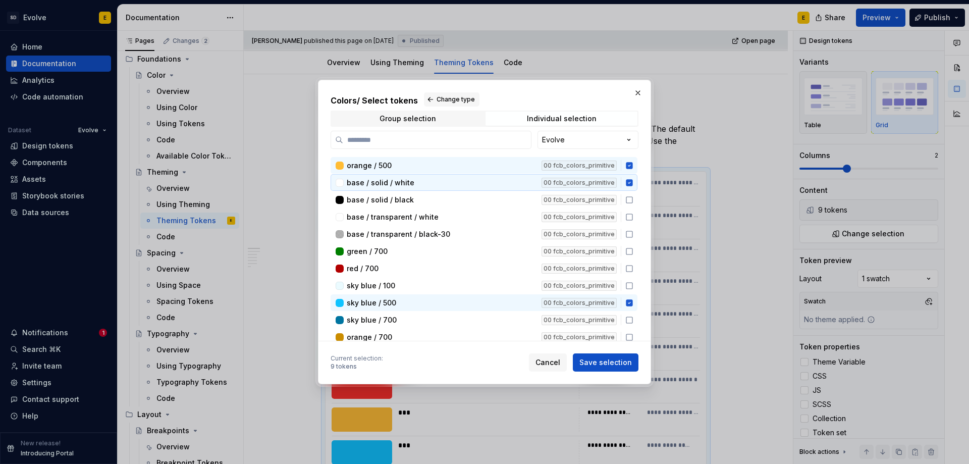
scroll to position [353, 0]
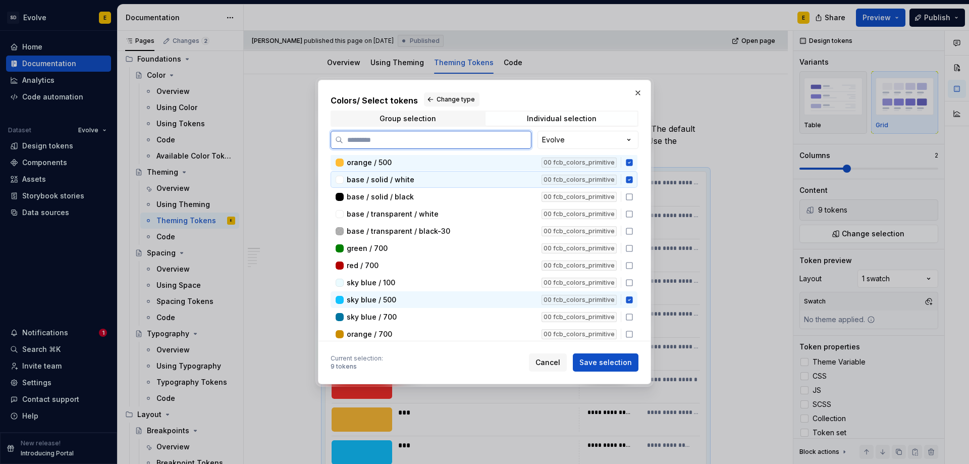
click at [628, 180] on icon at bounding box center [629, 179] width 7 height 7
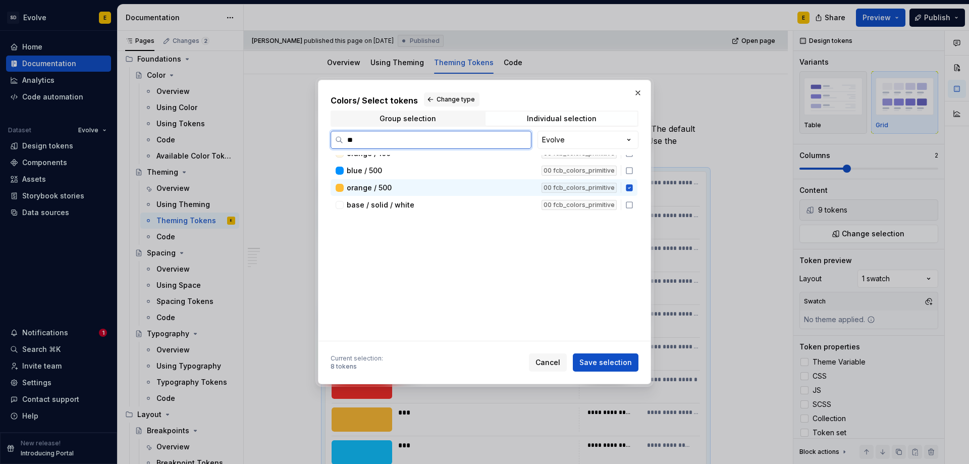
scroll to position [0, 0]
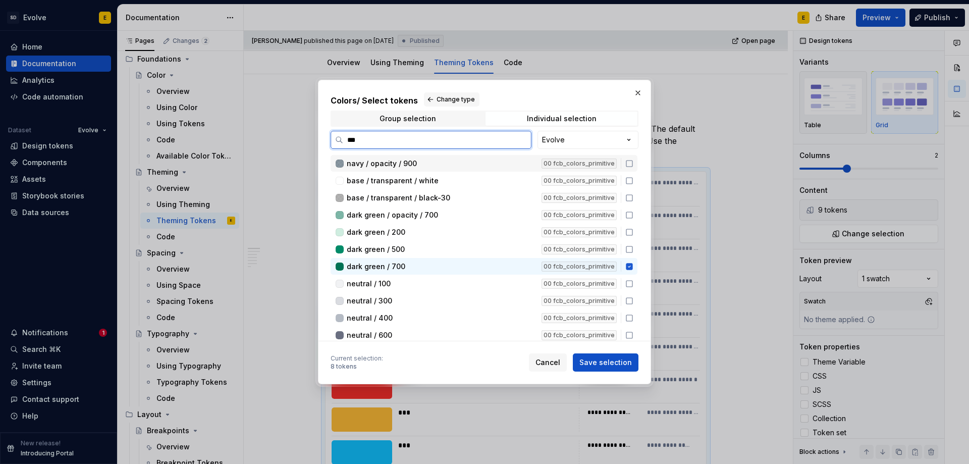
type input "****"
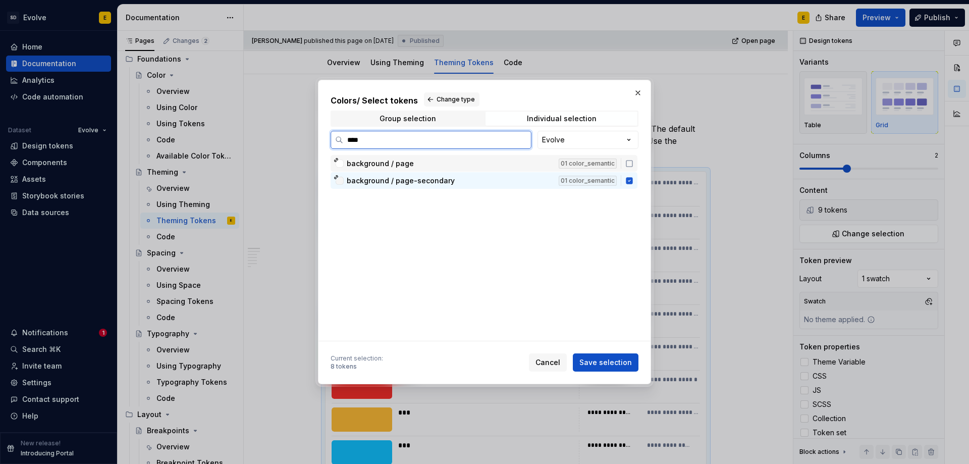
click at [629, 161] on icon at bounding box center [629, 163] width 8 height 8
click at [617, 365] on span "Save selection" at bounding box center [605, 362] width 52 height 10
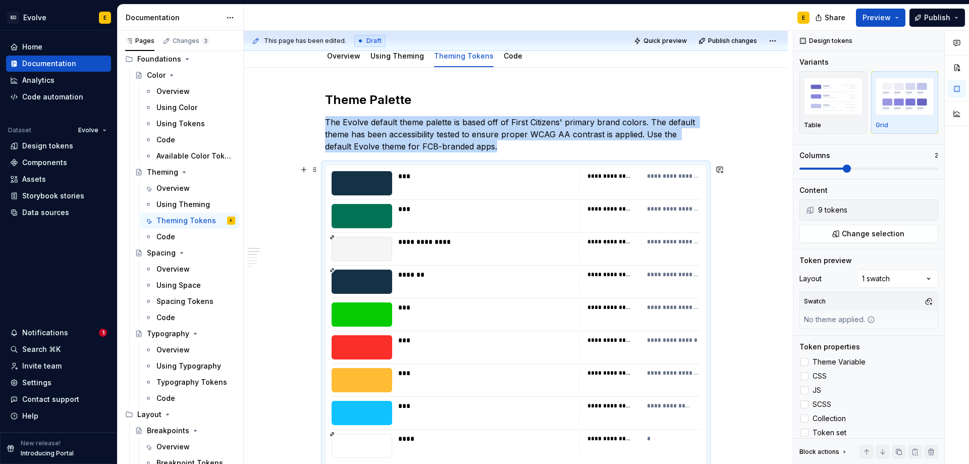
scroll to position [158, 0]
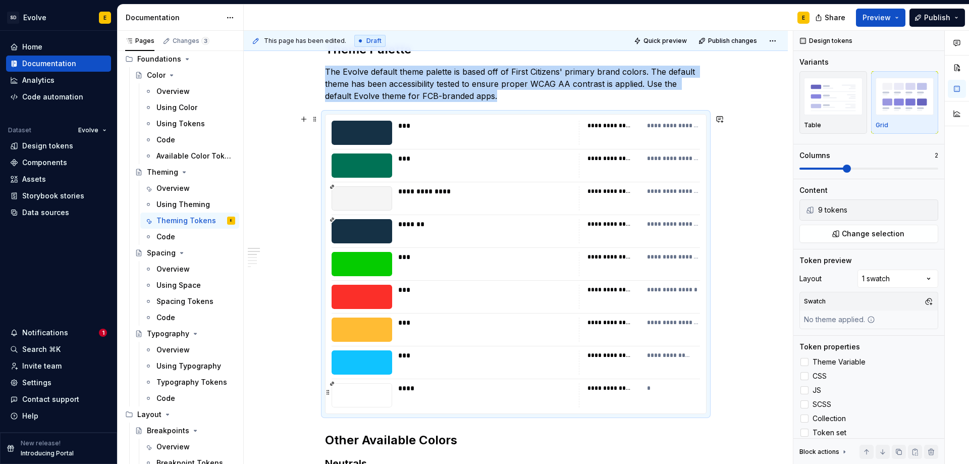
click at [538, 392] on div "****" at bounding box center [485, 388] width 175 height 10
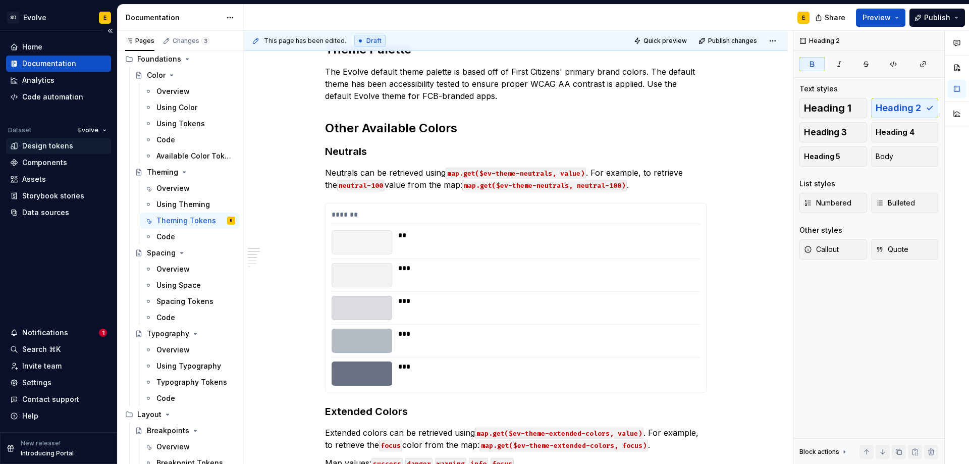
click at [46, 148] on div "Design tokens" at bounding box center [47, 146] width 51 height 10
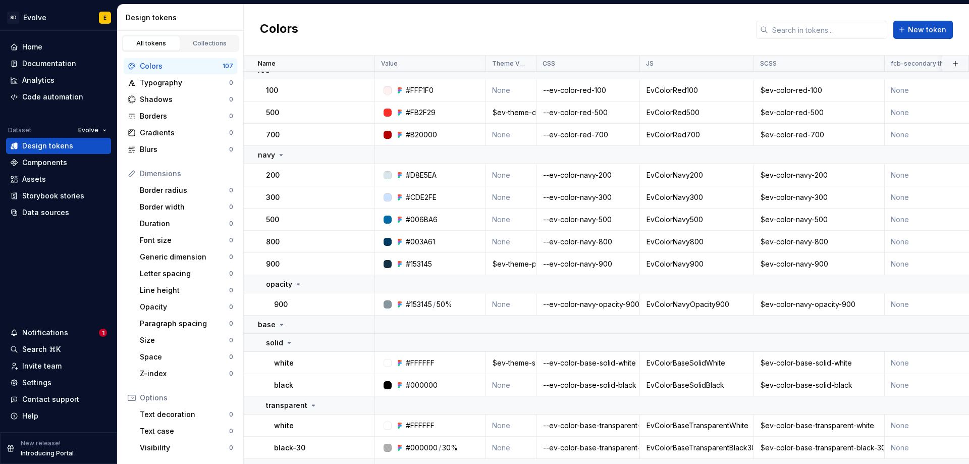
scroll to position [706, 0]
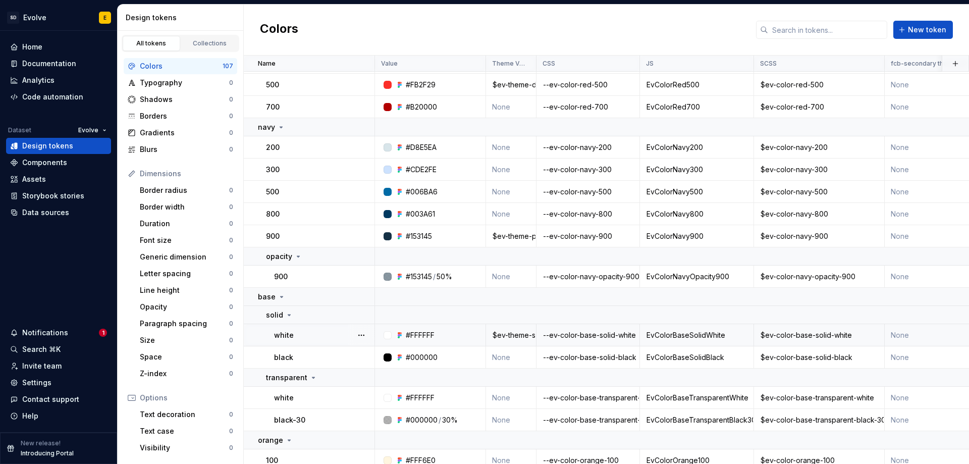
click at [522, 332] on div "$ev-theme-surface" at bounding box center [510, 335] width 49 height 10
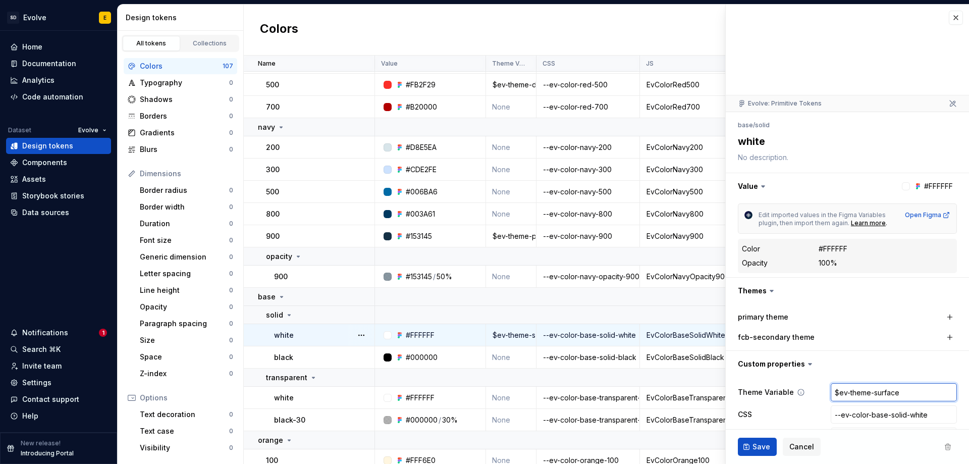
type textarea "*"
click at [759, 443] on span "Save" at bounding box center [761, 446] width 18 height 10
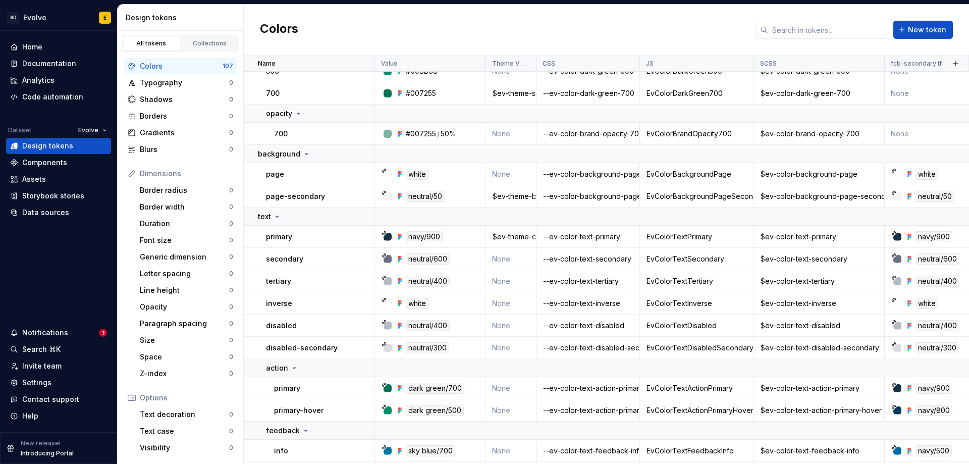
scroll to position [1564, 0]
click at [504, 173] on td "None" at bounding box center [511, 173] width 50 height 22
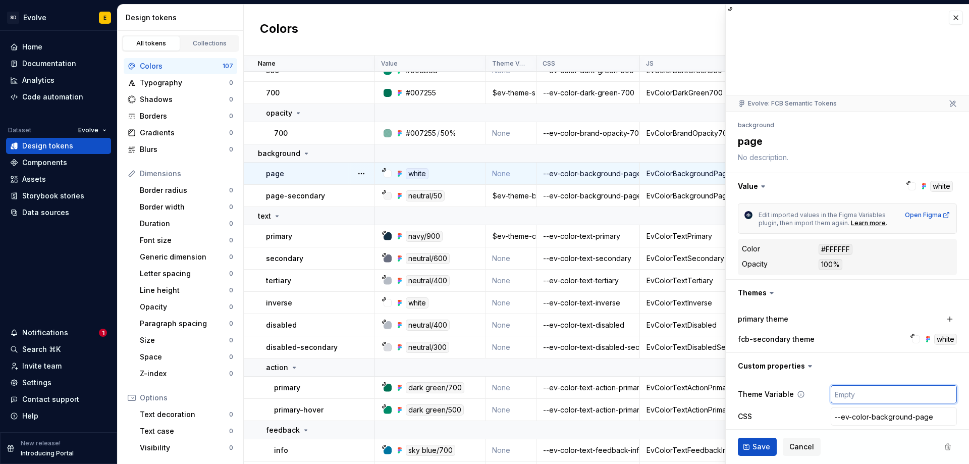
click at [858, 398] on input "text" at bounding box center [893, 394] width 126 height 18
paste input "$ev-theme-surface"
type textarea "*"
type input "$ev-theme-surface"
click at [756, 447] on span "Save" at bounding box center [761, 446] width 18 height 10
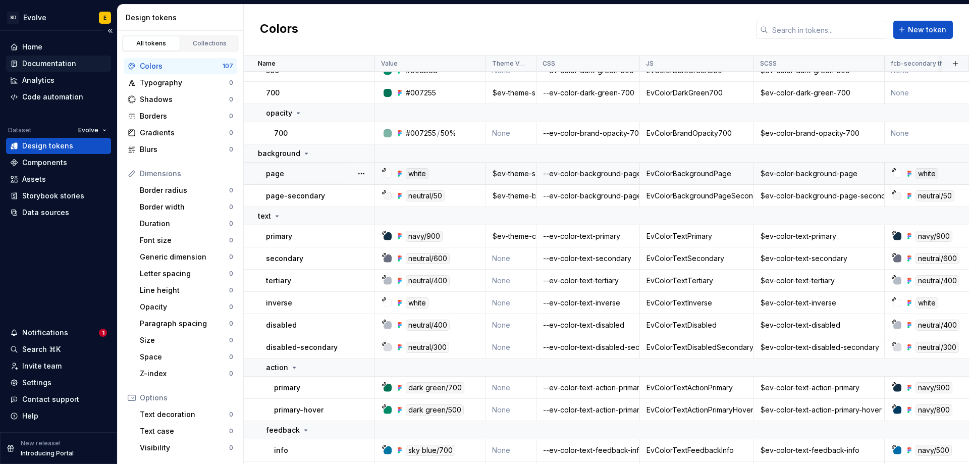
click at [53, 64] on div "Documentation" at bounding box center [49, 64] width 54 height 10
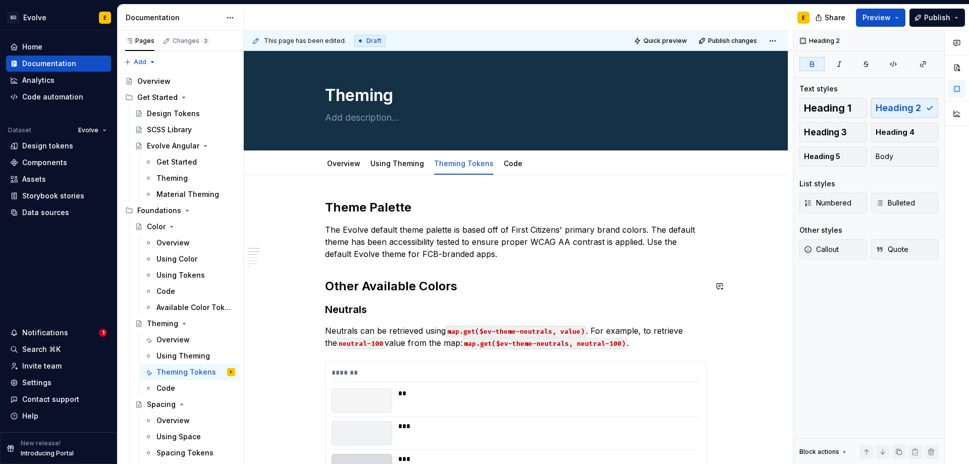
click at [480, 257] on p "The Evolve default theme palette is based off of First Citizens' primary brand …" at bounding box center [515, 241] width 381 height 36
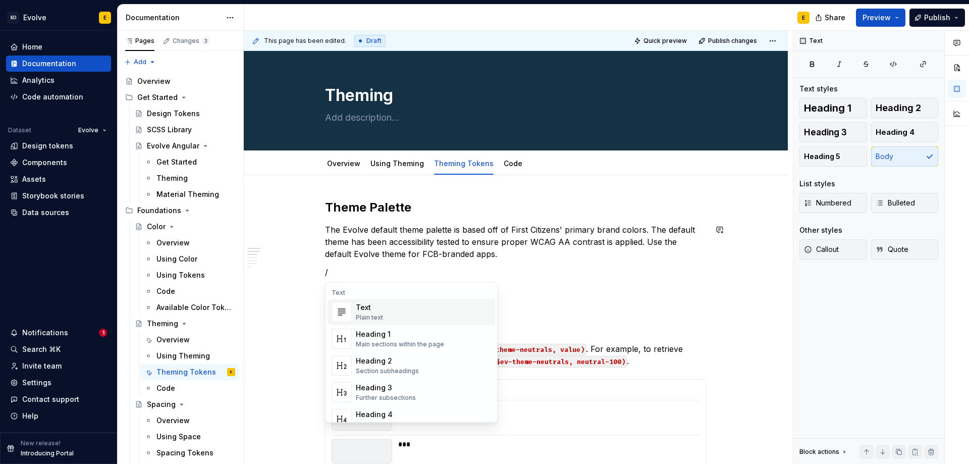
type textarea "*"
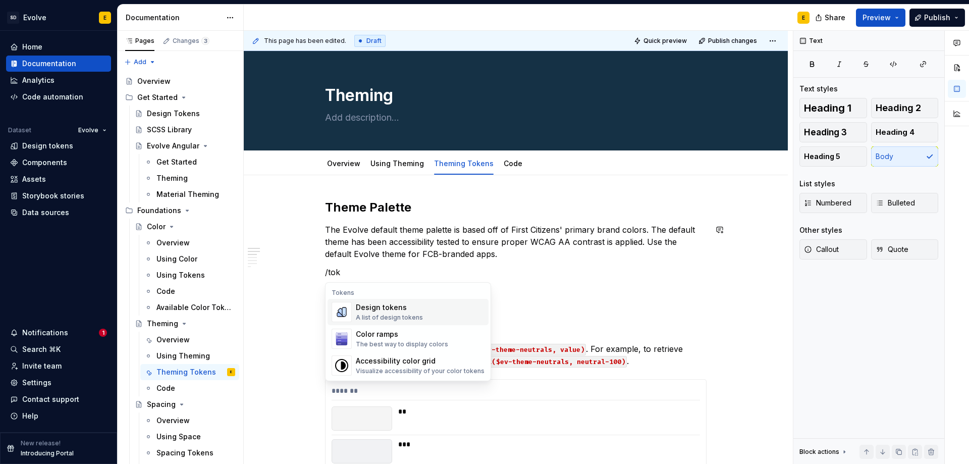
click at [392, 315] on div "A list of design tokens" at bounding box center [389, 317] width 67 height 8
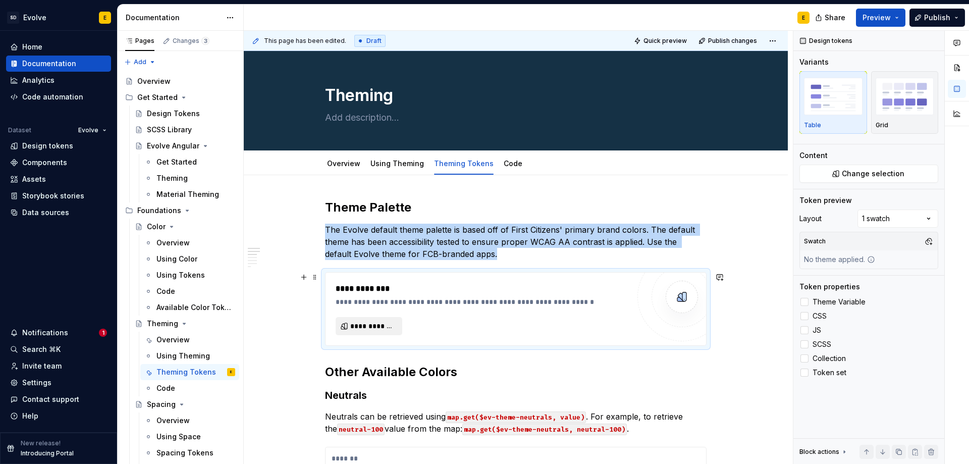
click at [383, 325] on span "**********" at bounding box center [372, 326] width 45 height 10
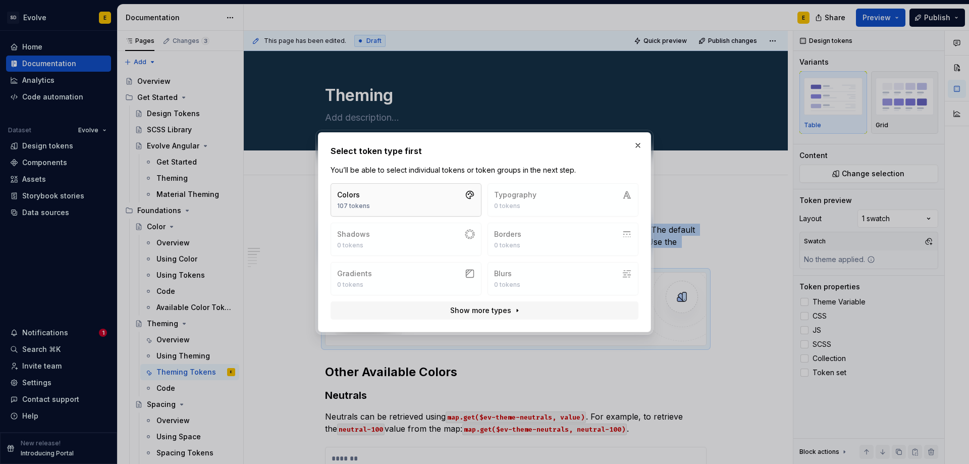
click at [438, 203] on button "Colors 107 tokens" at bounding box center [405, 199] width 151 height 33
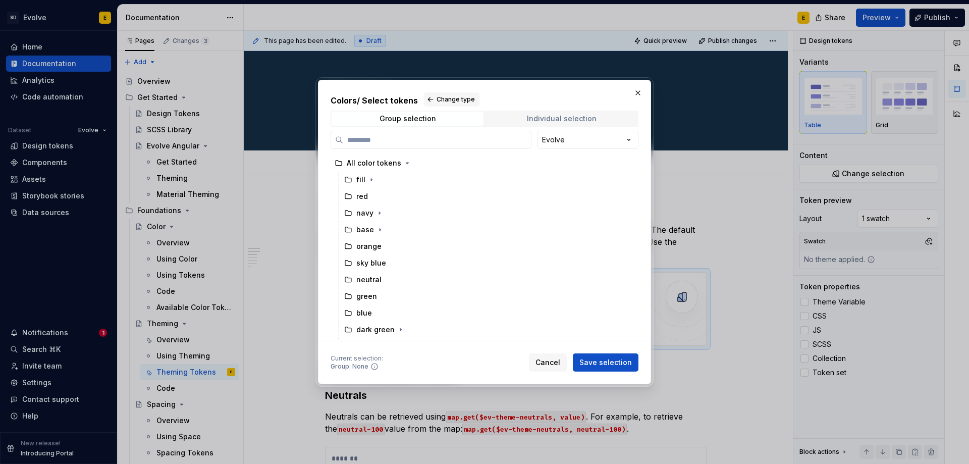
click at [553, 119] on div "Individual selection" at bounding box center [562, 119] width 70 height 8
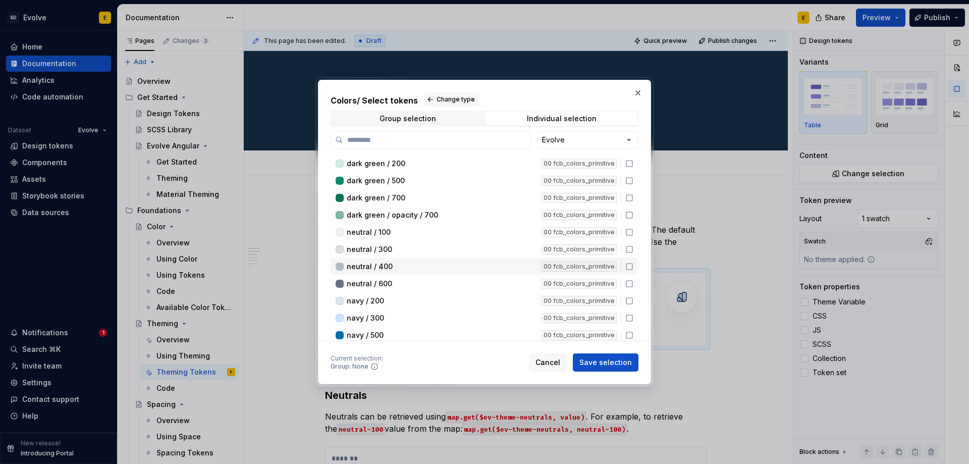
scroll to position [50, 0]
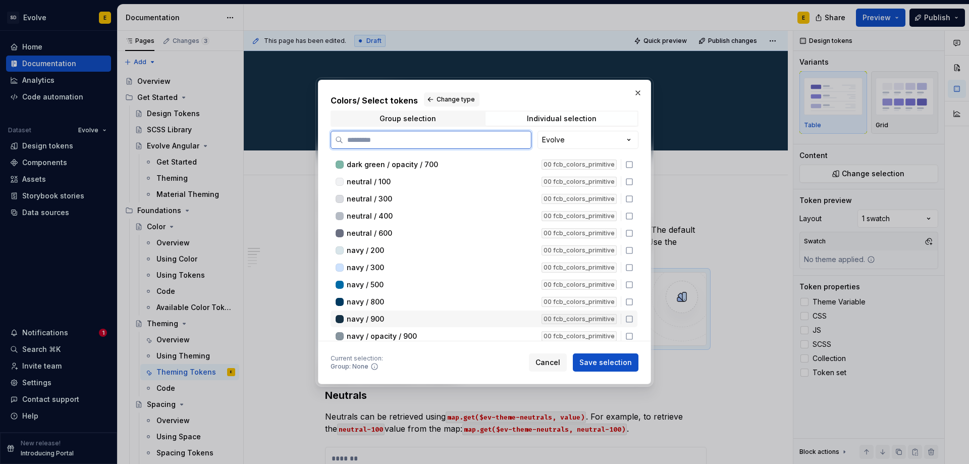
click at [630, 317] on icon at bounding box center [629, 319] width 8 height 8
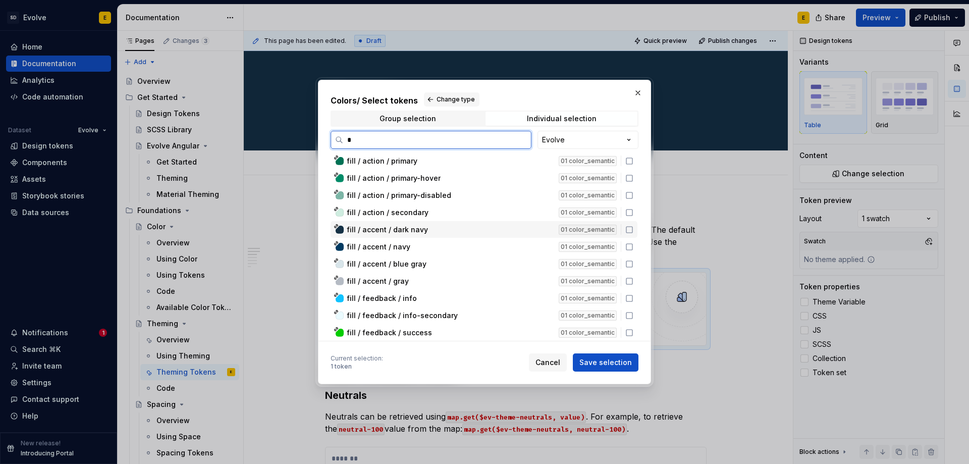
scroll to position [0, 0]
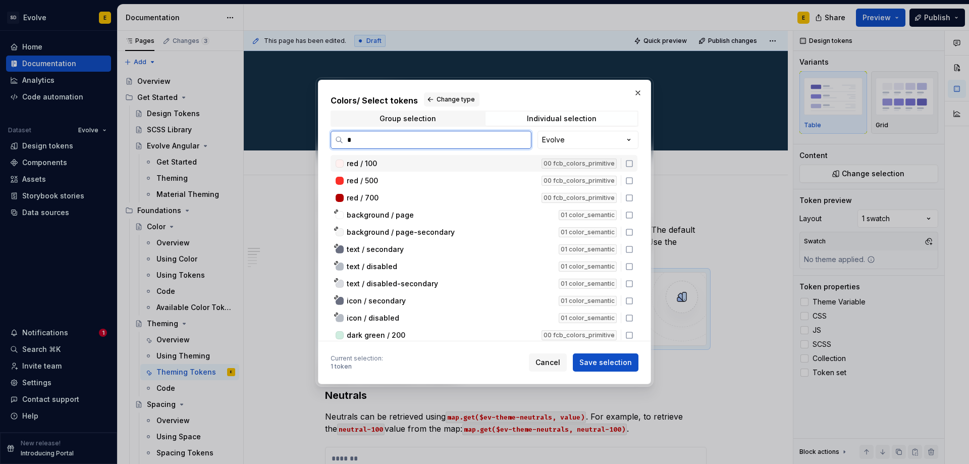
type input "**"
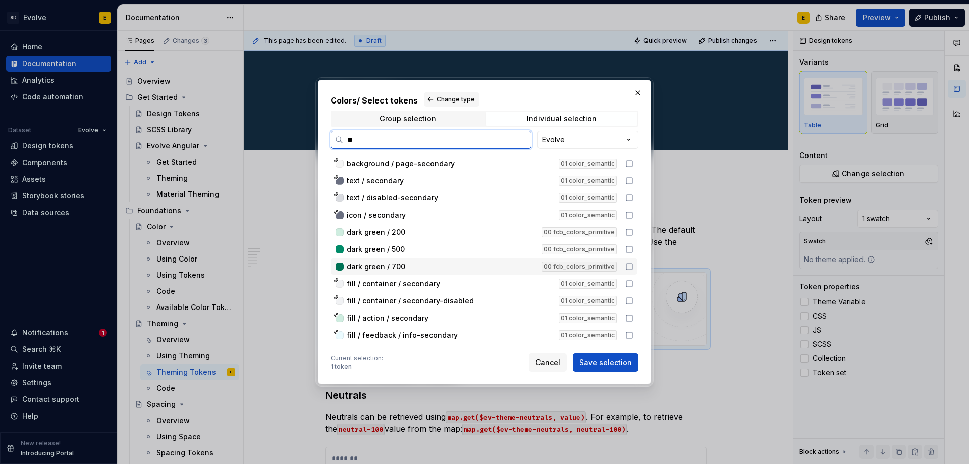
click at [627, 265] on icon at bounding box center [629, 266] width 8 height 8
drag, startPoint x: 385, startPoint y: 140, endPoint x: 329, endPoint y: 140, distance: 55.5
click at [329, 140] on div "Colors / Select tokens Change type Group selection Individual selection ** Evol…" at bounding box center [484, 232] width 333 height 304
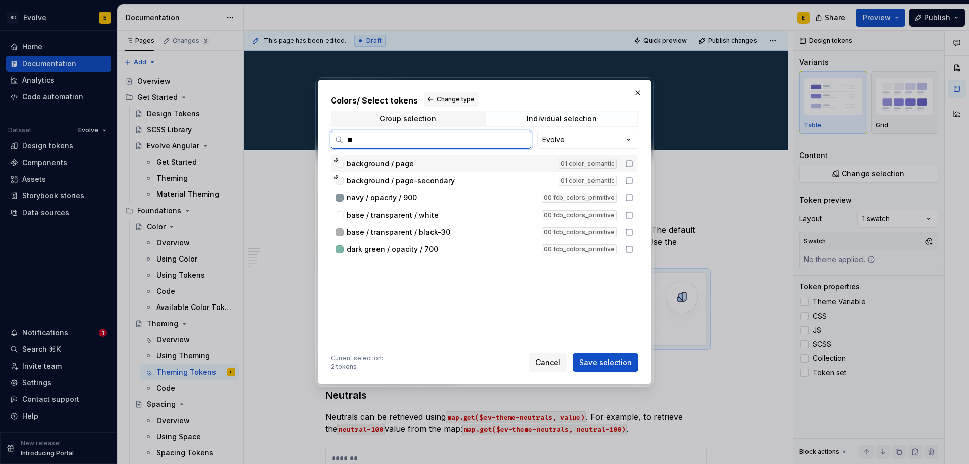
click at [630, 163] on icon at bounding box center [629, 163] width 8 height 8
click at [630, 179] on icon at bounding box center [629, 181] width 8 height 8
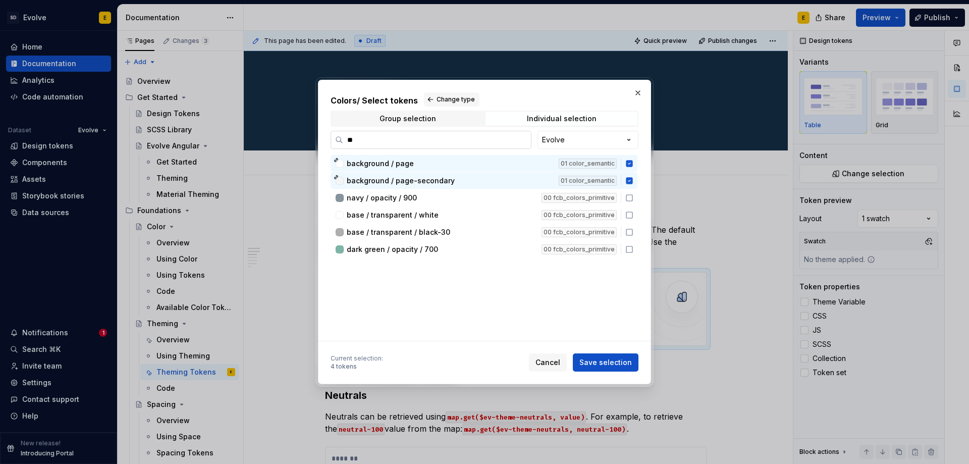
click at [409, 142] on input "**" at bounding box center [437, 140] width 188 height 10
type input "*"
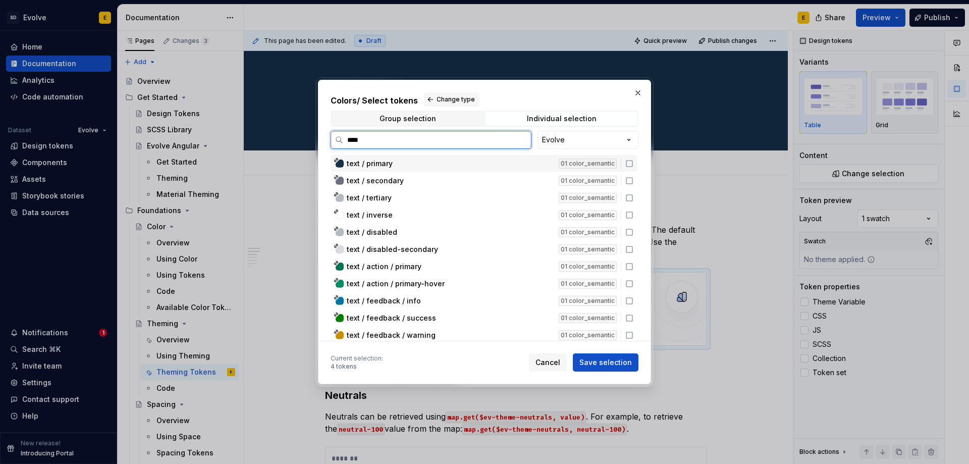
click at [628, 165] on icon at bounding box center [629, 163] width 8 height 8
click at [395, 143] on input "****" at bounding box center [437, 140] width 188 height 10
type input "*"
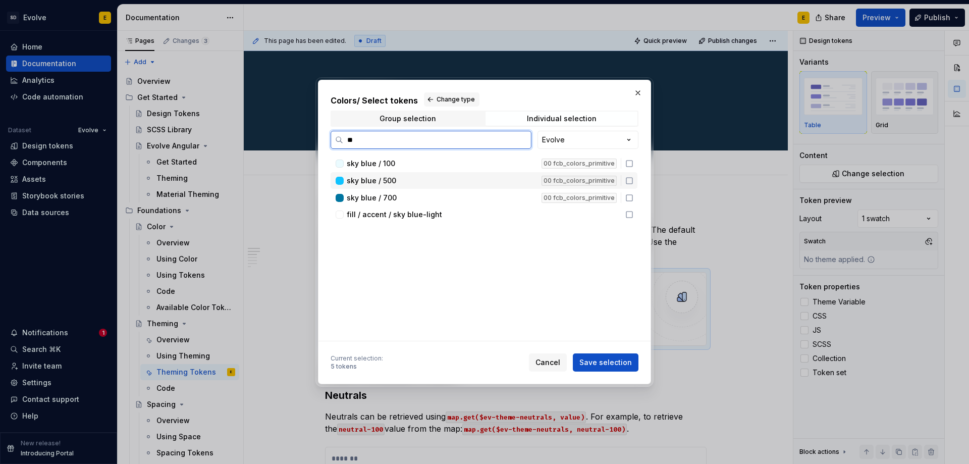
click at [631, 181] on icon at bounding box center [629, 181] width 8 height 8
click at [375, 142] on input "**" at bounding box center [437, 140] width 188 height 10
type input "*"
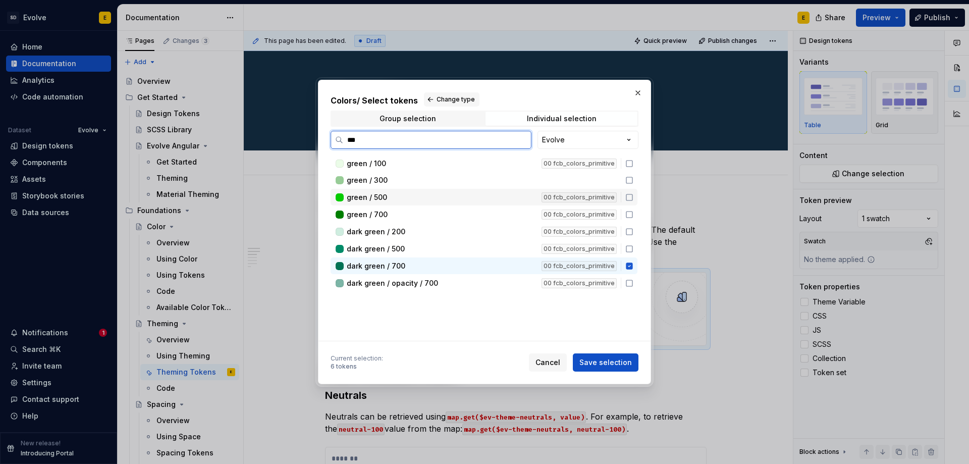
click at [629, 197] on icon at bounding box center [629, 197] width 8 height 8
click at [387, 140] on input "***" at bounding box center [437, 140] width 188 height 10
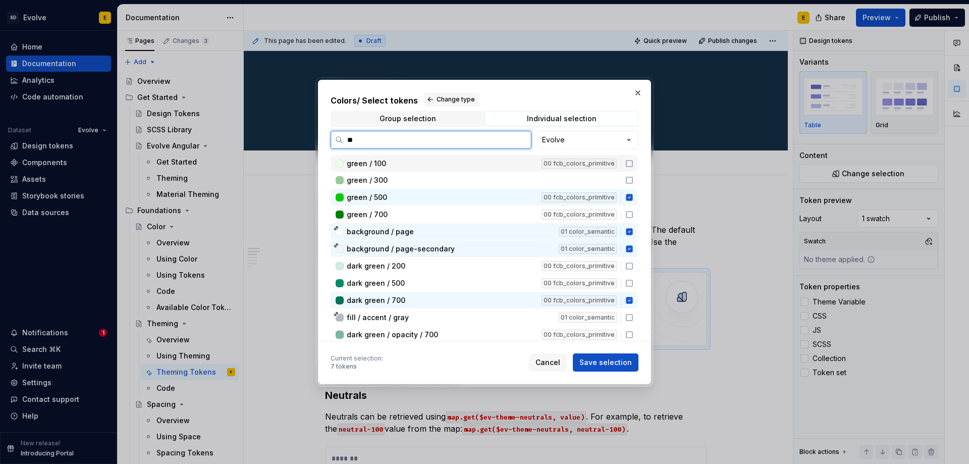
type input "*"
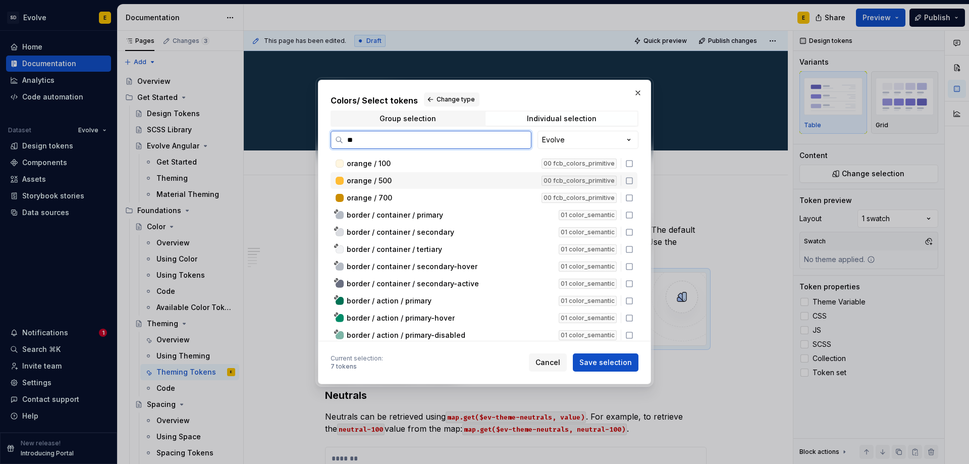
click at [630, 182] on icon at bounding box center [629, 181] width 8 height 8
click at [380, 145] on input "**" at bounding box center [437, 140] width 188 height 10
type input "*"
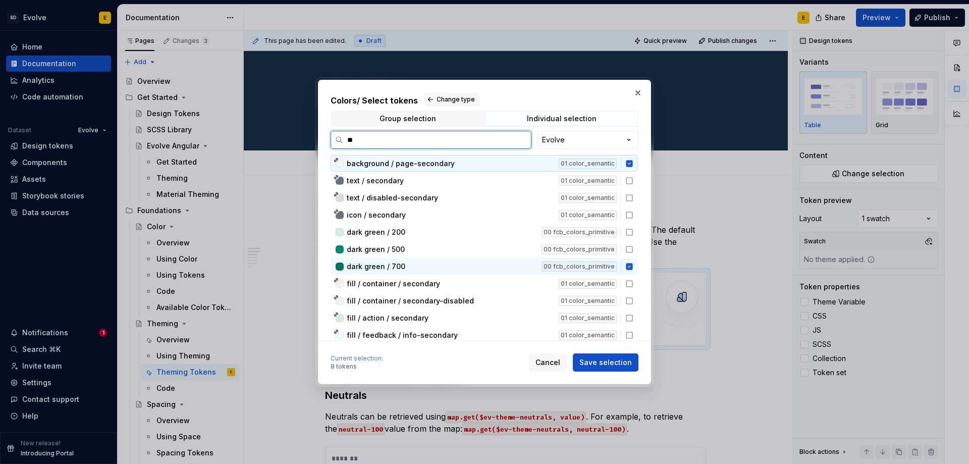
type input "*"
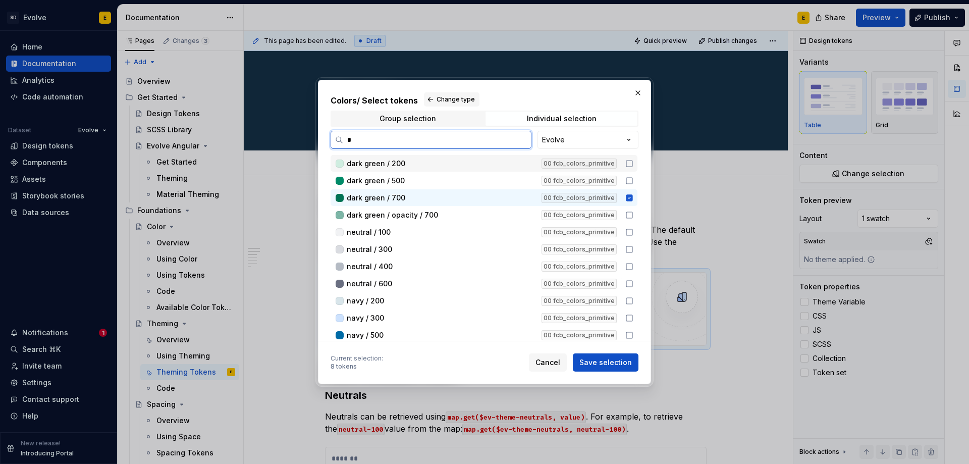
type input "**"
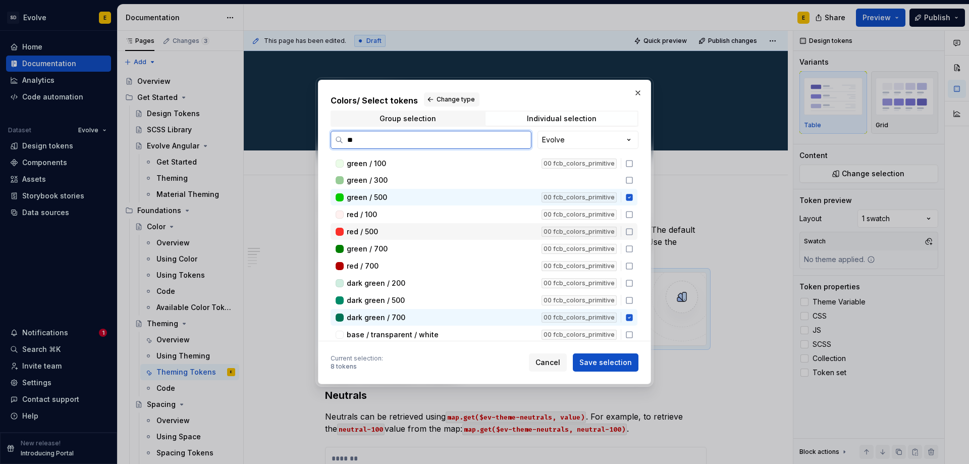
click at [630, 232] on icon at bounding box center [629, 232] width 8 height 8
click at [601, 357] on button "Save selection" at bounding box center [606, 362] width 66 height 18
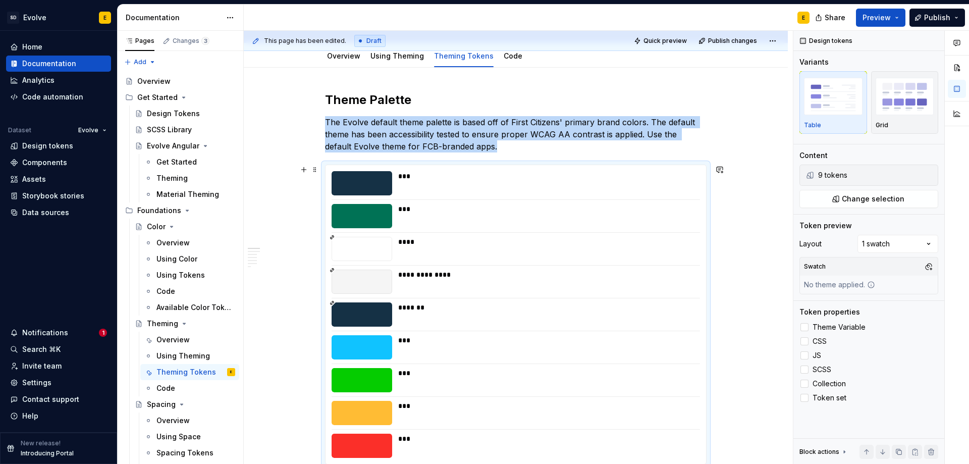
scroll to position [158, 0]
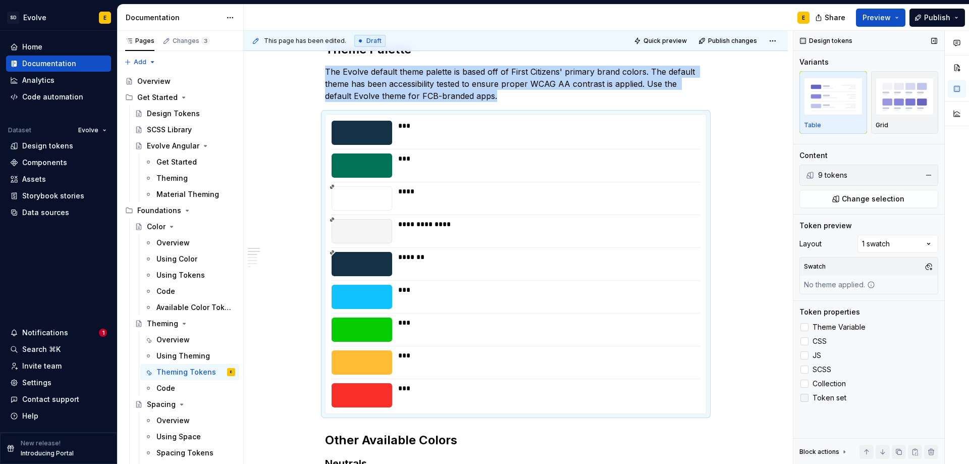
click at [807, 398] on div at bounding box center [804, 397] width 8 height 8
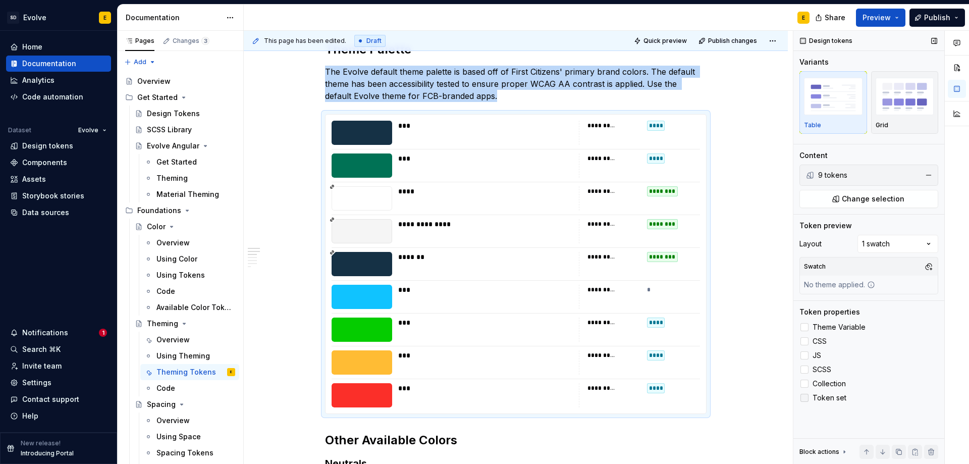
click at [804, 398] on icon at bounding box center [804, 398] width 0 height 0
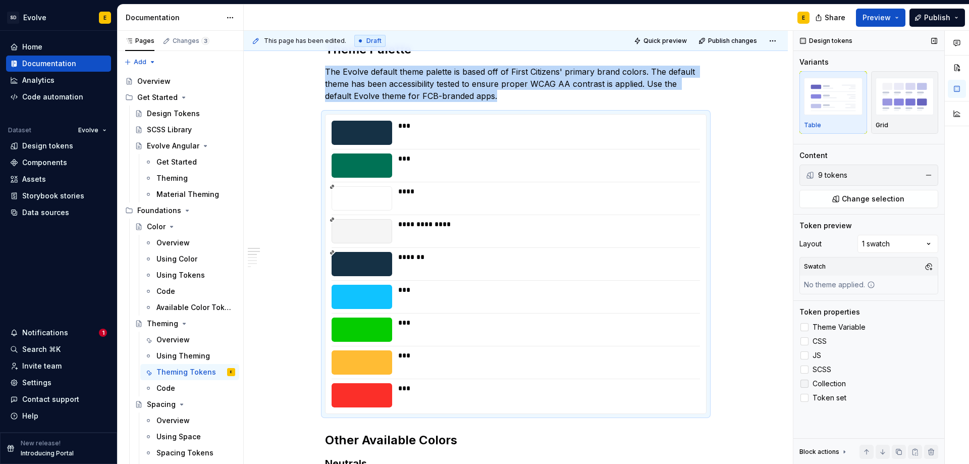
click at [804, 383] on div at bounding box center [804, 383] width 8 height 8
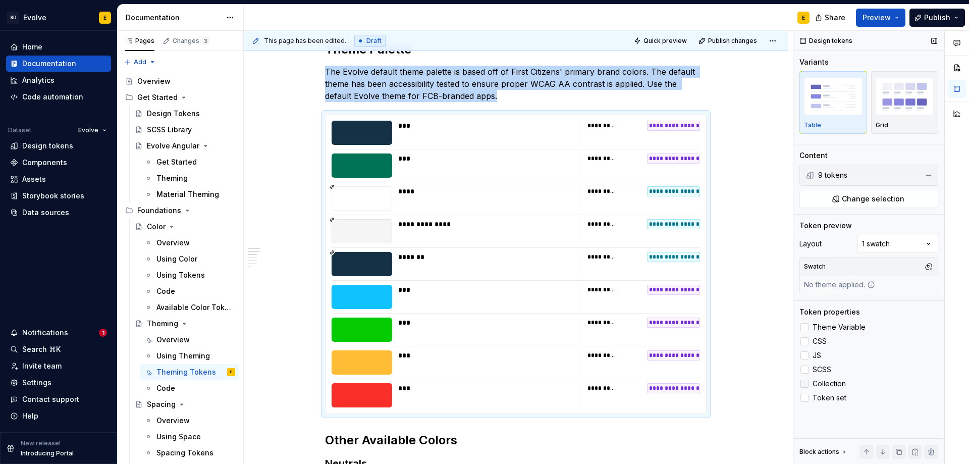
click at [804, 383] on icon at bounding box center [804, 383] width 0 height 0
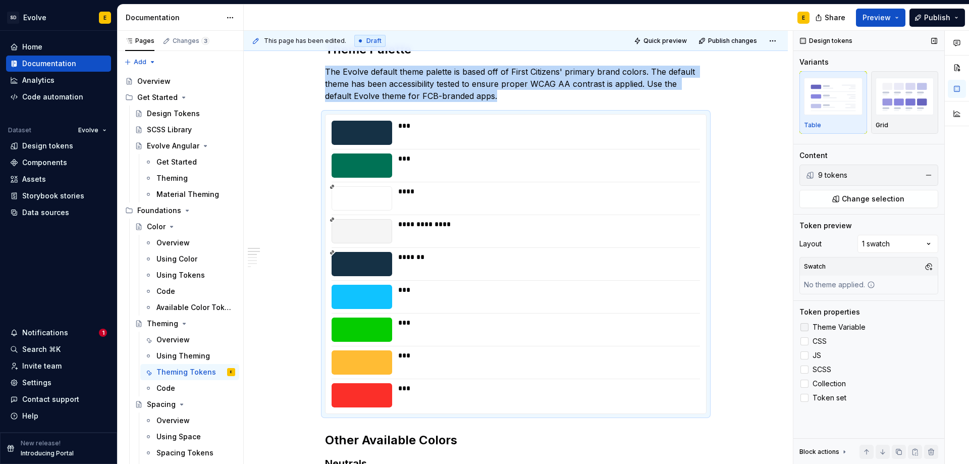
click at [806, 326] on div at bounding box center [804, 327] width 8 height 8
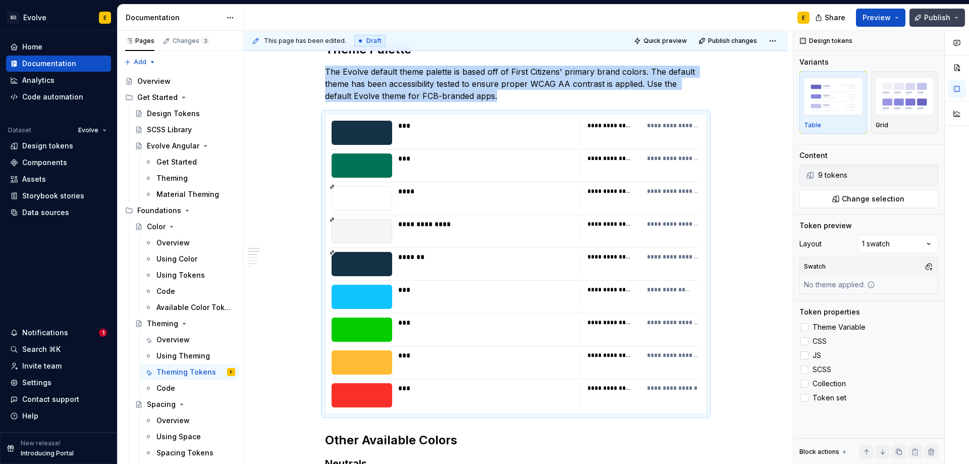
click at [939, 12] on button "Publish" at bounding box center [936, 18] width 55 height 18
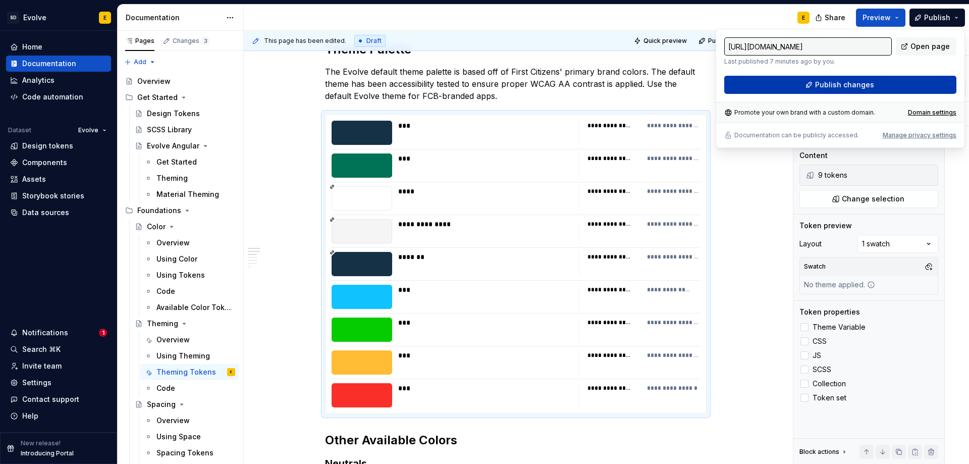
click at [918, 76] on button "Publish changes" at bounding box center [840, 85] width 232 height 18
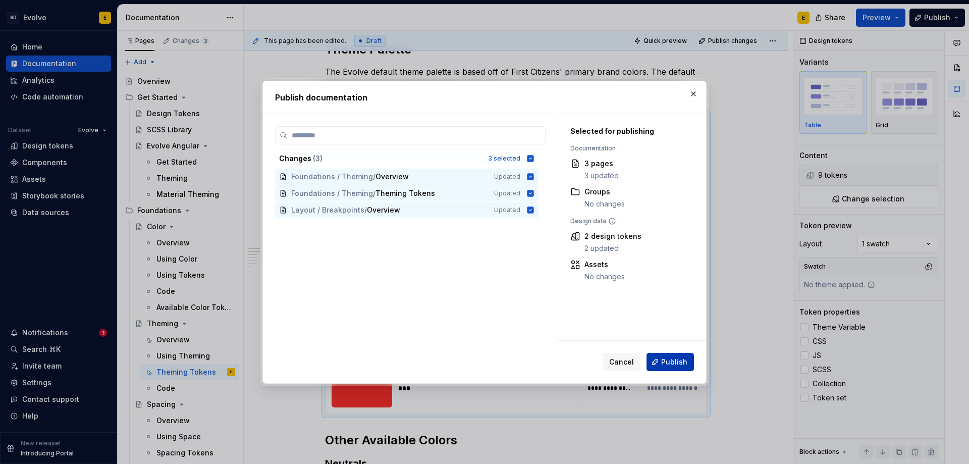
click at [674, 356] on button "Publish" at bounding box center [669, 362] width 47 height 18
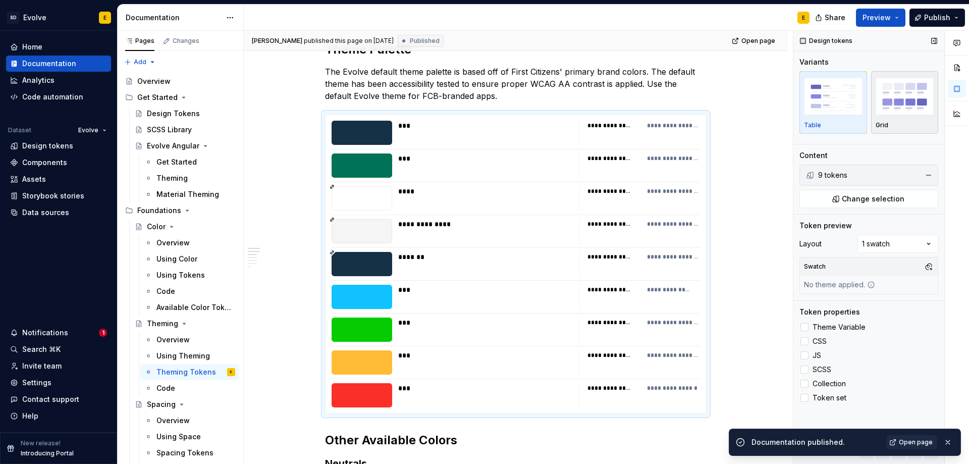
click at [884, 116] on div "button" at bounding box center [904, 96] width 59 height 41
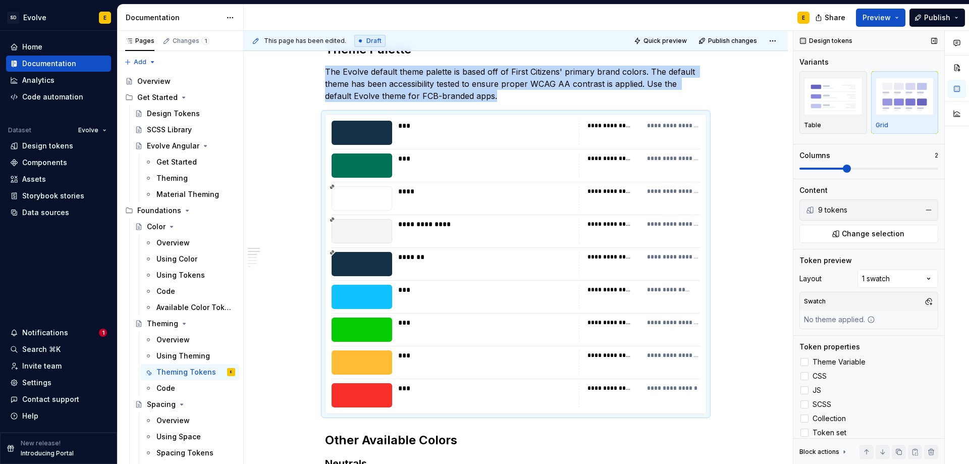
click at [842, 167] on span at bounding box center [846, 168] width 8 height 8
click at [921, 15] on button "Publish" at bounding box center [936, 18] width 55 height 18
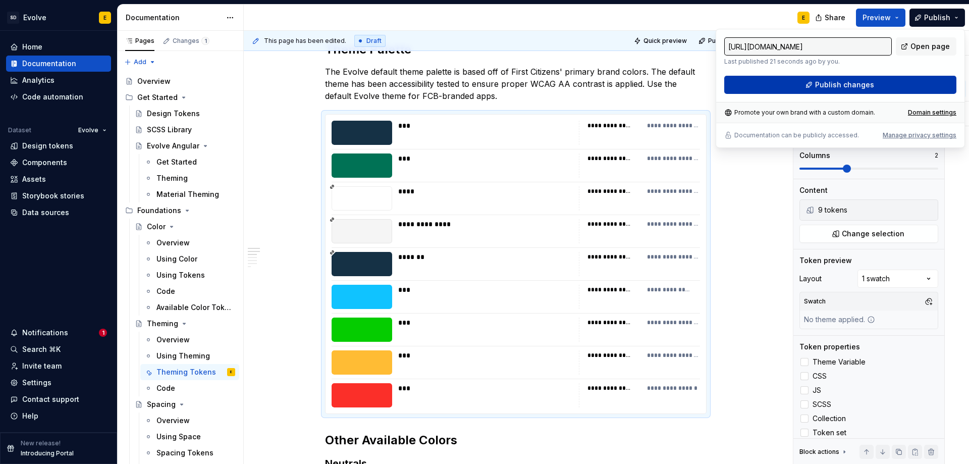
click at [897, 83] on button "Publish changes" at bounding box center [840, 85] width 232 height 18
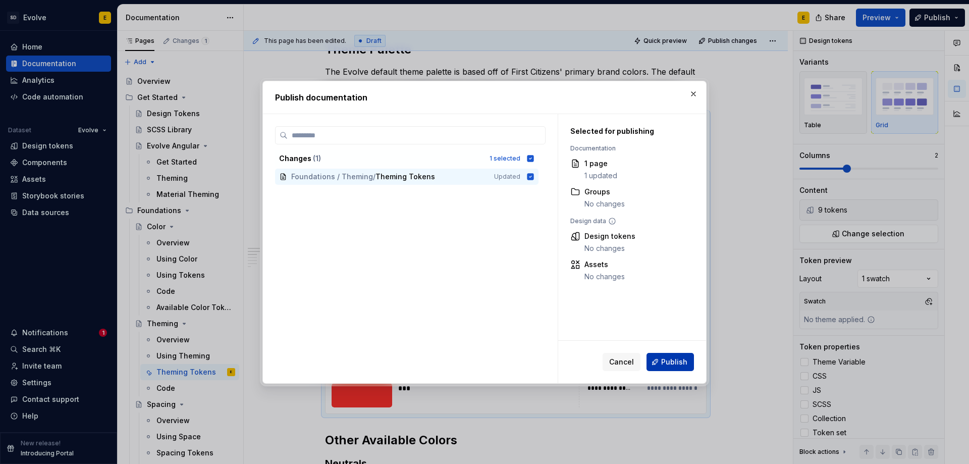
click at [669, 362] on span "Publish" at bounding box center [674, 362] width 26 height 10
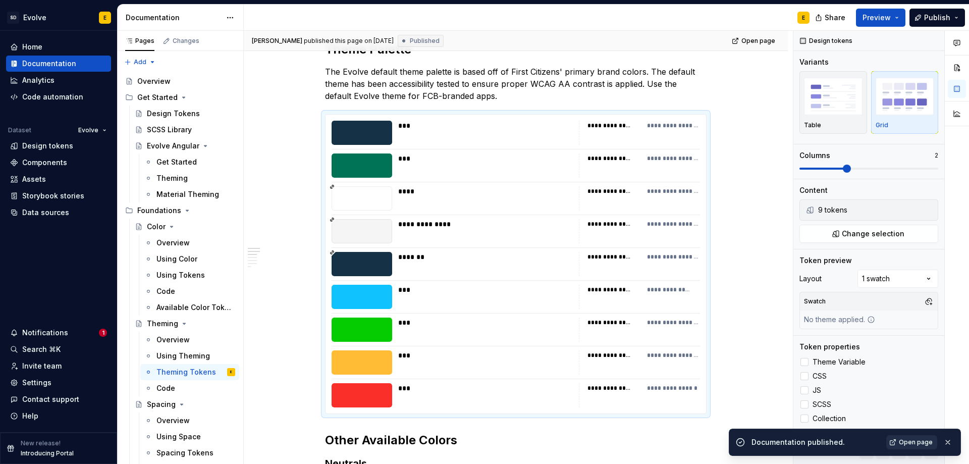
click at [902, 442] on span "Open page" at bounding box center [915, 442] width 34 height 8
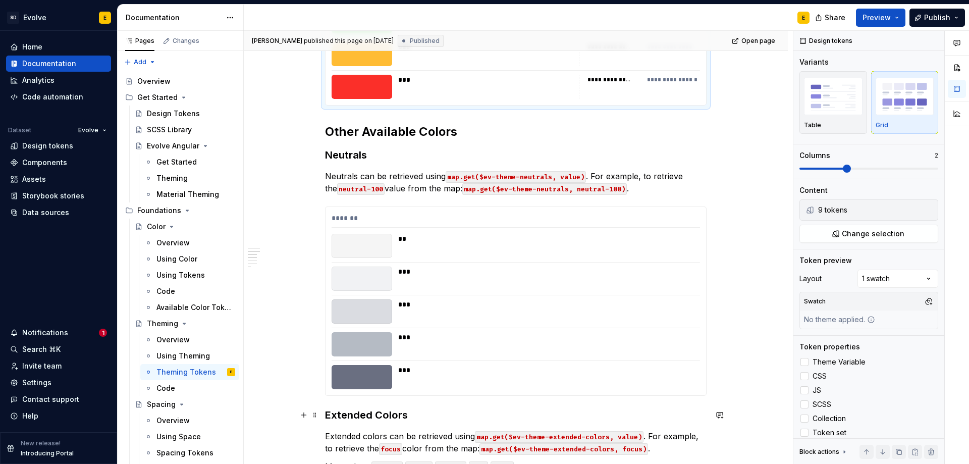
scroll to position [461, 0]
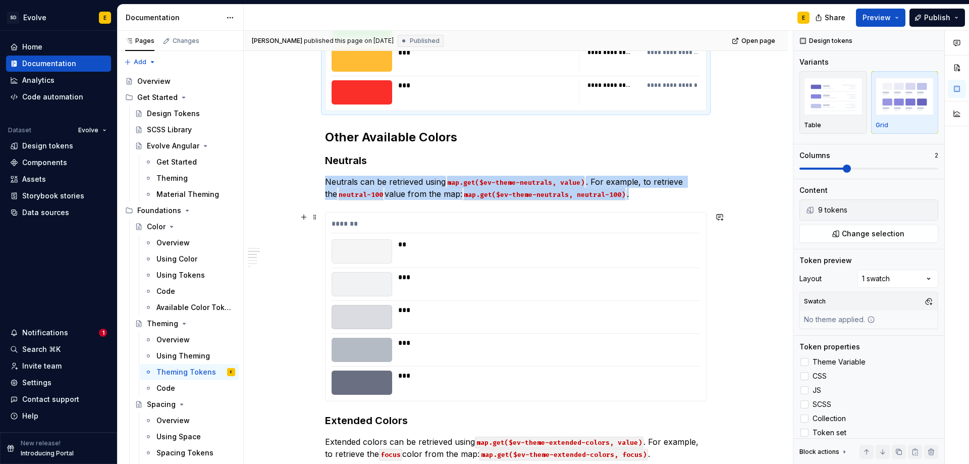
click at [571, 277] on div "***" at bounding box center [546, 277] width 296 height 10
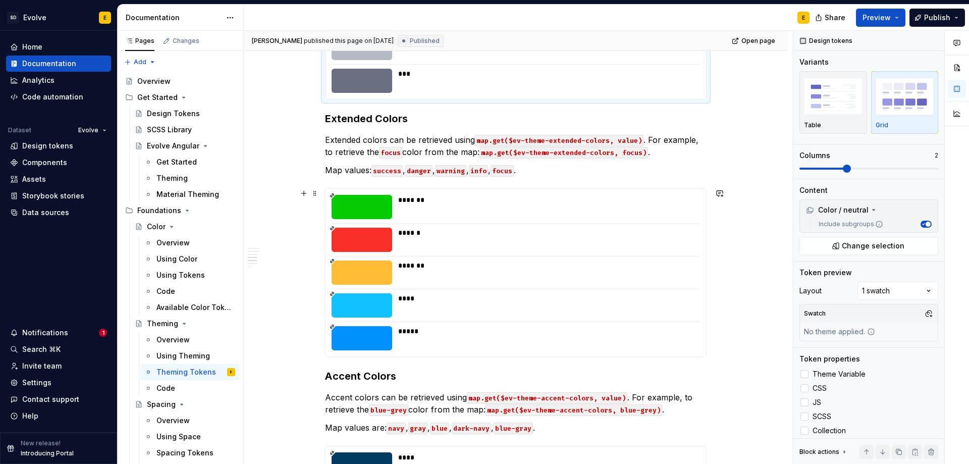
scroll to position [763, 0]
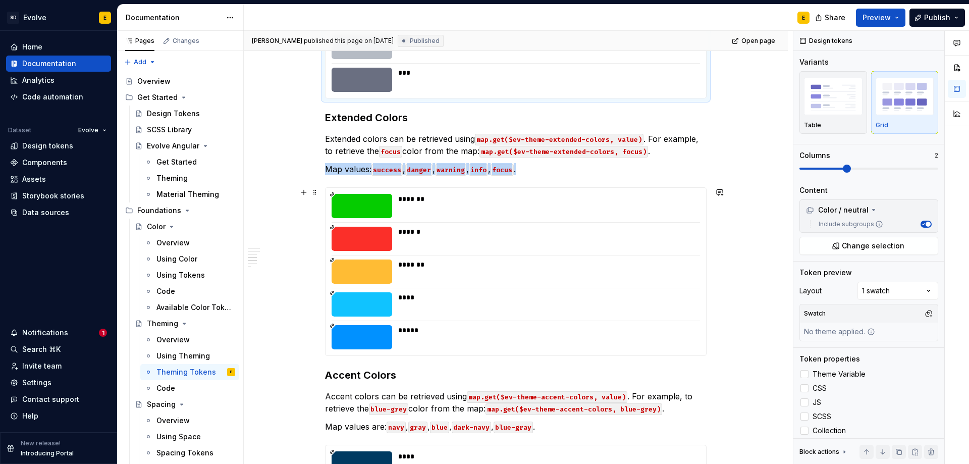
click at [580, 307] on div "****" at bounding box center [546, 304] width 296 height 24
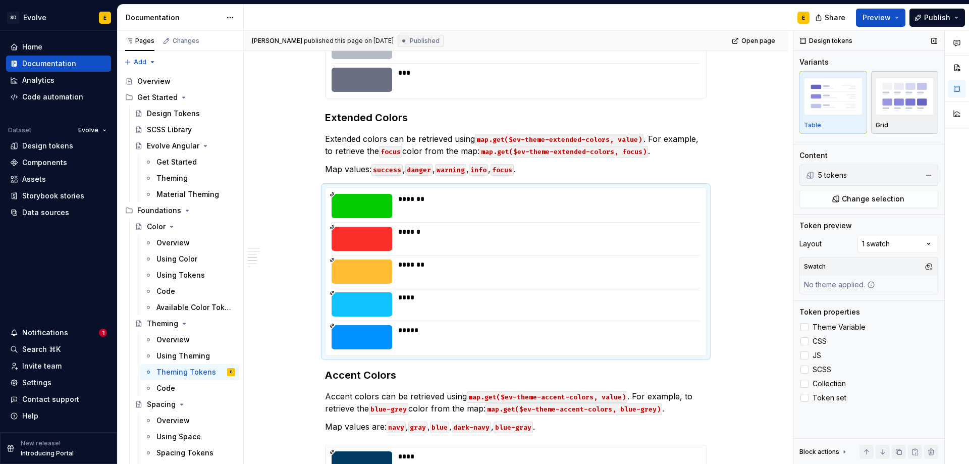
click at [894, 117] on div "Grid" at bounding box center [904, 102] width 59 height 53
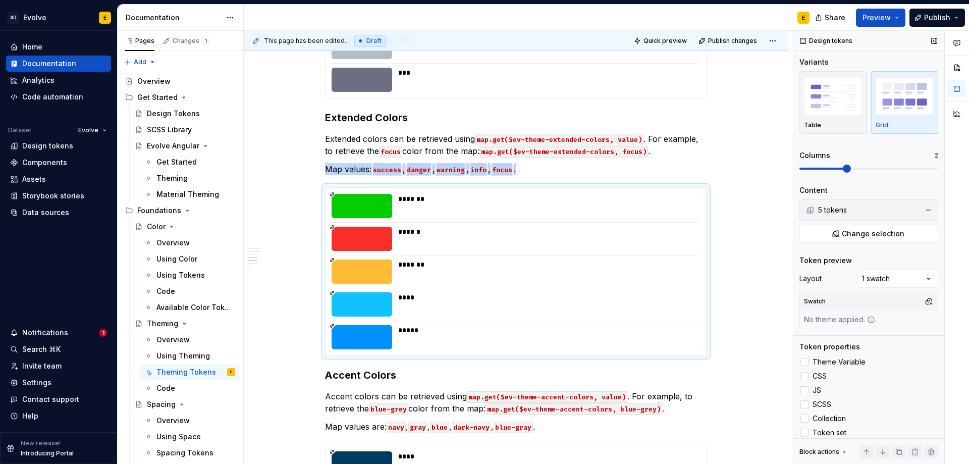
click at [843, 167] on span at bounding box center [846, 168] width 8 height 8
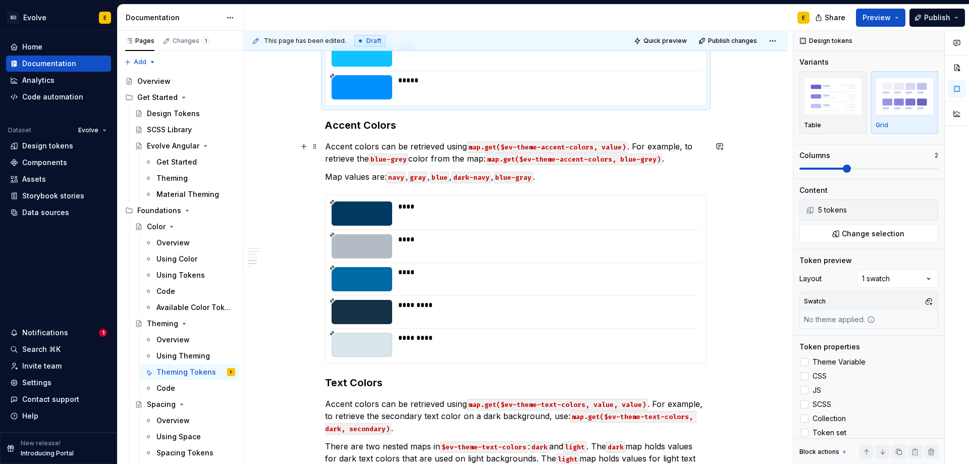
scroll to position [1015, 0]
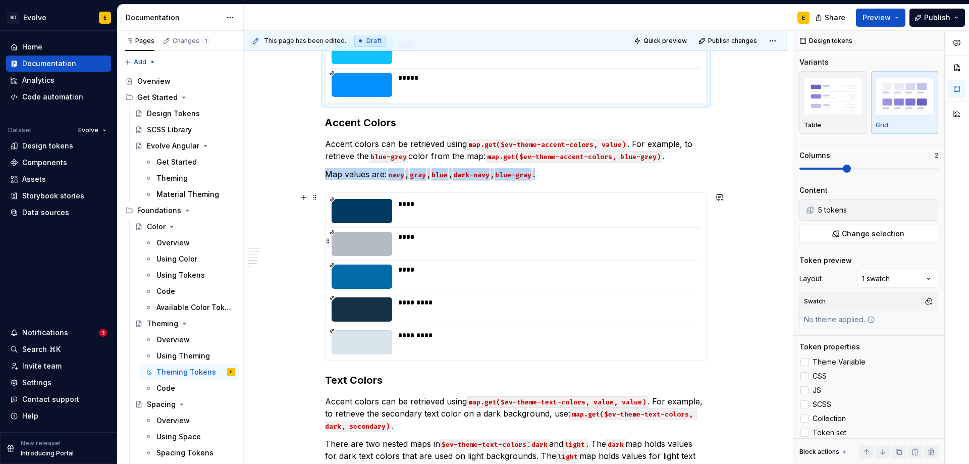
click at [671, 253] on div "****" at bounding box center [546, 244] width 296 height 24
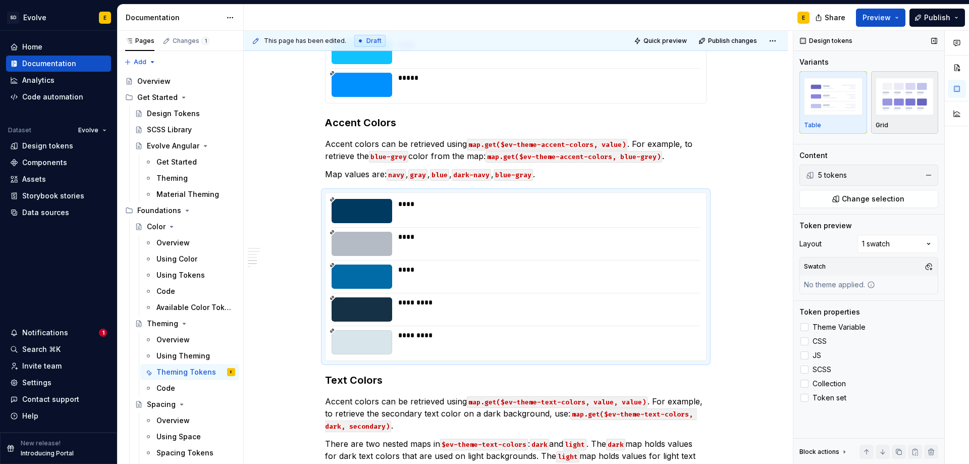
click at [894, 110] on img "button" at bounding box center [904, 96] width 59 height 37
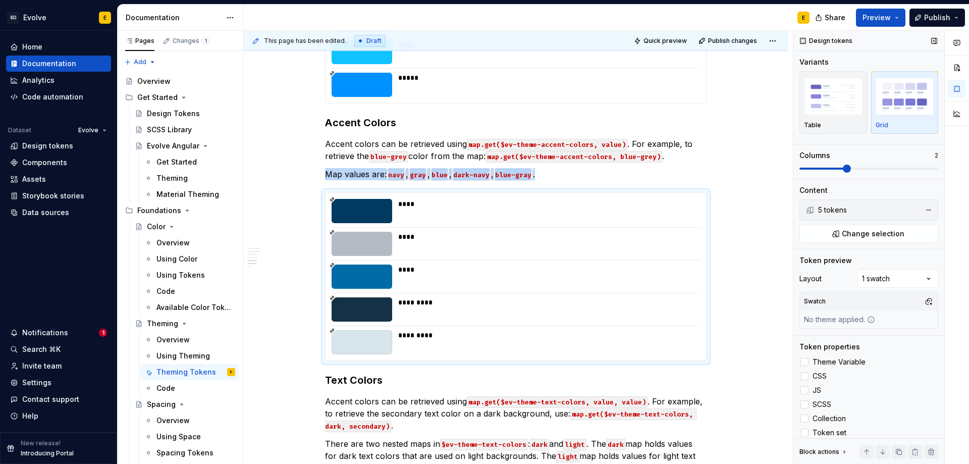
click at [851, 172] on span at bounding box center [846, 168] width 8 height 8
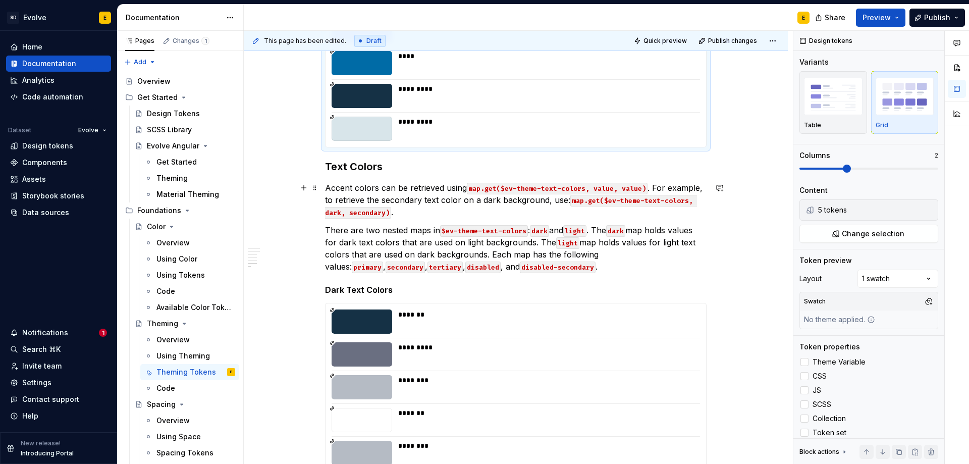
scroll to position [1318, 0]
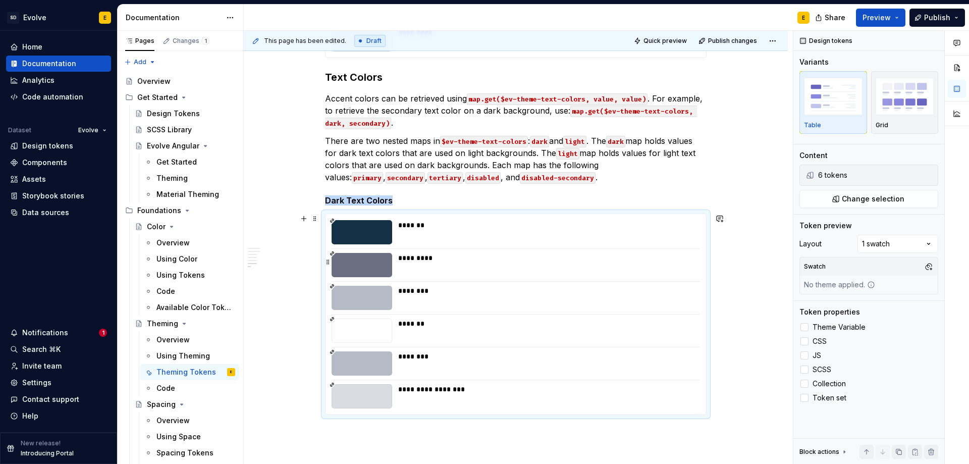
click at [673, 268] on div "*********" at bounding box center [546, 265] width 296 height 24
click at [898, 107] on img "button" at bounding box center [904, 96] width 59 height 37
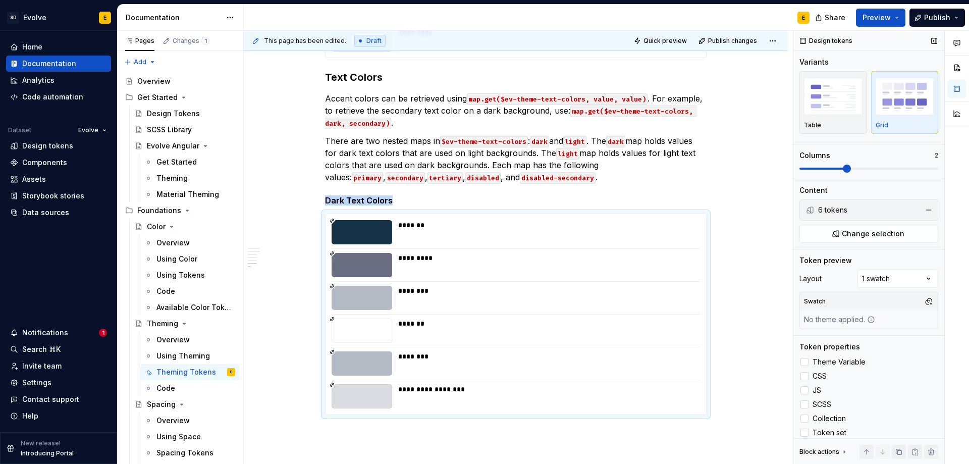
click at [847, 166] on span at bounding box center [846, 168] width 8 height 8
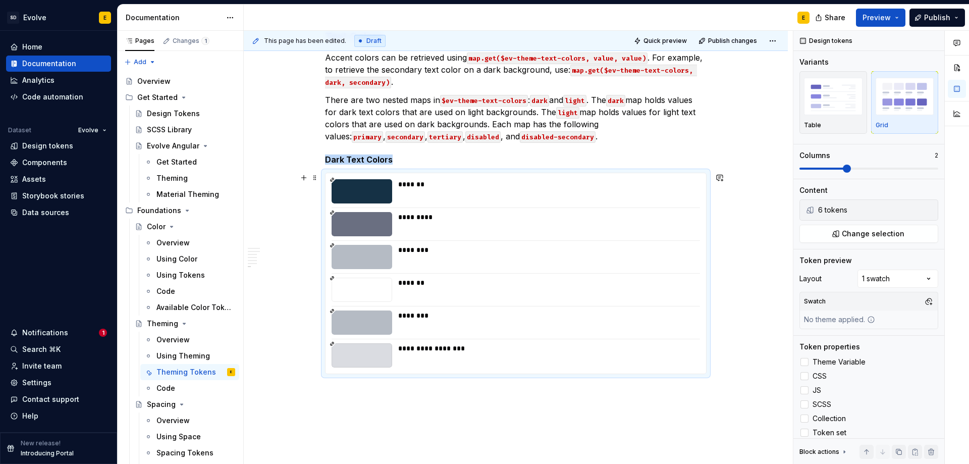
scroll to position [1420, 0]
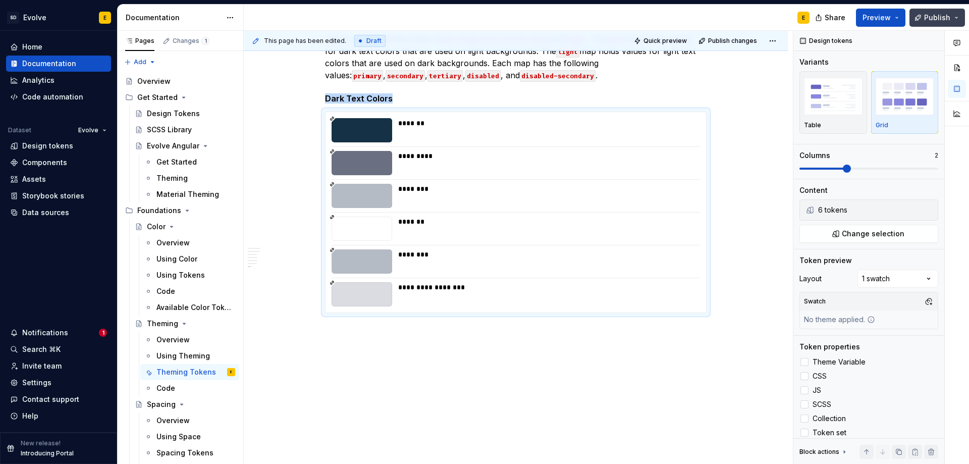
click at [940, 16] on span "Publish" at bounding box center [937, 18] width 26 height 10
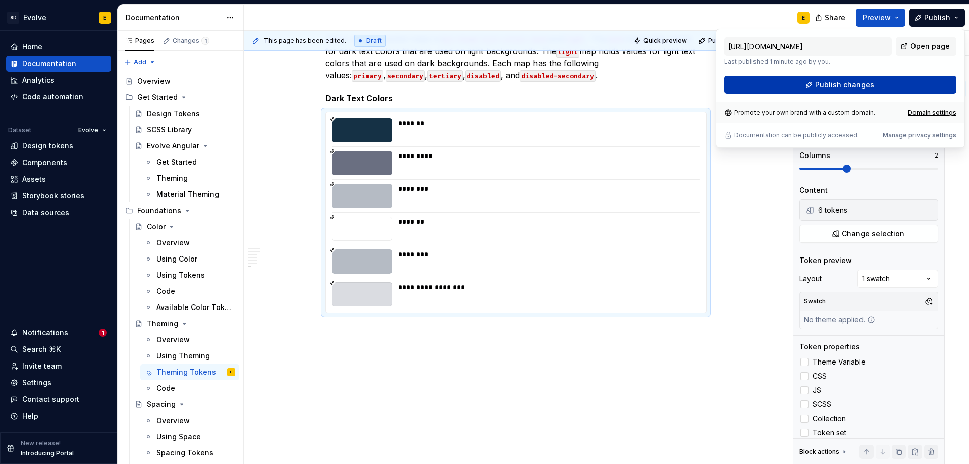
click at [887, 82] on button "Publish changes" at bounding box center [840, 85] width 232 height 18
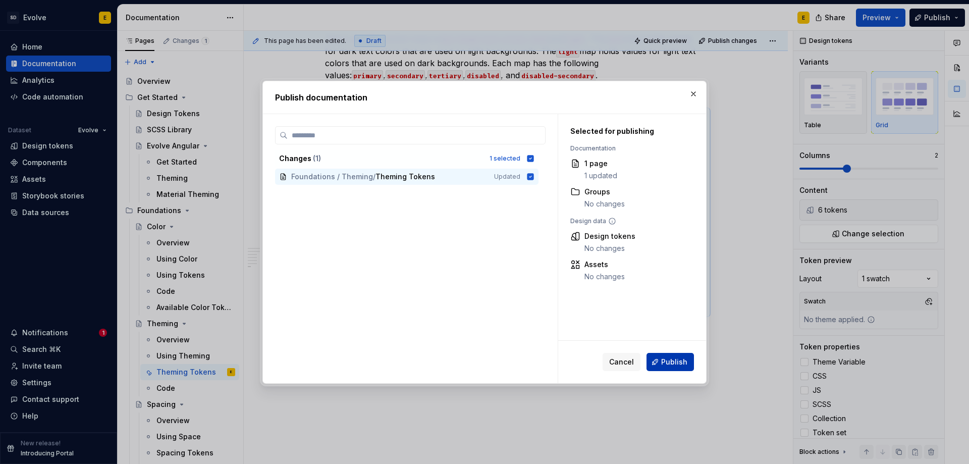
click at [661, 366] on button "Publish" at bounding box center [669, 362] width 47 height 18
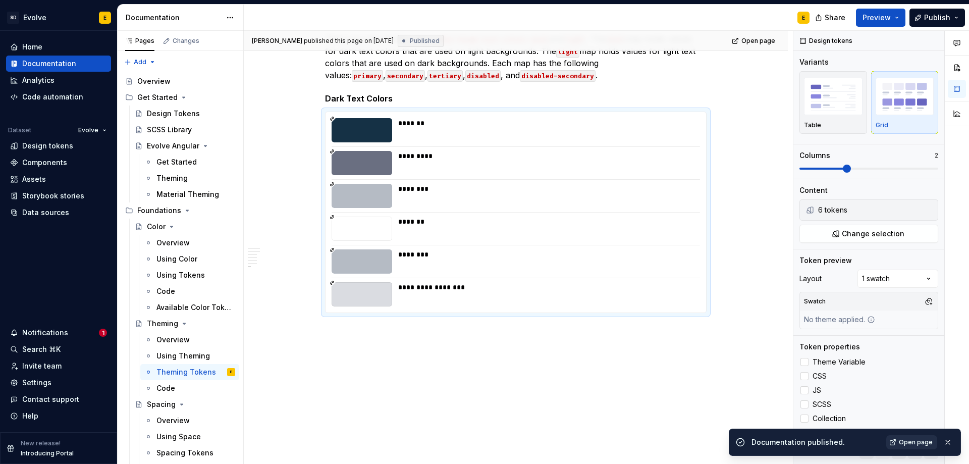
click at [927, 440] on span "Open page" at bounding box center [915, 442] width 34 height 8
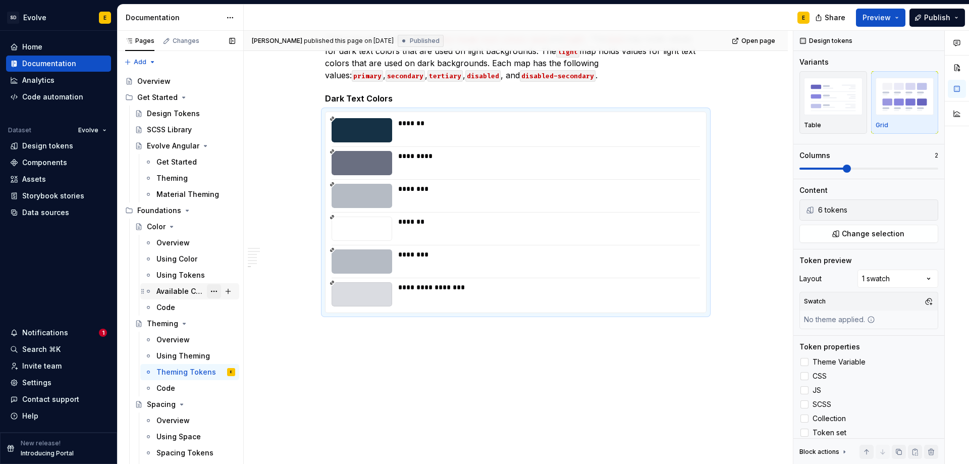
click at [209, 292] on button "Page tree" at bounding box center [214, 291] width 14 height 14
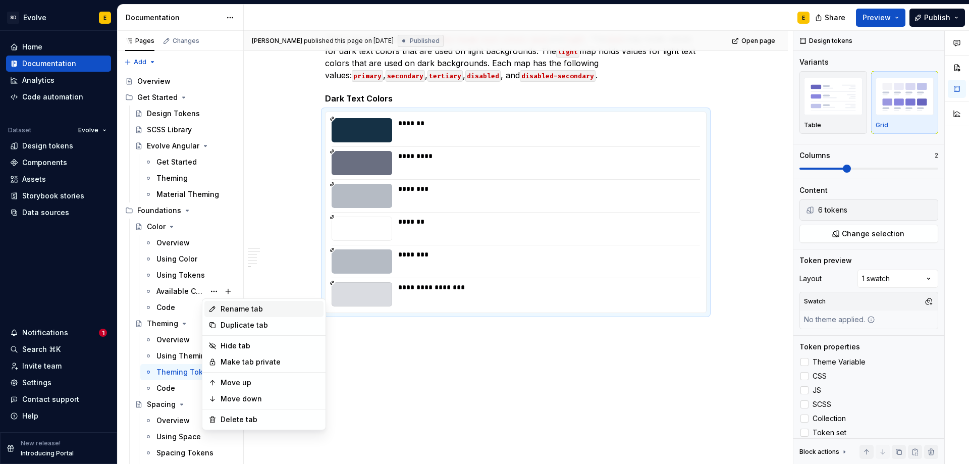
click at [225, 309] on div "Rename tab" at bounding box center [269, 309] width 99 height 10
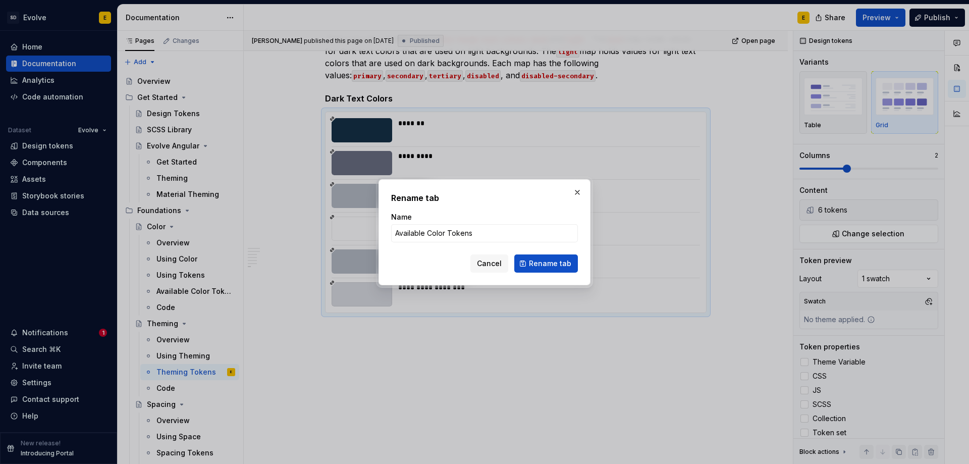
type textarea "*"
click at [424, 238] on input "Available Color Tokens" at bounding box center [484, 233] width 187 height 18
drag, startPoint x: 427, startPoint y: 233, endPoint x: 380, endPoint y: 232, distance: 46.9
click at [380, 232] on div "Rename tab Name Available Color Tokens Cancel Rename tab" at bounding box center [484, 232] width 212 height 106
type input "Color Tokens"
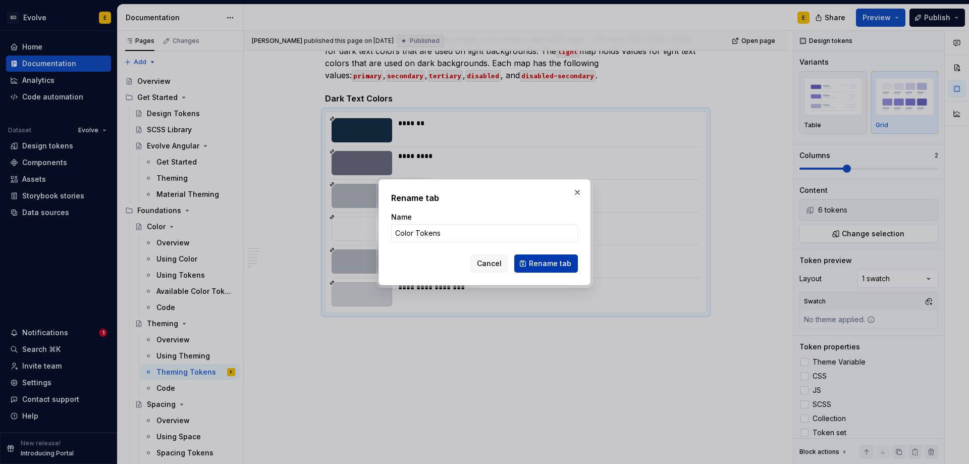
click at [567, 261] on span "Rename tab" at bounding box center [550, 263] width 42 height 10
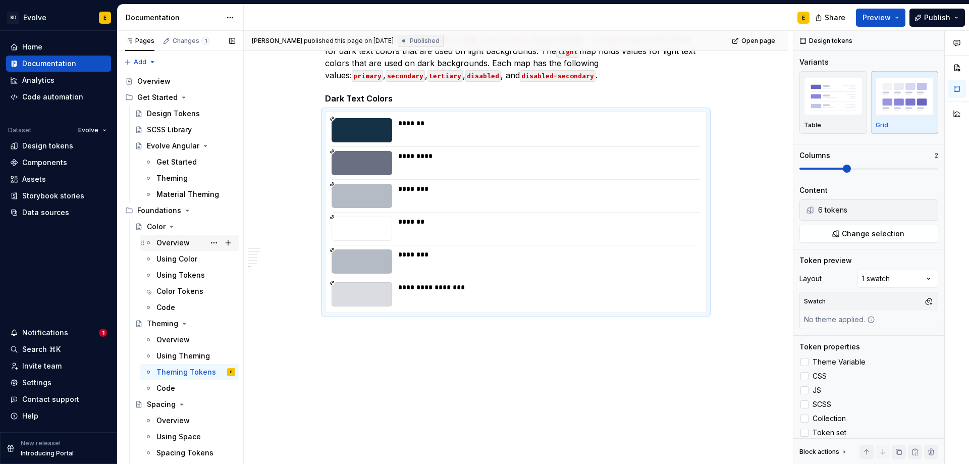
click at [172, 240] on div "Overview" at bounding box center [172, 243] width 33 height 10
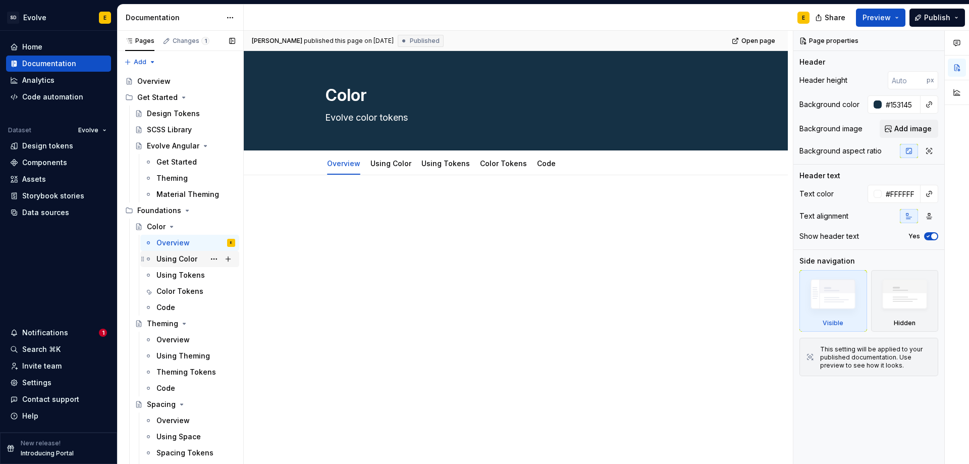
click at [177, 259] on div "Using Color" at bounding box center [176, 259] width 41 height 10
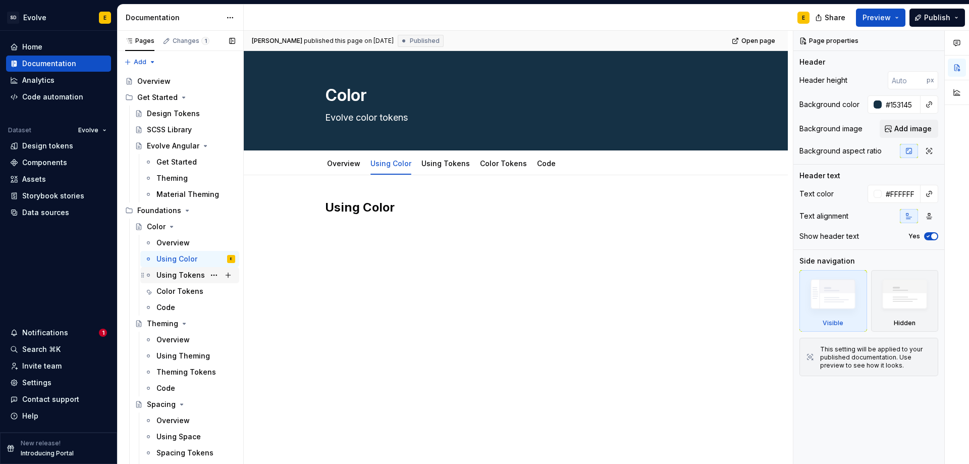
click at [172, 277] on div "Using Tokens" at bounding box center [180, 275] width 48 height 10
click at [164, 242] on div "Overview" at bounding box center [172, 243] width 33 height 10
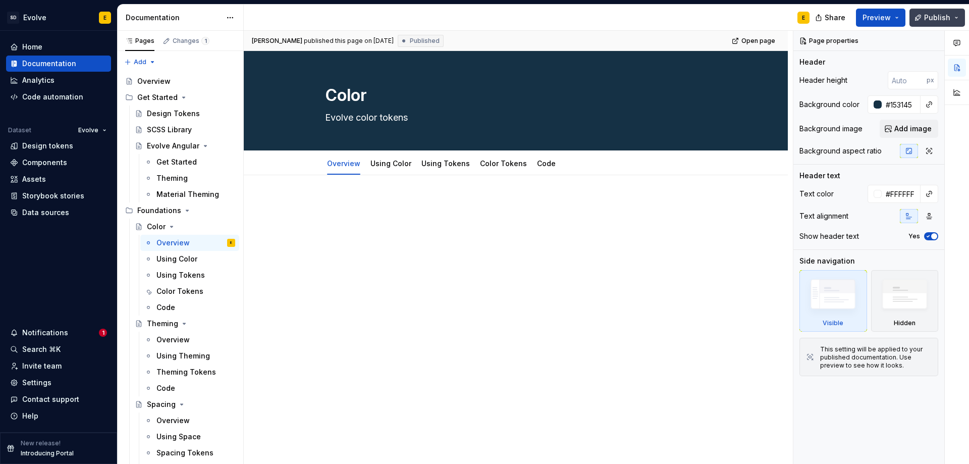
click at [944, 19] on span "Publish" at bounding box center [937, 18] width 26 height 10
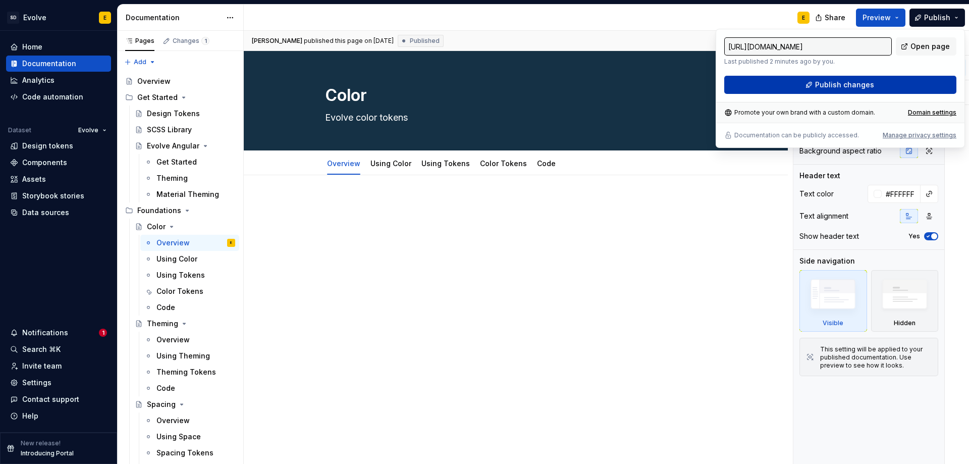
click at [872, 79] on button "Publish changes" at bounding box center [840, 85] width 232 height 18
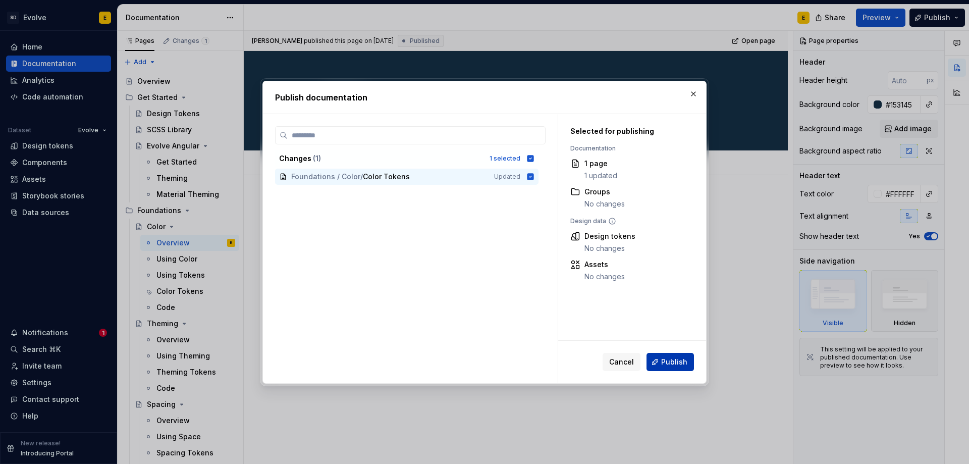
click at [680, 366] on span "Publish" at bounding box center [674, 362] width 26 height 10
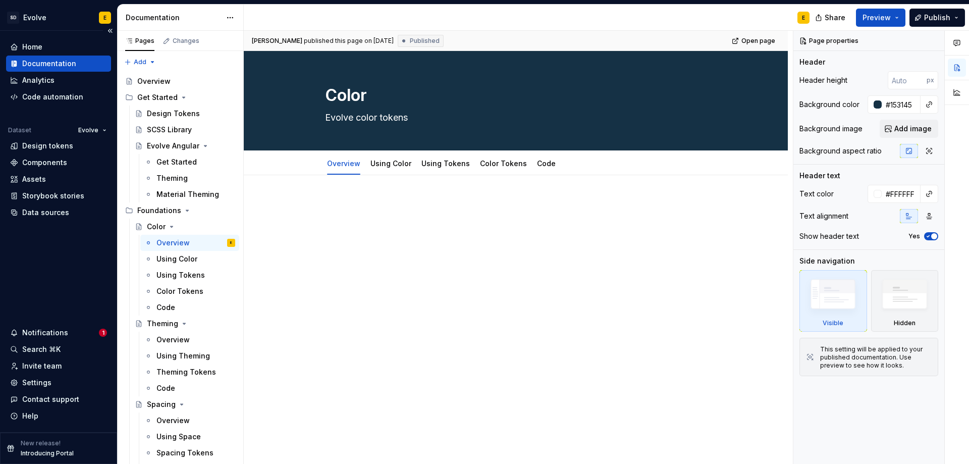
type textarea "*"
